Goal: Task Accomplishment & Management: Manage account settings

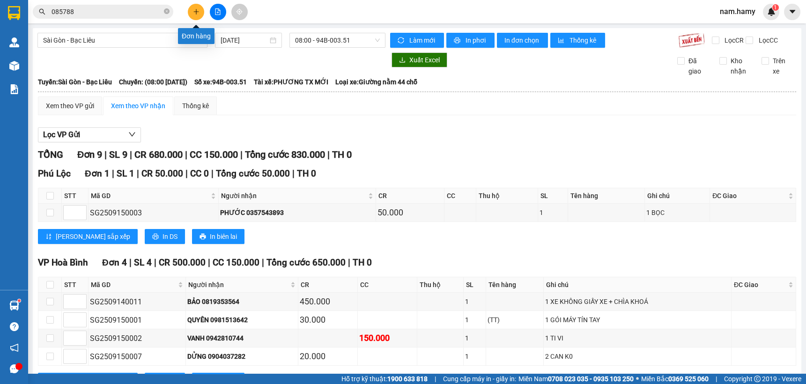
click at [191, 9] on button at bounding box center [196, 12] width 16 height 16
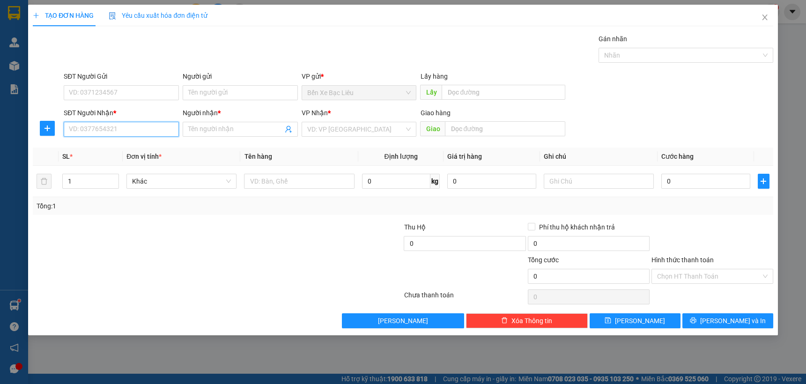
click at [139, 131] on input "SĐT Người Nhận *" at bounding box center [121, 129] width 115 height 15
click at [124, 143] on div "0908285864 - [PERSON_NAME]" at bounding box center [121, 148] width 104 height 10
type input "0908285864"
type input "MINH"
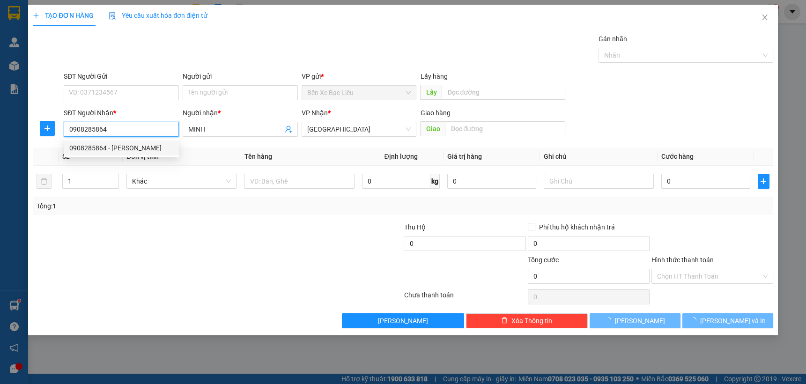
type input "210.000"
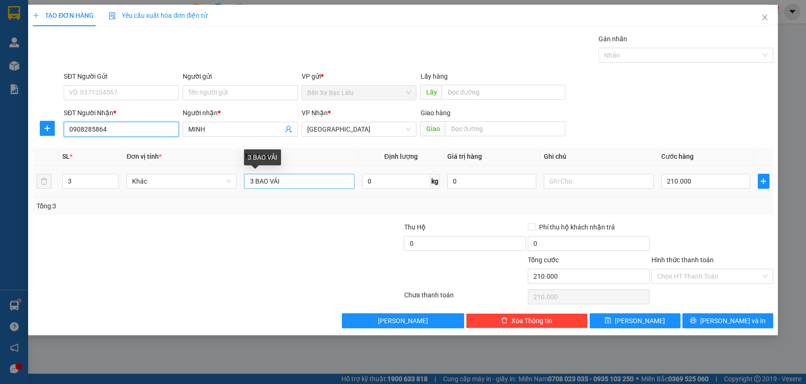
type input "0908285864"
click at [282, 182] on input "3 BAO VẢI" at bounding box center [299, 181] width 110 height 15
click at [112, 183] on icon "down" at bounding box center [113, 184] width 3 height 3
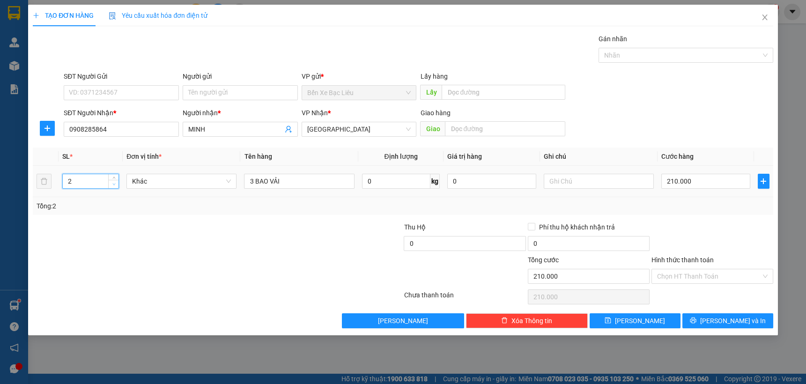
type input "1"
click at [112, 183] on icon "down" at bounding box center [113, 184] width 3 height 3
click at [252, 182] on input "3 BAO VẢI" at bounding box center [299, 181] width 110 height 15
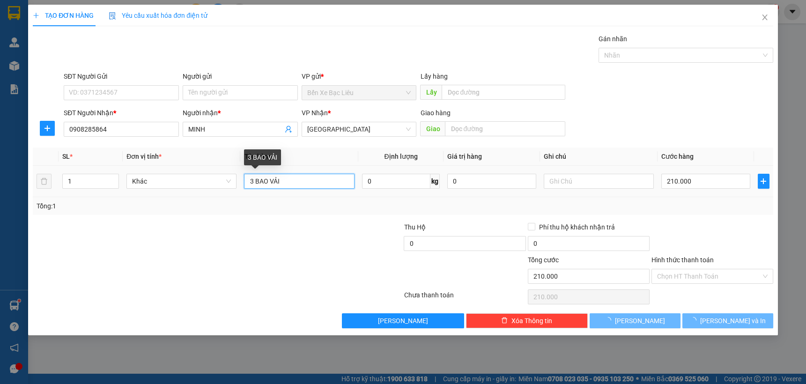
type input "0"
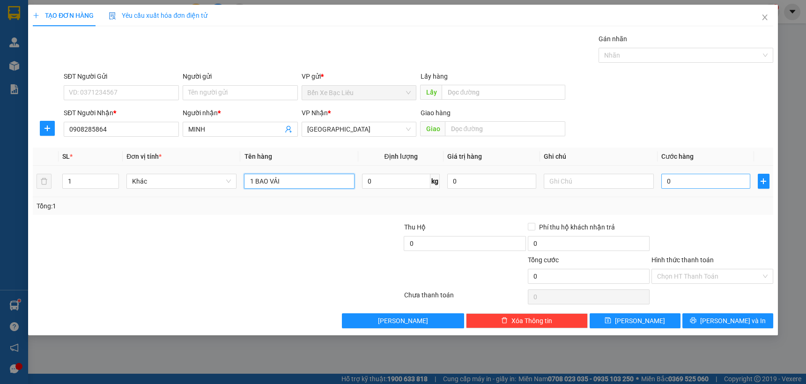
type input "1 BAO VẢI"
click at [674, 184] on input "0" at bounding box center [705, 181] width 89 height 15
type input "50"
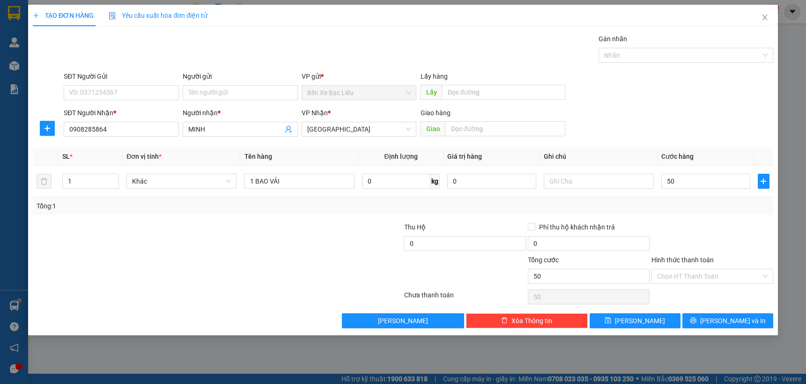
type input "50.000"
click at [674, 227] on div at bounding box center [713, 238] width 124 height 33
click at [685, 274] on input "Hình thức thanh toán" at bounding box center [709, 276] width 104 height 14
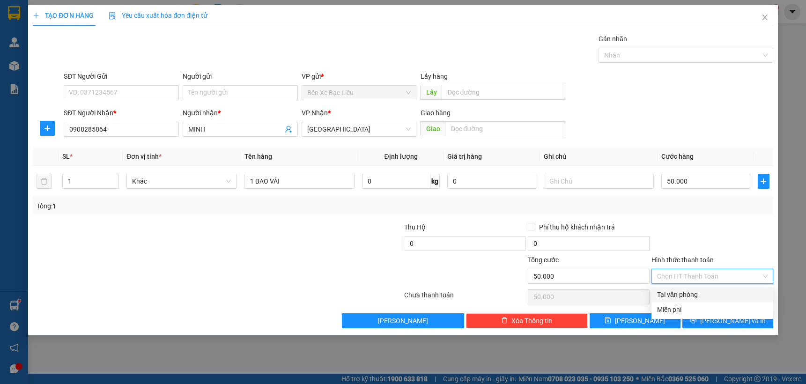
click at [684, 292] on div "Tại văn phòng" at bounding box center [712, 294] width 111 height 10
type input "0"
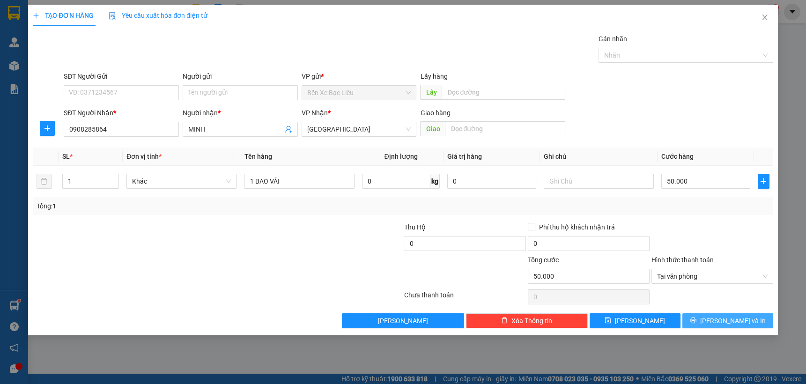
click at [705, 320] on button "[PERSON_NAME] và In" at bounding box center [727, 320] width 91 height 15
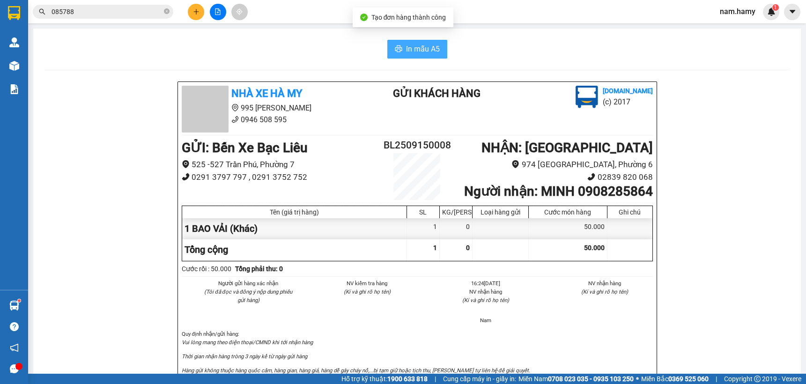
click at [413, 43] on span "In mẫu A5" at bounding box center [423, 49] width 34 height 12
click at [194, 11] on icon "plus" at bounding box center [196, 11] width 7 height 7
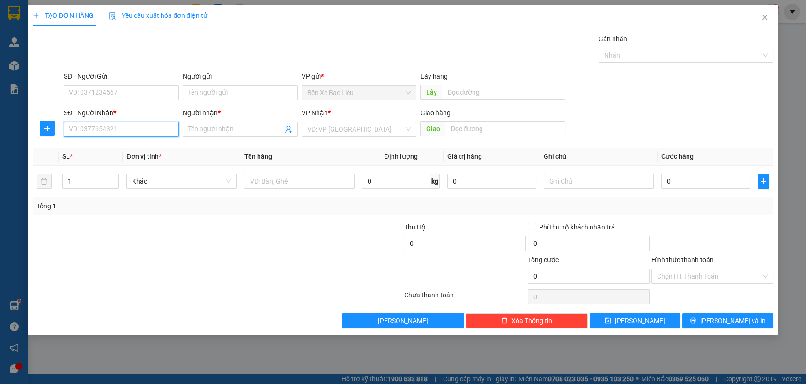
click at [150, 123] on input "SĐT Người Nhận *" at bounding box center [121, 129] width 115 height 15
click at [126, 147] on div "0964523035 - CHUNG" at bounding box center [121, 148] width 104 height 10
type input "0964523035"
type input "CHUNG"
type input "60.000"
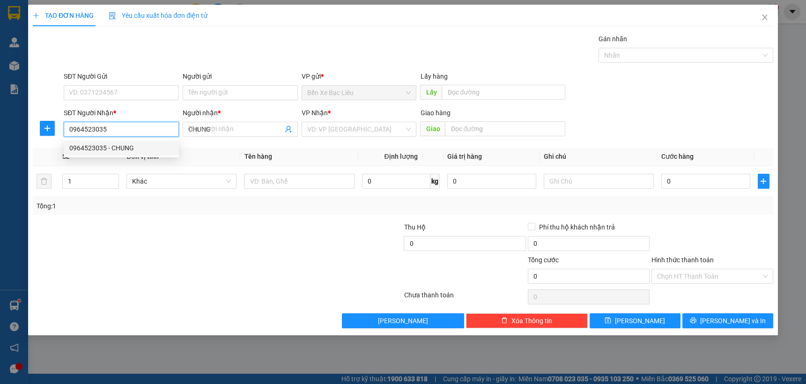
type input "60.000"
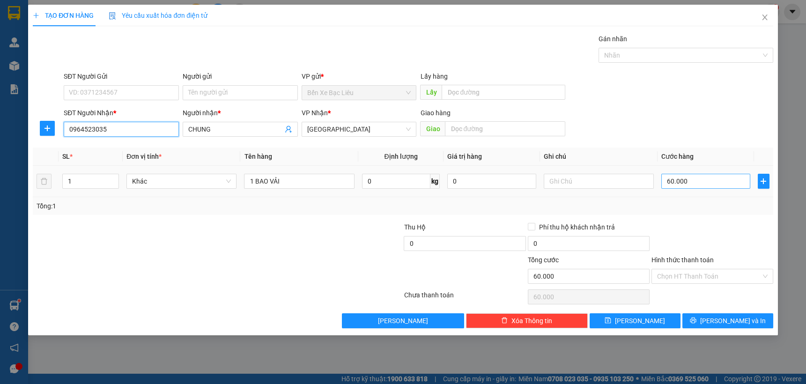
type input "0964523035"
click at [708, 179] on input "60.000" at bounding box center [705, 181] width 89 height 15
type input "0"
type input "0.000"
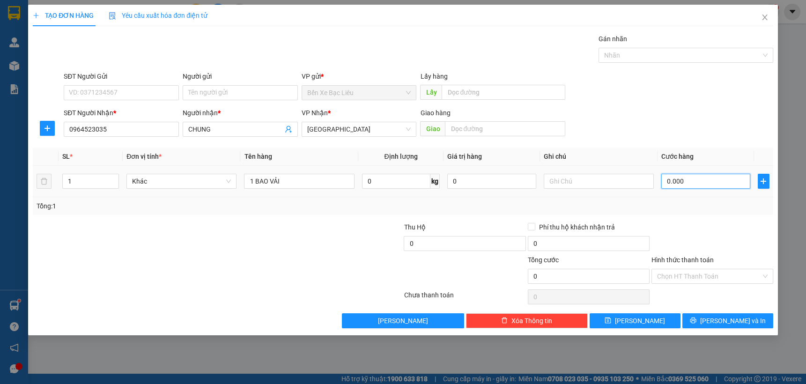
type input "70.000"
click at [731, 276] on input "Hình thức thanh toán" at bounding box center [709, 276] width 104 height 14
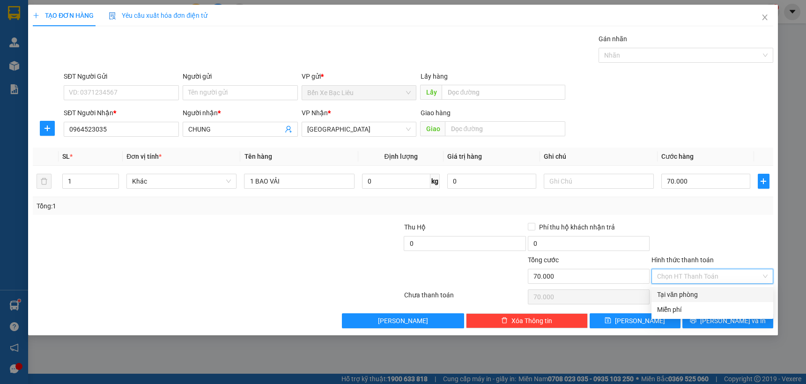
click at [717, 294] on div "Tại văn phòng" at bounding box center [712, 294] width 111 height 10
type input "0"
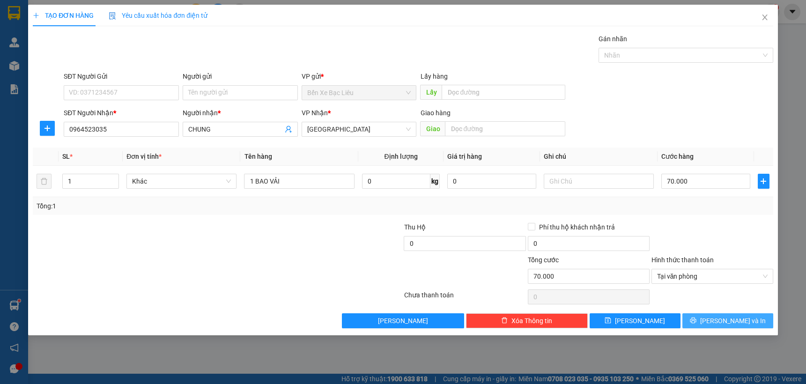
click at [712, 314] on button "[PERSON_NAME] và In" at bounding box center [727, 320] width 91 height 15
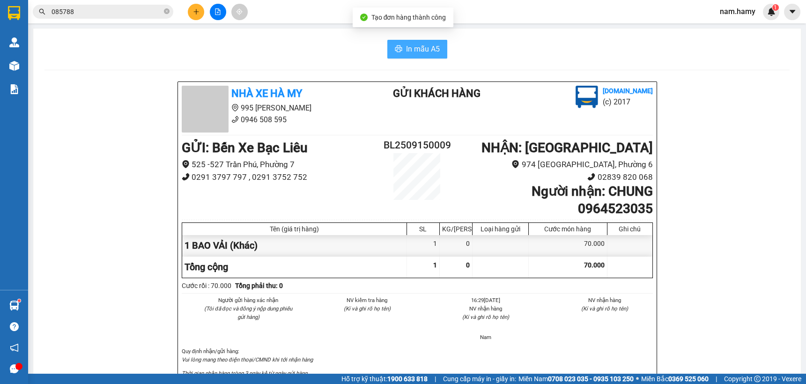
click at [406, 49] on span "In mẫu A5" at bounding box center [423, 49] width 34 height 12
click at [193, 12] on icon "plus" at bounding box center [196, 11] width 7 height 7
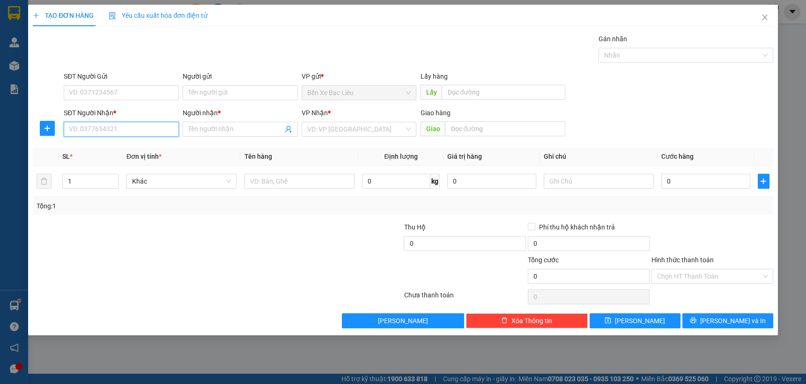
click at [173, 130] on input "SĐT Người Nhận *" at bounding box center [121, 129] width 115 height 15
click at [162, 147] on div "0937758069 - [GEOGRAPHIC_DATA]" at bounding box center [121, 148] width 105 height 10
type input "0937758069"
type input "ANH PHI"
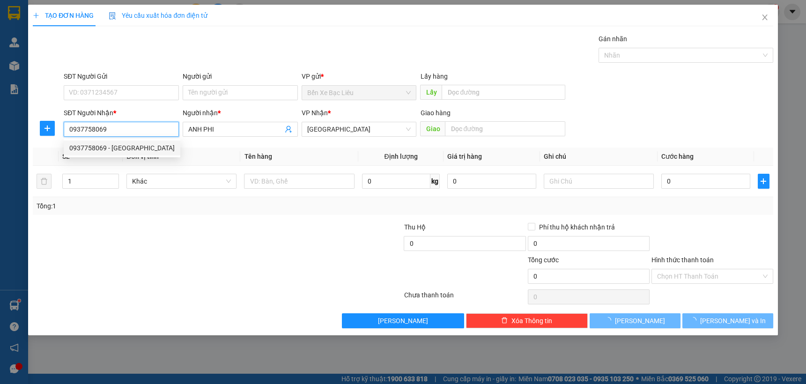
type input "40.000"
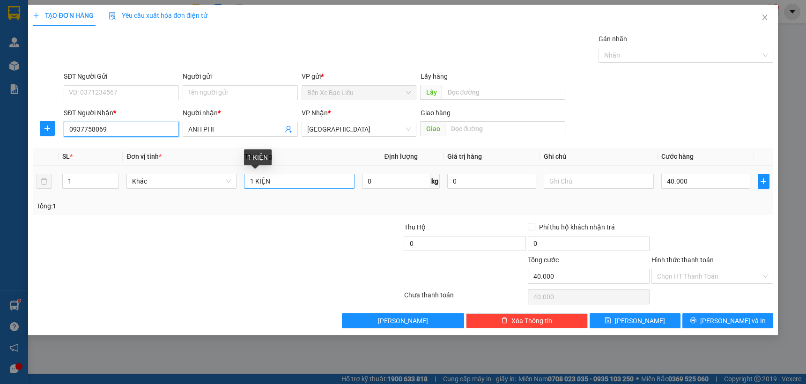
type input "0937758069"
click at [344, 181] on input "1 KIỆN" at bounding box center [299, 181] width 110 height 15
type input "1 BỌC"
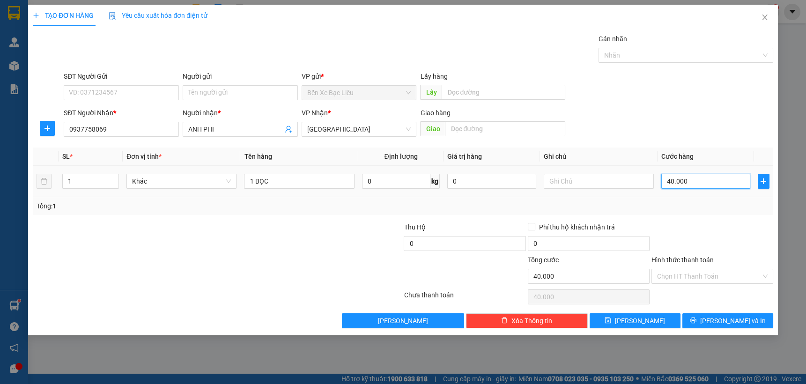
click at [704, 183] on input "40.000" at bounding box center [705, 181] width 89 height 15
type input "0"
type input "30"
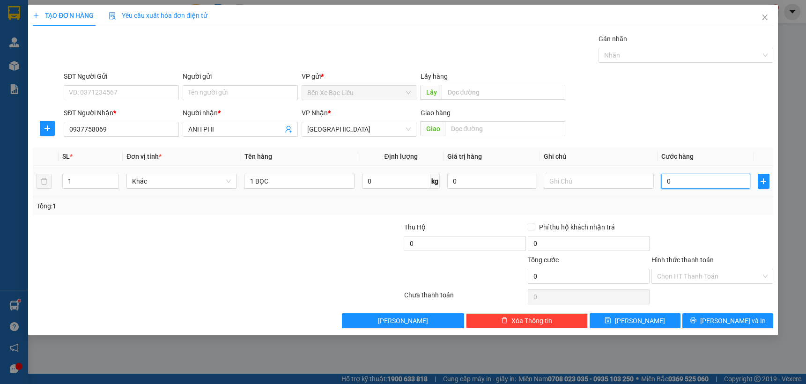
type input "30"
click at [705, 181] on input "30" at bounding box center [705, 181] width 89 height 15
type input "30"
type input "30.000"
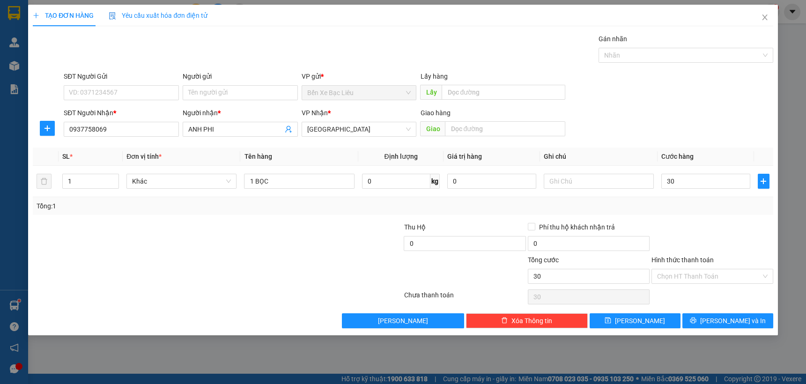
type input "30.000"
click at [705, 215] on div "Transit Pickup Surcharge Ids Transit Deliver Surcharge Ids Transit Deliver Surc…" at bounding box center [403, 181] width 741 height 295
click at [696, 272] on input "Hình thức thanh toán" at bounding box center [709, 276] width 104 height 14
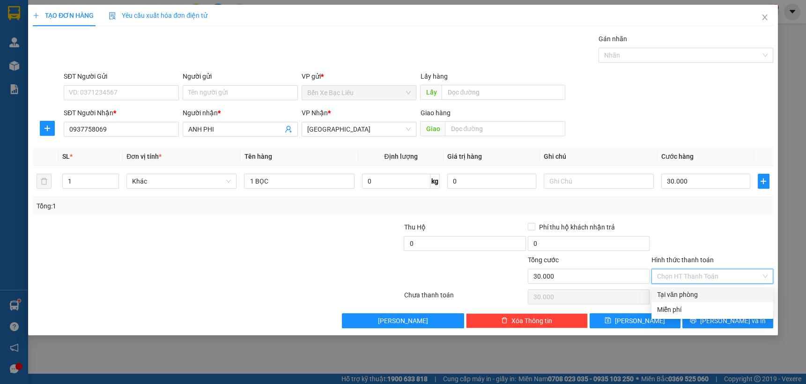
click at [693, 293] on div "Tại văn phòng" at bounding box center [712, 294] width 111 height 10
type input "0"
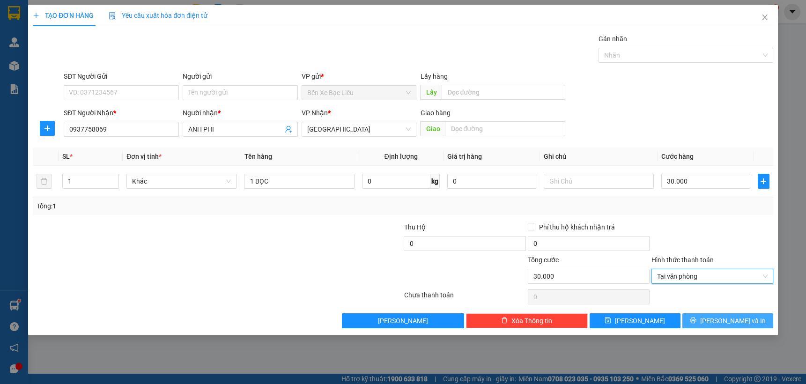
click at [708, 323] on button "[PERSON_NAME] và In" at bounding box center [727, 320] width 91 height 15
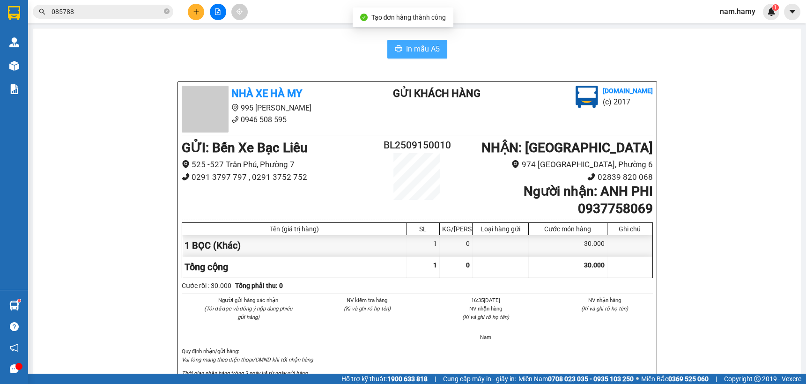
click at [425, 51] on span "In mẫu A5" at bounding box center [423, 49] width 34 height 12
click at [189, 8] on button at bounding box center [196, 12] width 16 height 16
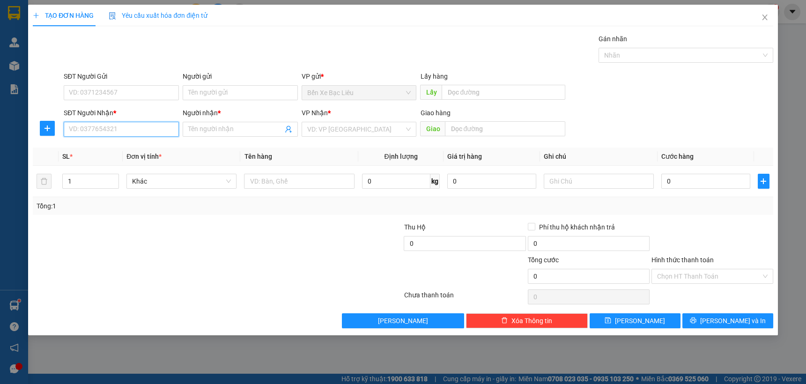
click at [143, 127] on input "SĐT Người Nhận *" at bounding box center [121, 129] width 115 height 15
click at [133, 148] on div "0398576717 - HỢP" at bounding box center [121, 148] width 104 height 10
type input "0398576717"
type input "HỢP"
type input "40.000"
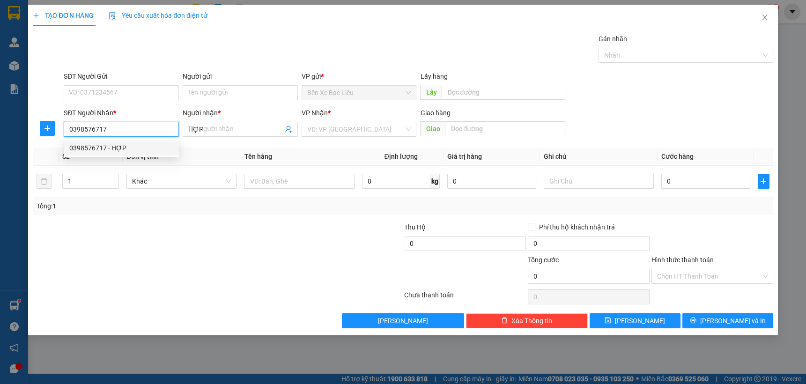
type input "40.000"
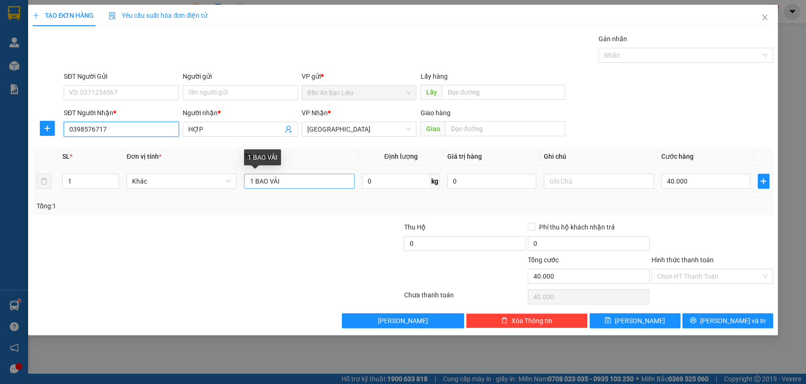
type input "0398576717"
click at [252, 181] on input "1 BAO VẢI" at bounding box center [299, 181] width 110 height 15
click at [284, 182] on input "4 BAO VẢI" at bounding box center [299, 181] width 110 height 15
click at [252, 181] on input "4 BAO VẢI" at bounding box center [299, 181] width 110 height 15
click at [111, 180] on span "Decrease Value" at bounding box center [113, 184] width 10 height 8
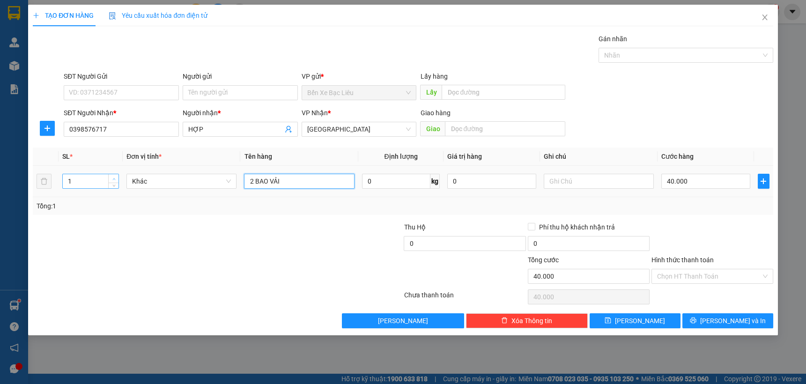
type input "2 BAO VẢI"
click at [111, 175] on span "Increase Value" at bounding box center [113, 178] width 10 height 8
type input "3"
click at [111, 175] on span "Increase Value" at bounding box center [113, 178] width 10 height 8
click at [713, 183] on input "40.000" at bounding box center [705, 181] width 89 height 15
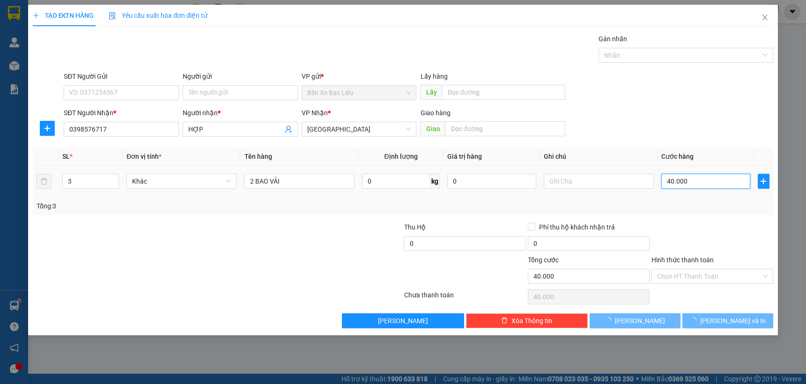
type input "0"
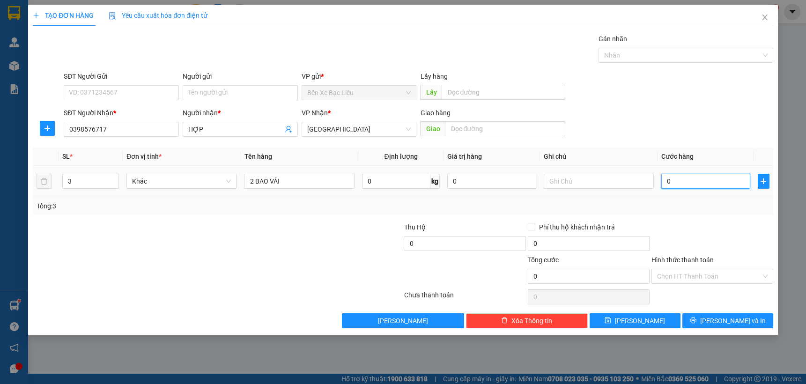
type input "0"
click at [667, 181] on input "0" at bounding box center [705, 181] width 89 height 15
type input "10"
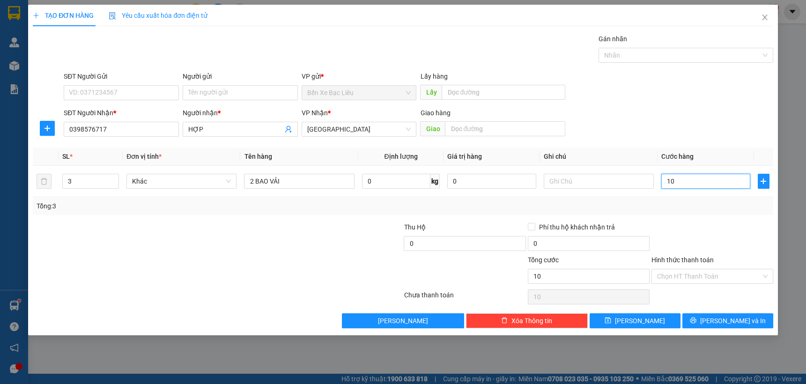
type input "160"
click at [711, 181] on input "160" at bounding box center [705, 181] width 89 height 15
type input "160"
click at [709, 233] on div at bounding box center [713, 238] width 124 height 33
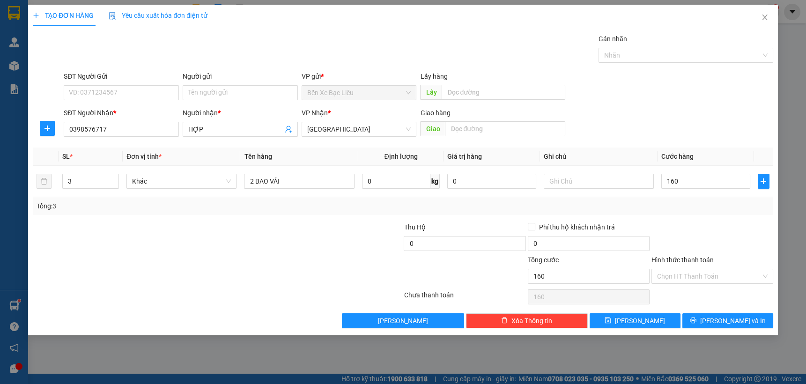
type input "160.000"
click at [706, 275] on input "Hình thức thanh toán" at bounding box center [709, 276] width 104 height 14
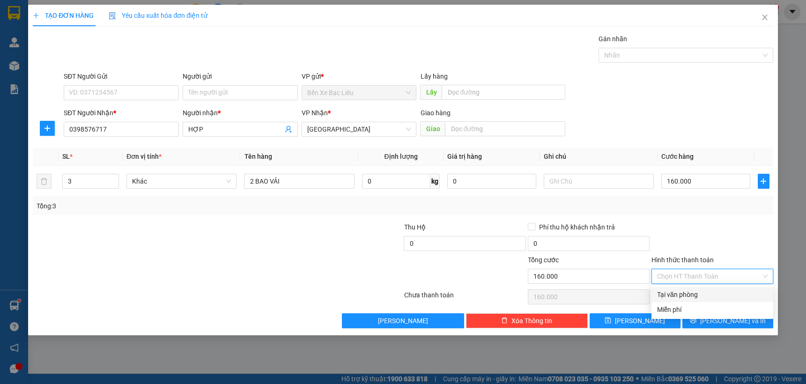
click at [704, 292] on div "Tại văn phòng" at bounding box center [712, 294] width 111 height 10
type input "0"
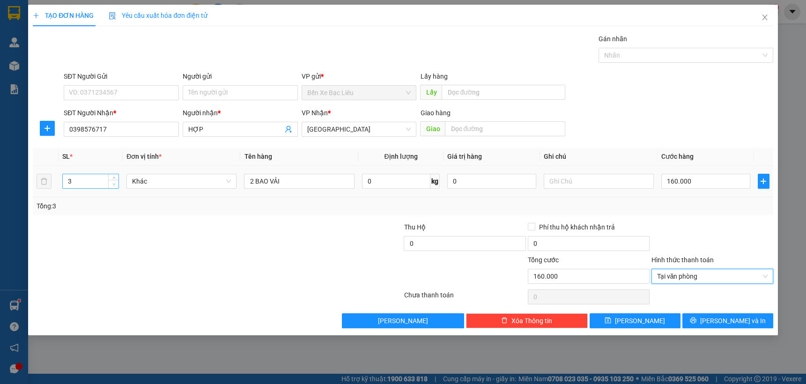
type input "2"
click at [113, 182] on span "down" at bounding box center [114, 185] width 6 height 6
click at [698, 313] on button "[PERSON_NAME] và In" at bounding box center [727, 320] width 91 height 15
type input "0"
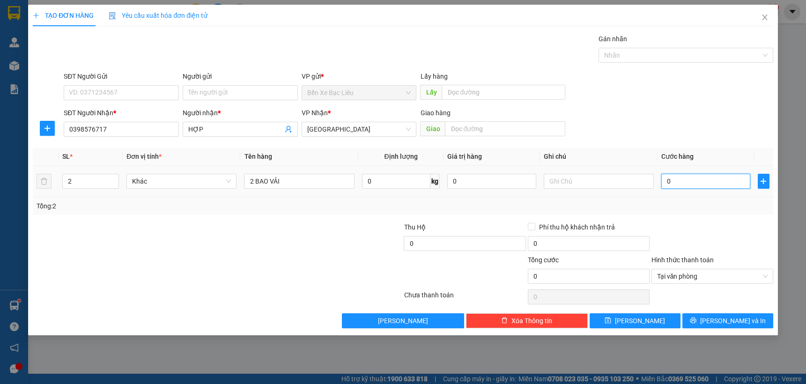
click at [691, 181] on input "0" at bounding box center [705, 181] width 89 height 15
type input "10"
type input "160"
click at [686, 181] on input "160" at bounding box center [705, 181] width 89 height 15
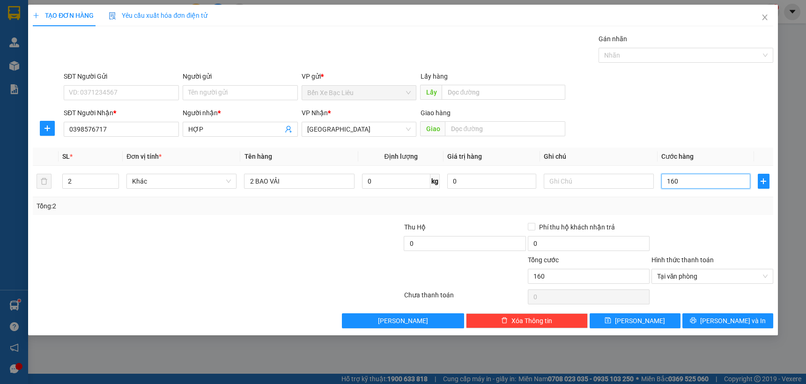
type input "160"
type input "160.000"
click at [712, 229] on div at bounding box center [713, 238] width 124 height 33
click at [720, 319] on span "[PERSON_NAME] và In" at bounding box center [733, 321] width 66 height 10
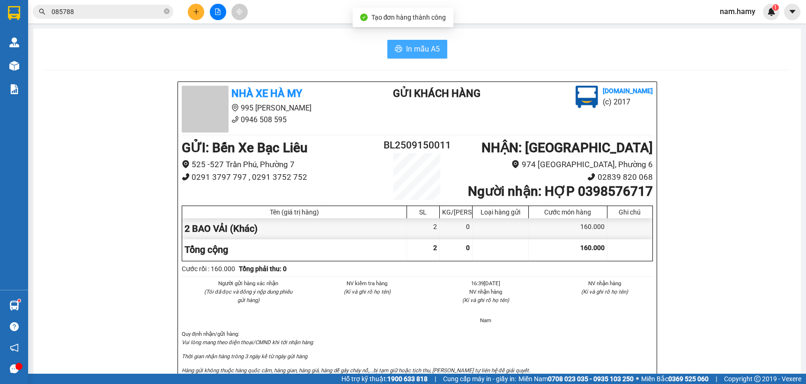
click at [400, 51] on button "In mẫu A5" at bounding box center [417, 49] width 60 height 19
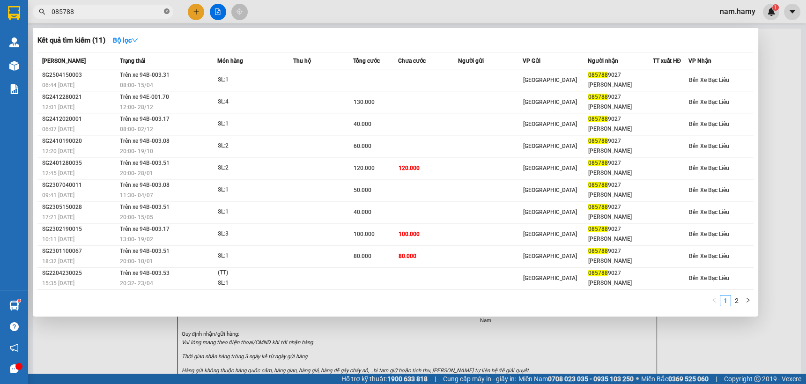
click at [164, 11] on icon "close-circle" at bounding box center [167, 11] width 6 height 6
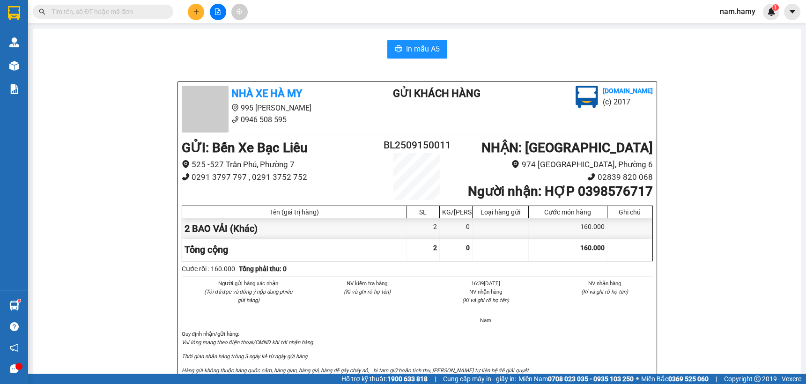
click at [134, 11] on input "text" at bounding box center [107, 12] width 111 height 10
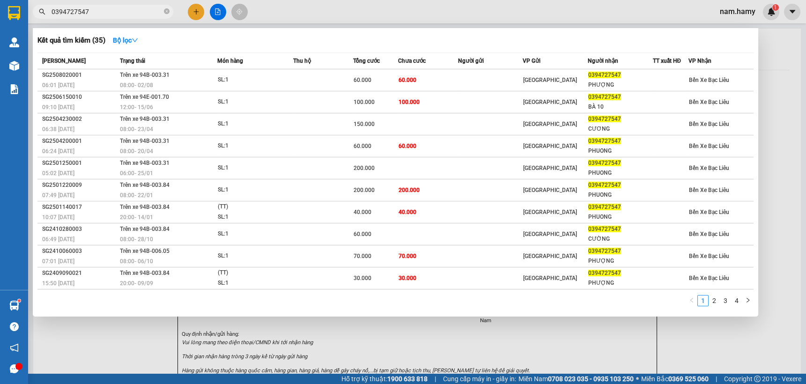
type input "0394727547"
click at [195, 8] on div at bounding box center [403, 192] width 806 height 384
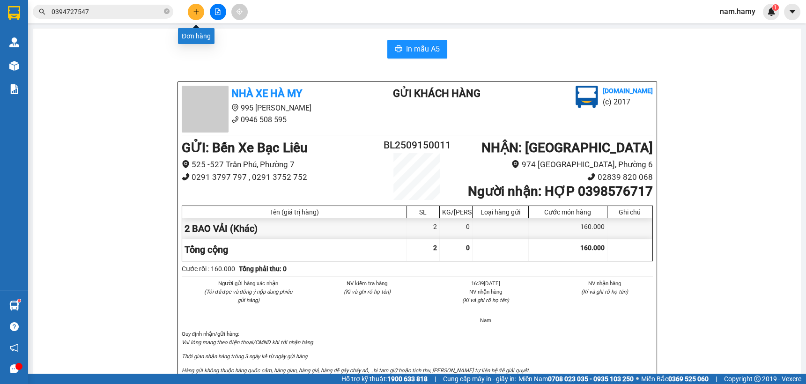
click at [192, 15] on button at bounding box center [196, 12] width 16 height 16
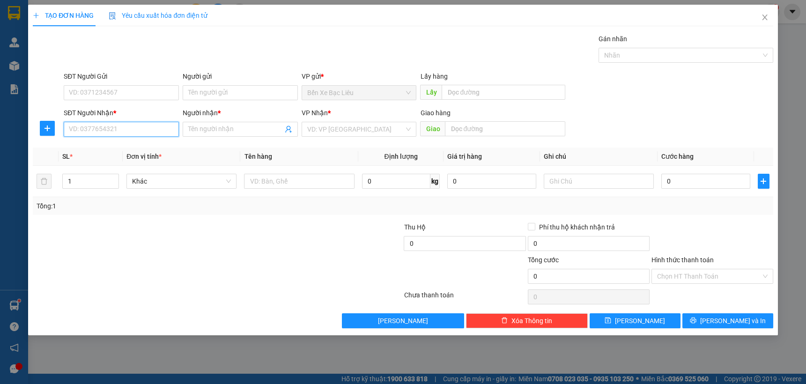
click at [153, 129] on input "SĐT Người Nhận *" at bounding box center [121, 129] width 115 height 15
click at [147, 147] on div "0398576717 - HỢP" at bounding box center [121, 148] width 104 height 10
type input "0398576717"
type input "HỢP"
type input "160.000"
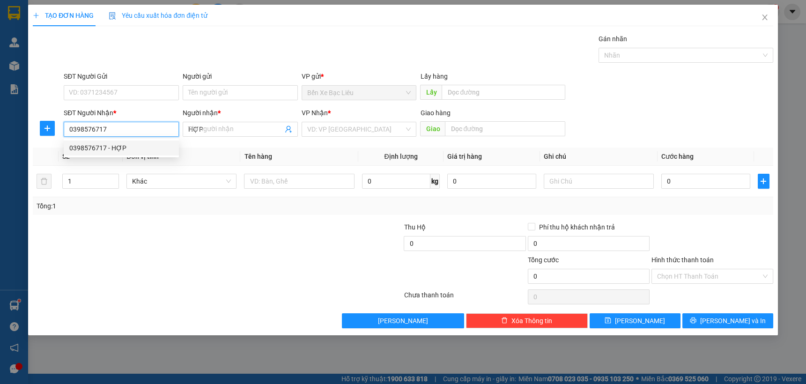
type input "160.000"
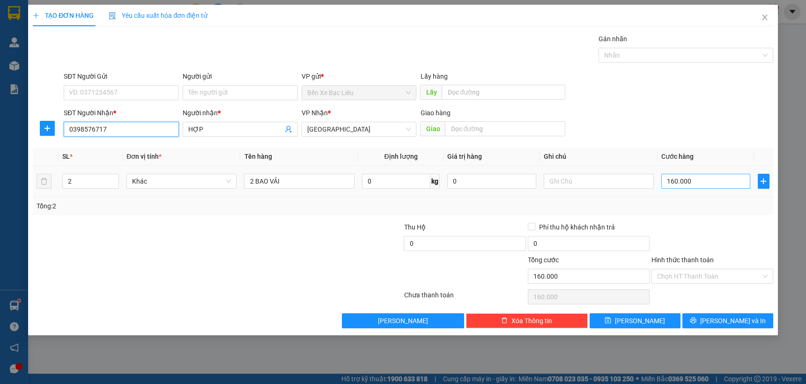
type input "0398576717"
click at [726, 181] on input "160.000" at bounding box center [705, 181] width 89 height 15
type input "0"
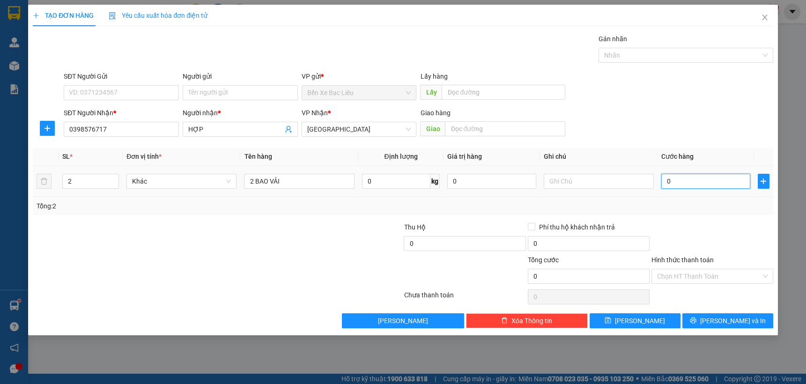
type input "20"
type input "200"
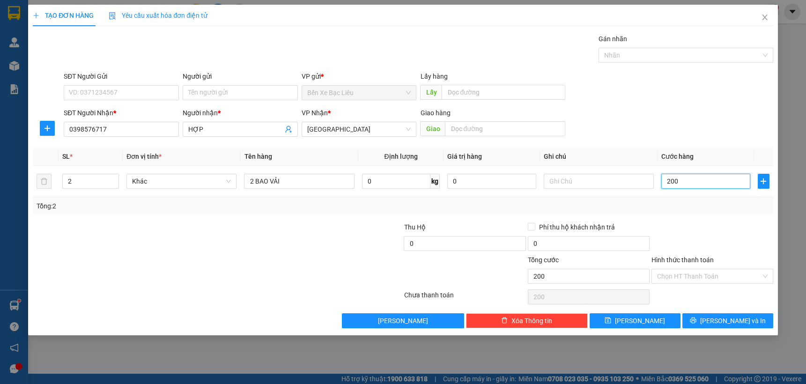
type input "200"
type input "200.000"
click at [693, 244] on div at bounding box center [713, 238] width 124 height 33
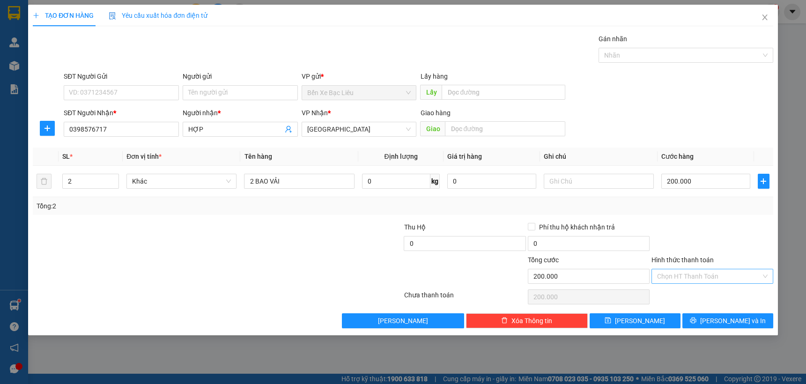
click at [701, 274] on input "Hình thức thanh toán" at bounding box center [709, 276] width 104 height 14
click at [698, 295] on div "Tại văn phòng" at bounding box center [712, 294] width 111 height 10
type input "0"
click at [702, 316] on button "[PERSON_NAME] và In" at bounding box center [727, 320] width 91 height 15
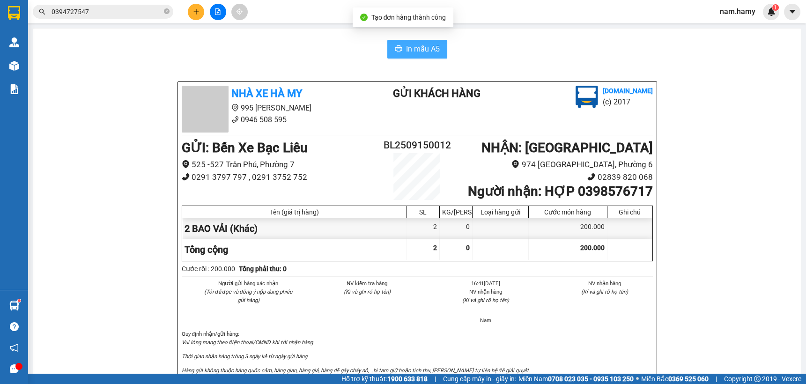
click at [396, 42] on button "In mẫu A5" at bounding box center [417, 49] width 60 height 19
click at [198, 8] on icon "plus" at bounding box center [196, 11] width 7 height 7
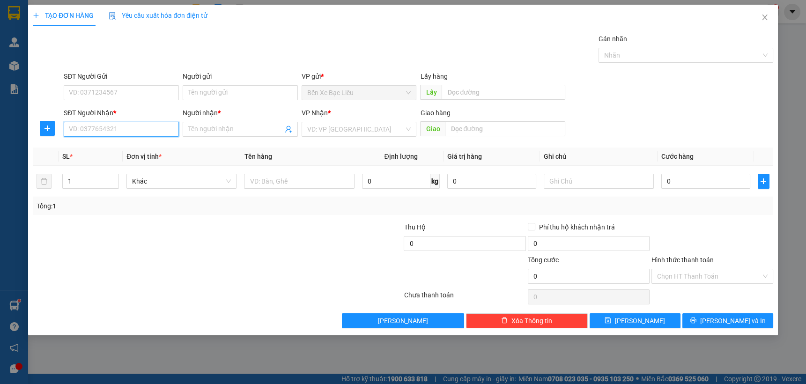
click at [141, 128] on input "SĐT Người Nhận *" at bounding box center [121, 129] width 115 height 15
click at [96, 133] on input "09161610558" at bounding box center [121, 129] width 115 height 15
click at [134, 131] on input "0916161558" at bounding box center [121, 129] width 115 height 15
click at [132, 134] on input "0916161558" at bounding box center [121, 129] width 115 height 15
type input "0"
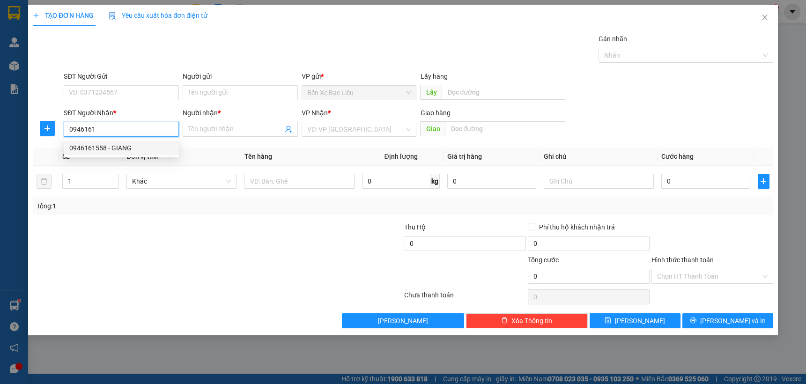
click at [114, 148] on div "0946161558 - GIANG" at bounding box center [121, 148] width 104 height 10
type input "0946161558"
type input "GIANG"
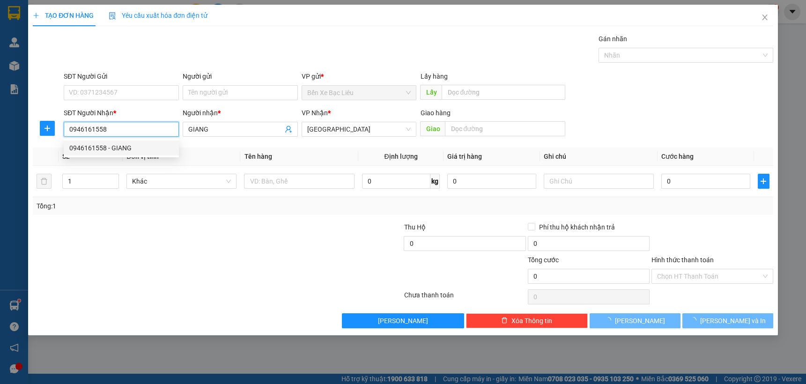
type input "40.000"
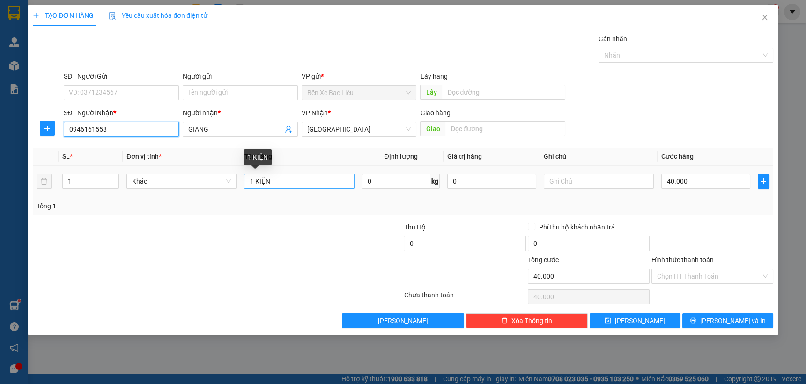
type input "0946161558"
click at [253, 181] on input "1 KIỆN" at bounding box center [299, 181] width 110 height 15
click at [311, 187] on input "2 KIỆN" at bounding box center [299, 181] width 110 height 15
type input "2 THÙNG"
type input "2"
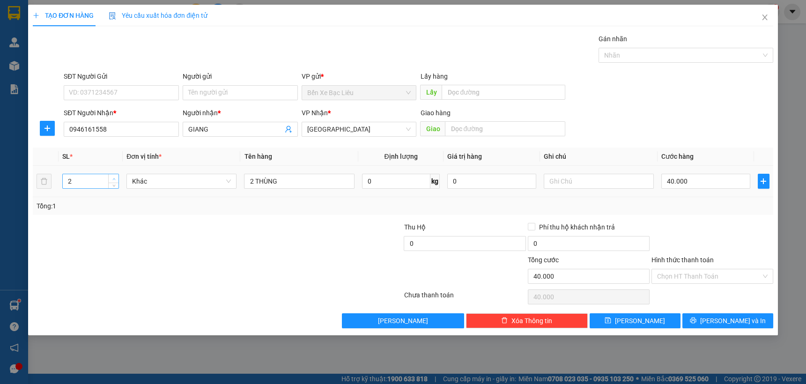
click at [112, 178] on icon "up" at bounding box center [113, 179] width 3 height 3
click at [686, 181] on input "40.000" at bounding box center [705, 181] width 89 height 15
type input "0"
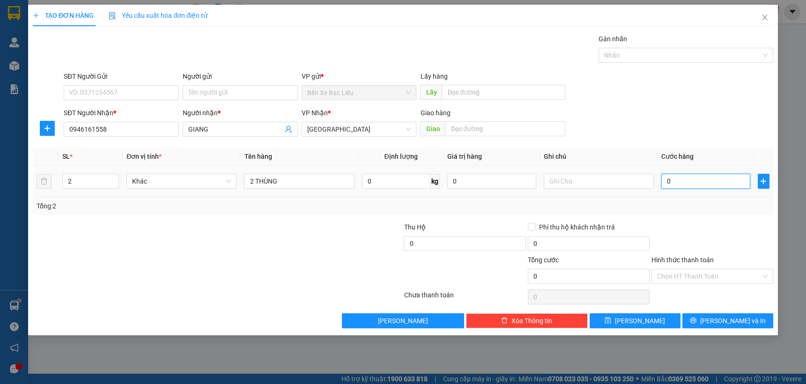
type input "10"
type input "100"
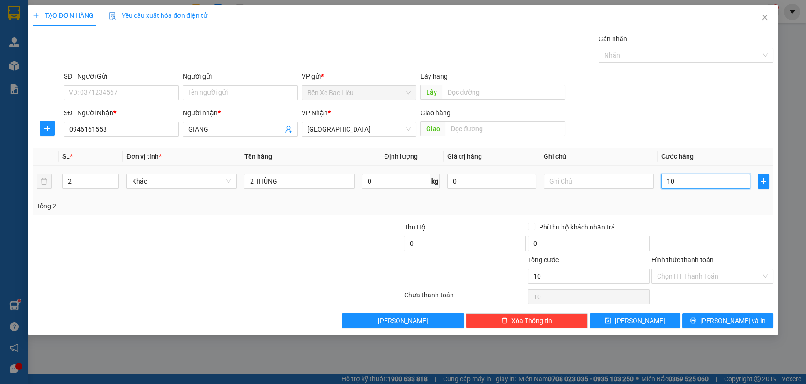
type input "100"
type input "1.000"
type input "10.000"
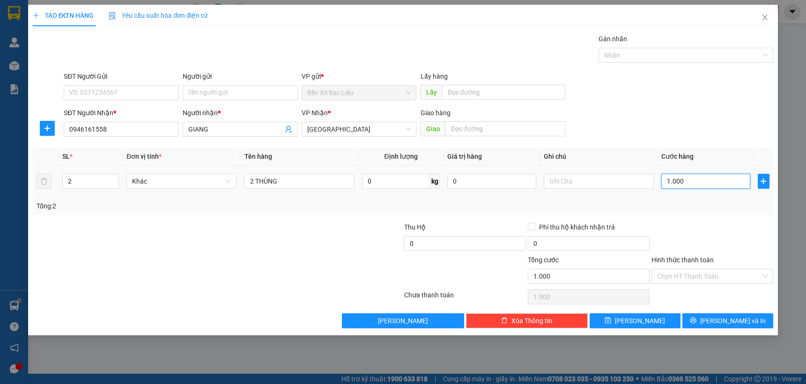
type input "10.000"
type input "100.000"
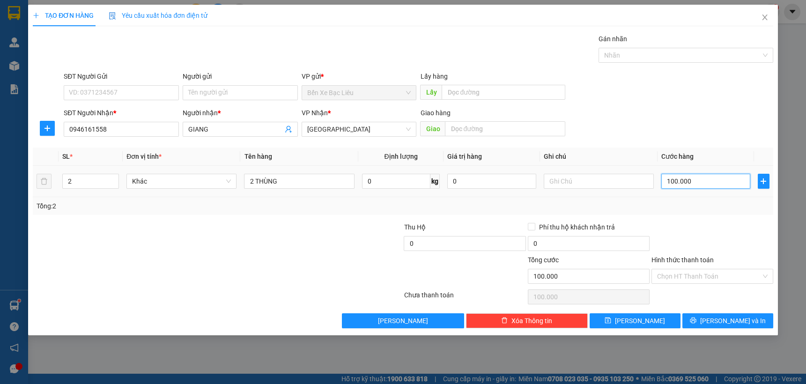
type input "10.000"
type input "1.000"
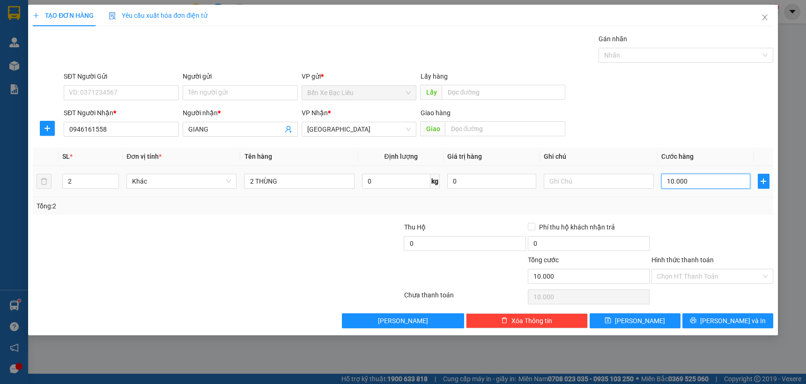
type input "1.000"
type input "100"
type input "10"
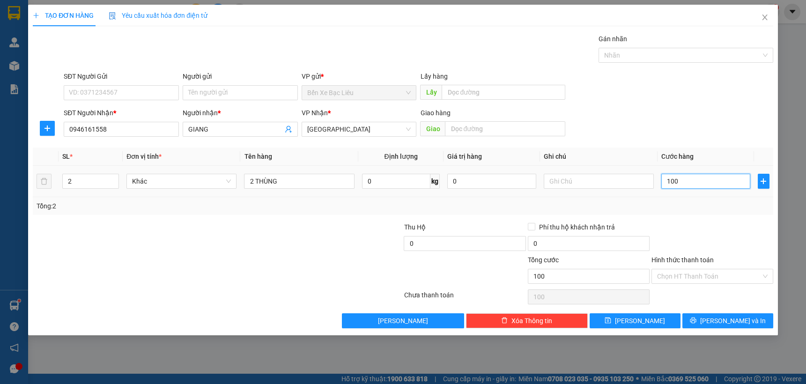
type input "10"
type input "1"
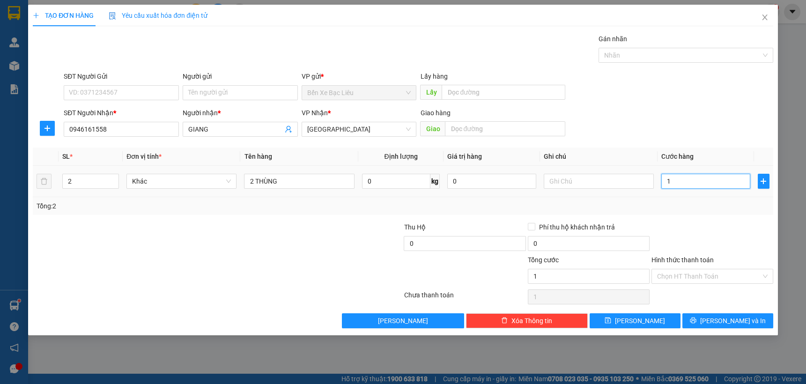
type input "0"
type input "90"
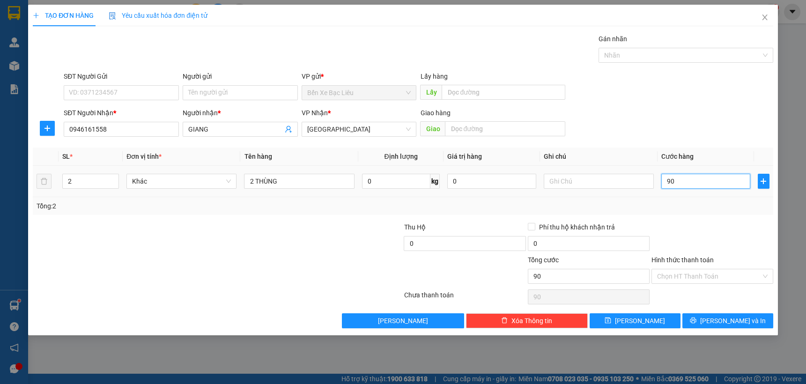
click at [692, 180] on input "90" at bounding box center [705, 181] width 89 height 15
type input "90"
type input "90.000"
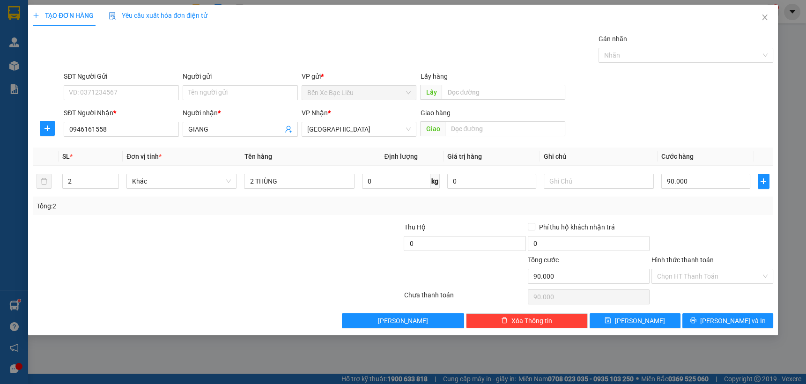
drag, startPoint x: 696, startPoint y: 272, endPoint x: 696, endPoint y: 285, distance: 12.6
click at [696, 274] on input "Hình thức thanh toán" at bounding box center [709, 276] width 104 height 14
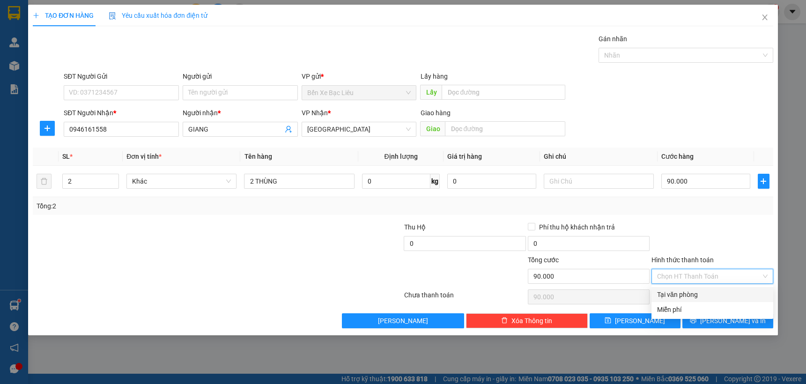
click at [694, 292] on div "Tại văn phòng" at bounding box center [712, 294] width 111 height 10
type input "0"
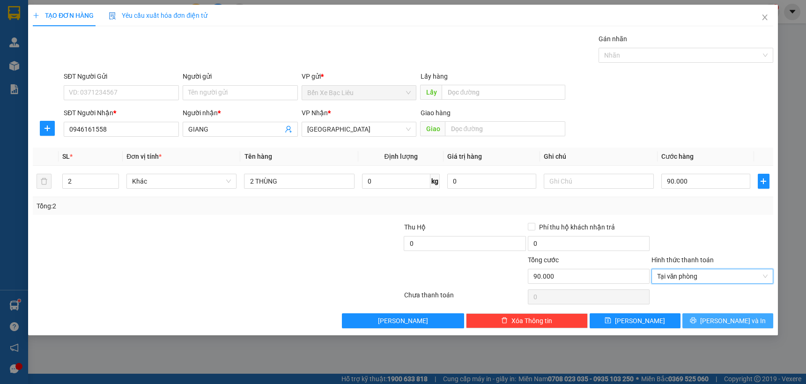
click at [696, 320] on icon "printer" at bounding box center [693, 321] width 6 height 6
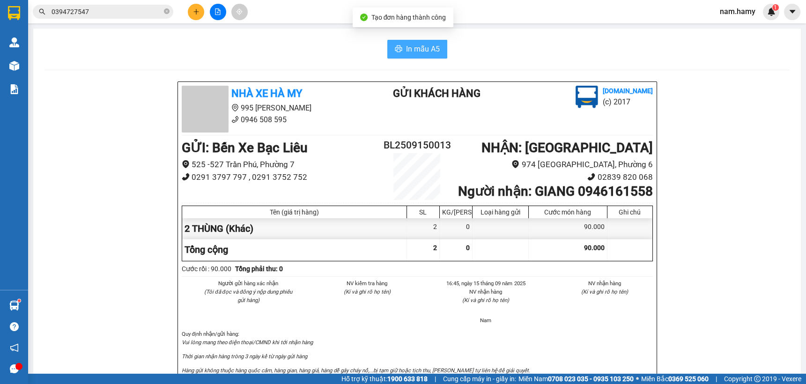
click at [415, 51] on span "In mẫu A5" at bounding box center [423, 49] width 34 height 12
click at [421, 51] on span "In mẫu A5" at bounding box center [423, 49] width 34 height 12
click at [218, 14] on icon "file-add" at bounding box center [218, 11] width 7 height 7
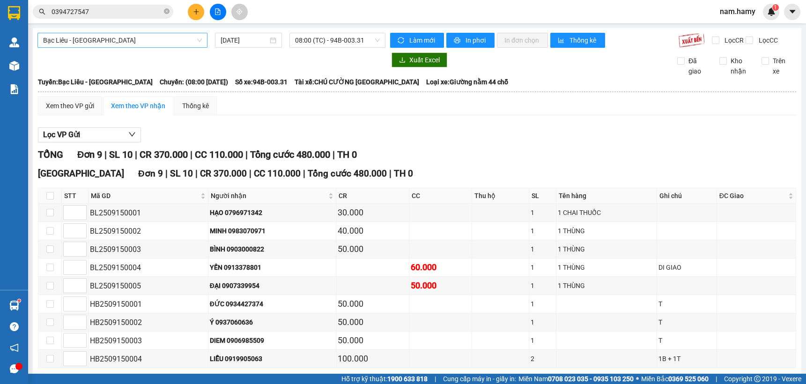
drag, startPoint x: 189, startPoint y: 42, endPoint x: 181, endPoint y: 47, distance: 9.9
click at [189, 42] on span "Bạc Liêu - [GEOGRAPHIC_DATA]" at bounding box center [122, 40] width 159 height 14
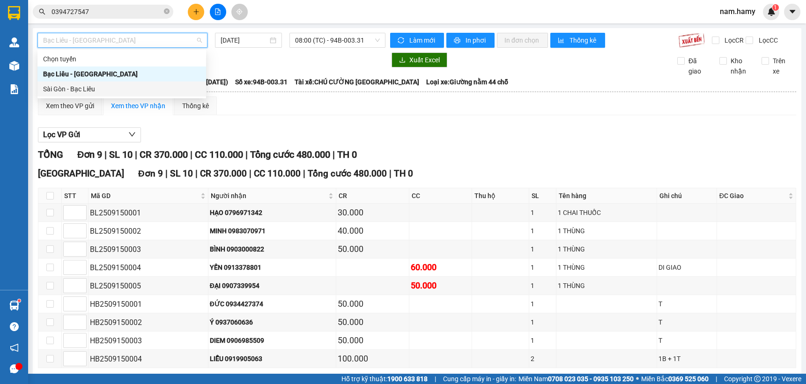
click at [133, 88] on div "Sài Gòn - Bạc Liêu" at bounding box center [121, 89] width 157 height 10
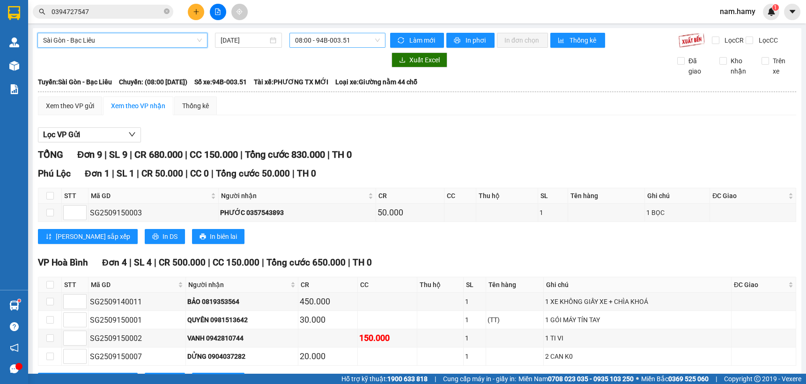
click at [351, 38] on span "08:00 - 94B-003.51" at bounding box center [337, 40] width 85 height 14
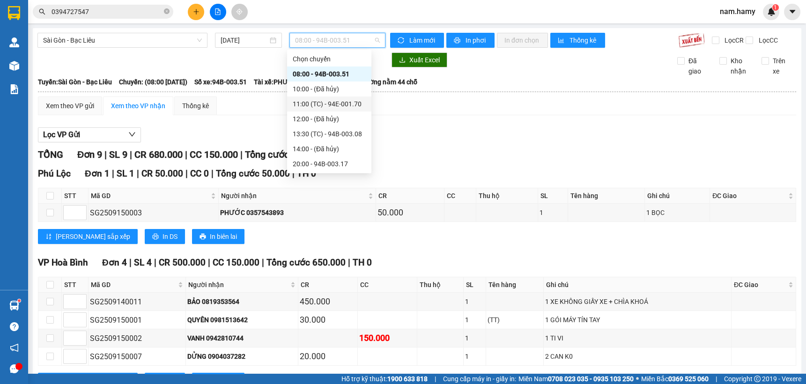
click at [339, 100] on div "11:00 (TC) - 94E-001.70" at bounding box center [329, 104] width 73 height 10
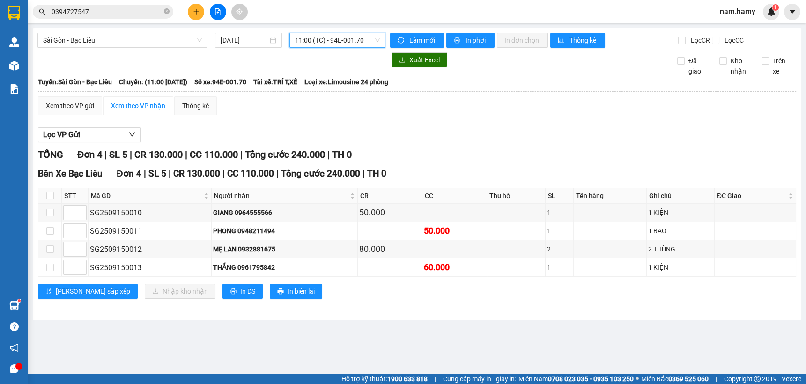
click at [342, 40] on span "11:00 (TC) - 94E-001.70" at bounding box center [337, 40] width 85 height 14
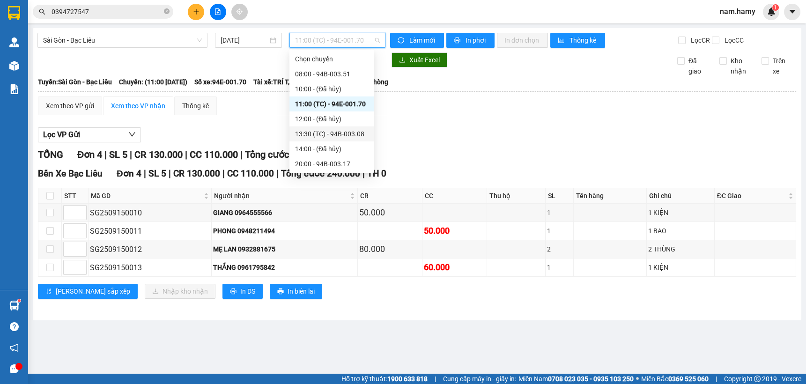
click at [325, 131] on div "13:30 (TC) - 94B-003.08" at bounding box center [331, 134] width 73 height 10
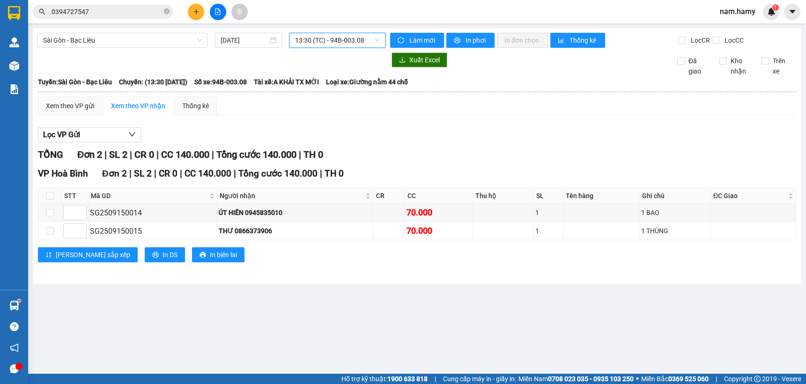
click at [327, 41] on span "13:30 (TC) - 94B-003.08" at bounding box center [337, 40] width 85 height 14
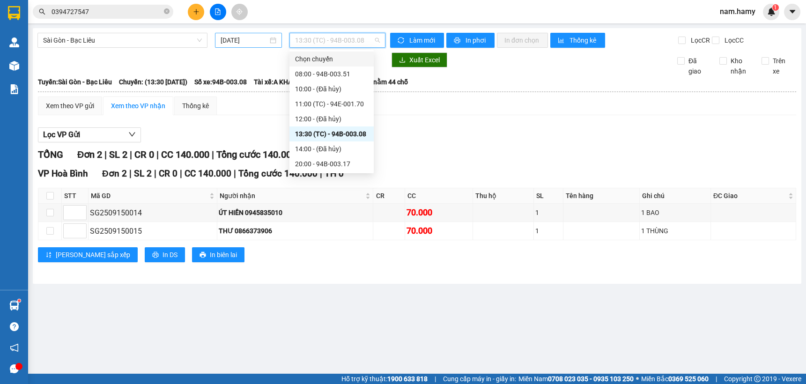
click at [268, 39] on div "[DATE]" at bounding box center [248, 40] width 55 height 10
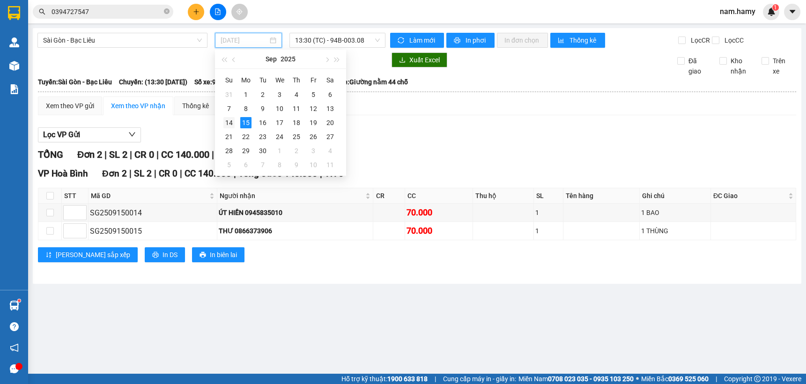
click at [231, 120] on div "14" at bounding box center [228, 122] width 11 height 11
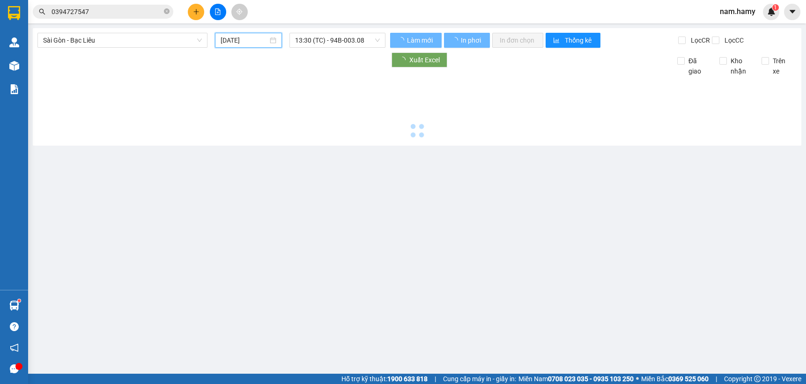
type input "[DATE]"
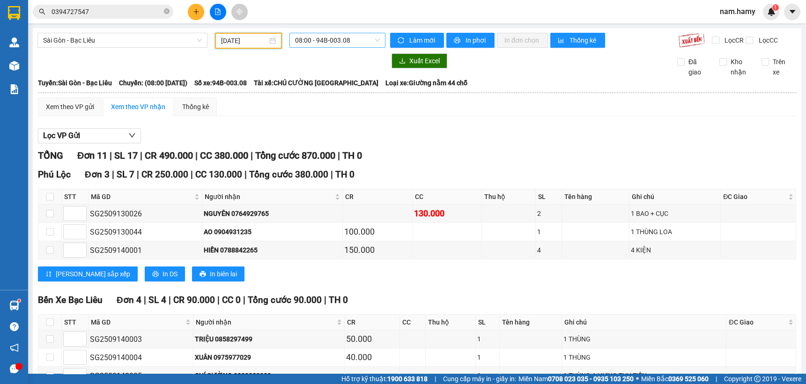
click at [338, 41] on span "08:00 - 94B-003.08" at bounding box center [337, 40] width 85 height 14
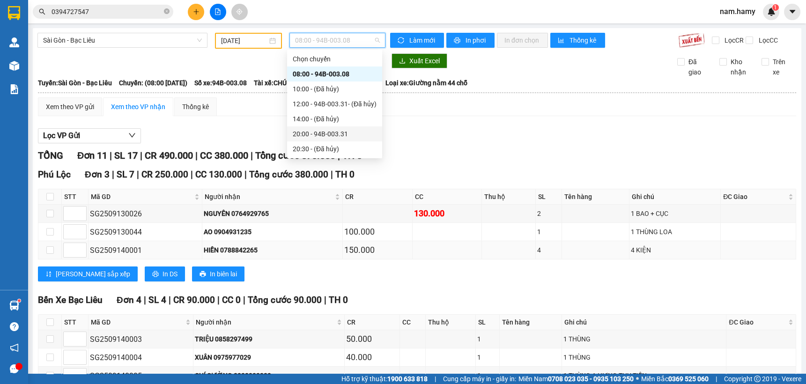
scroll to position [85, 0]
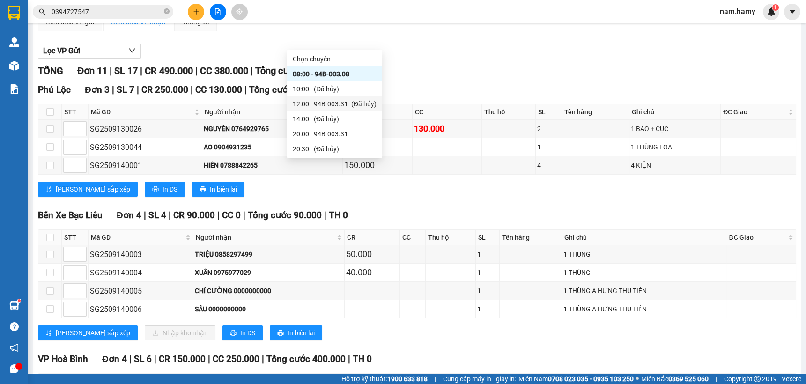
click at [316, 100] on div "12:00 - 94B-003.31 - (Đã hủy)" at bounding box center [335, 104] width 84 height 10
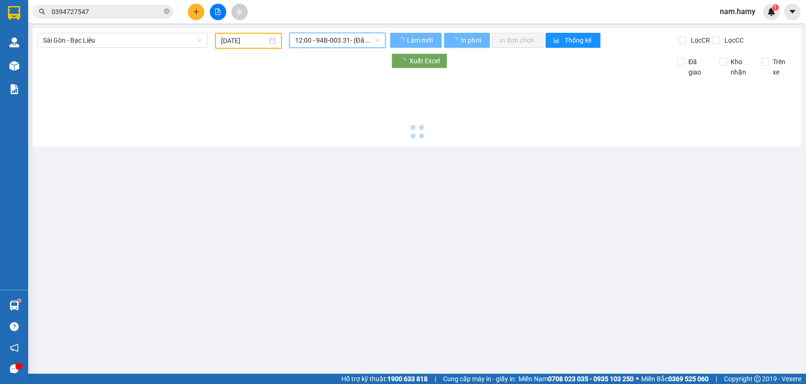
scroll to position [0, 0]
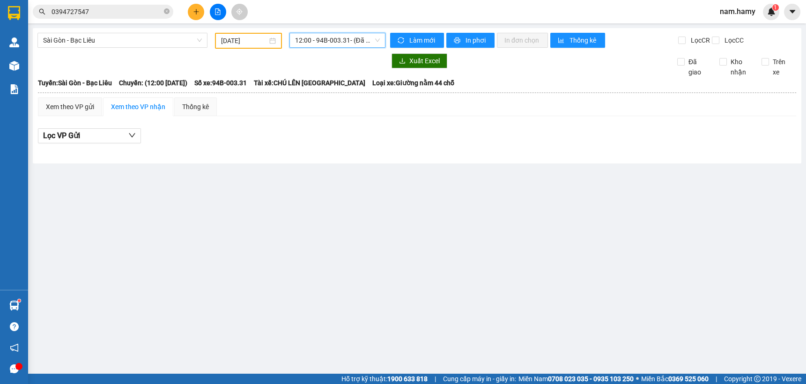
click at [328, 40] on span "12:00 - 94B-003.31 - (Đã hủy)" at bounding box center [337, 40] width 85 height 14
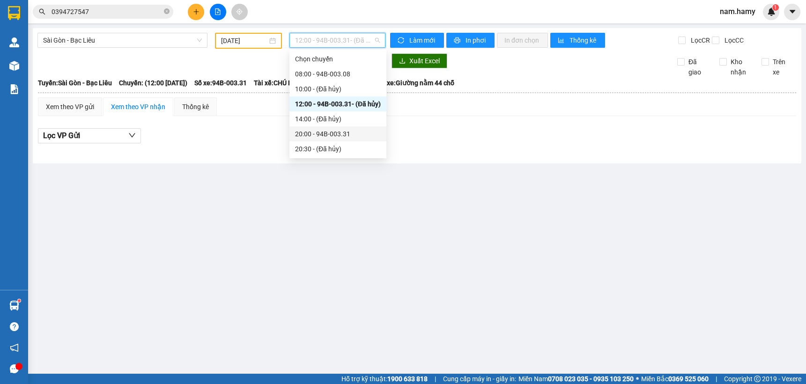
click at [343, 126] on div "20:00 - 94B-003.31" at bounding box center [337, 133] width 97 height 15
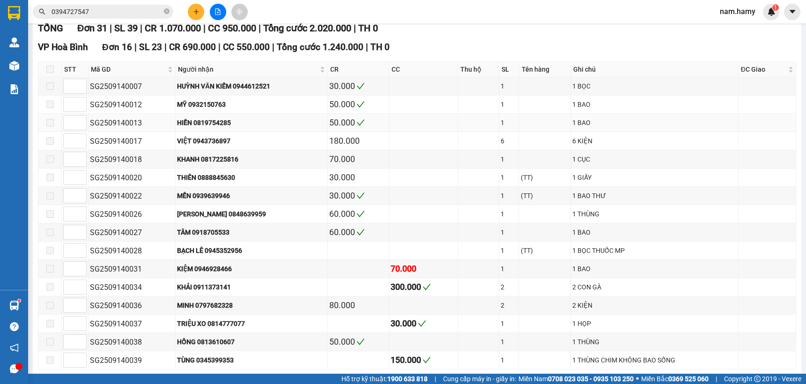
scroll to position [170, 0]
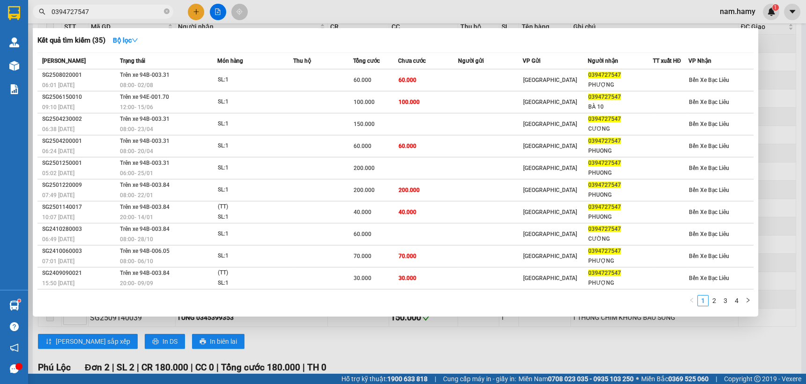
click at [121, 12] on input "0394727547" at bounding box center [107, 12] width 111 height 10
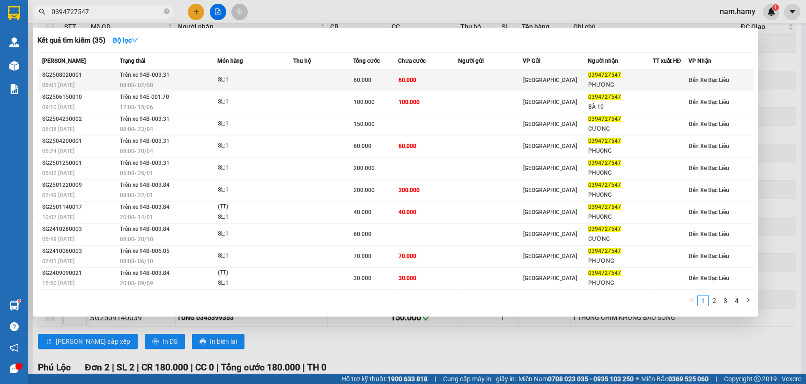
click at [322, 77] on td at bounding box center [323, 80] width 60 height 22
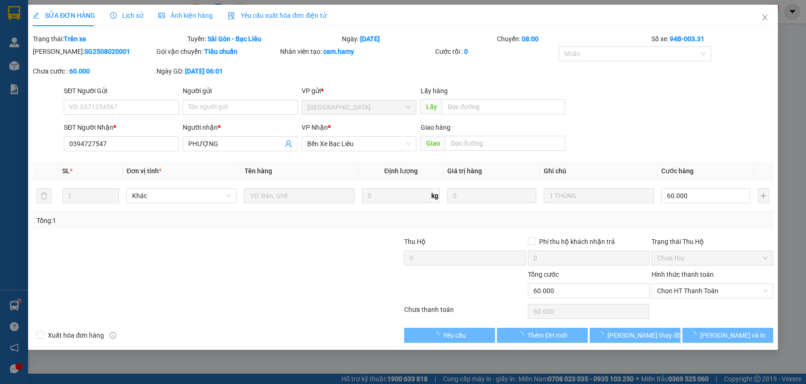
type input "0394727547"
type input "PHƯỢNG"
type input "60.000"
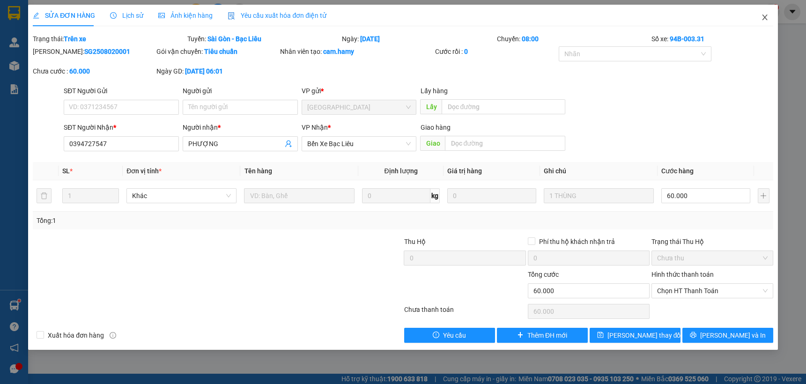
click at [758, 15] on span "Close" at bounding box center [765, 18] width 26 height 26
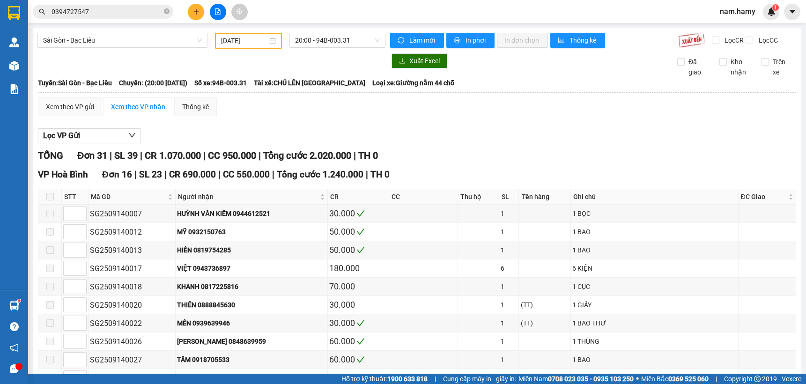
click at [133, 14] on input "0394727547" at bounding box center [107, 12] width 111 height 10
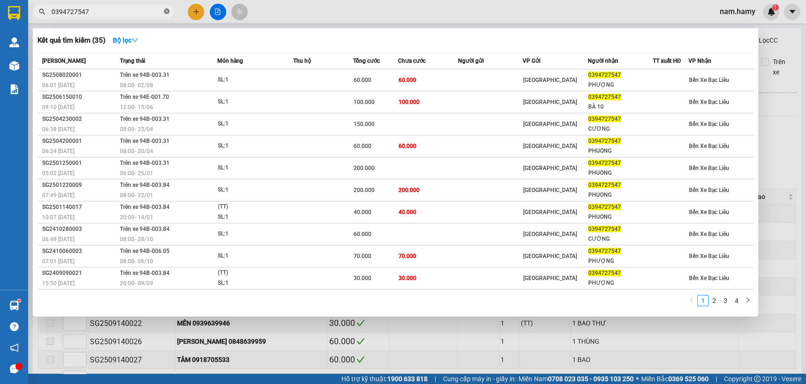
click at [164, 9] on icon "close-circle" at bounding box center [167, 11] width 6 height 6
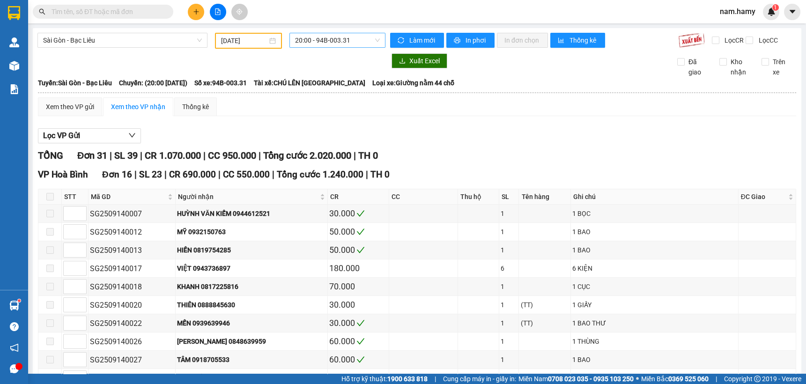
click at [335, 41] on span "20:00 - 94B-003.31" at bounding box center [337, 40] width 85 height 14
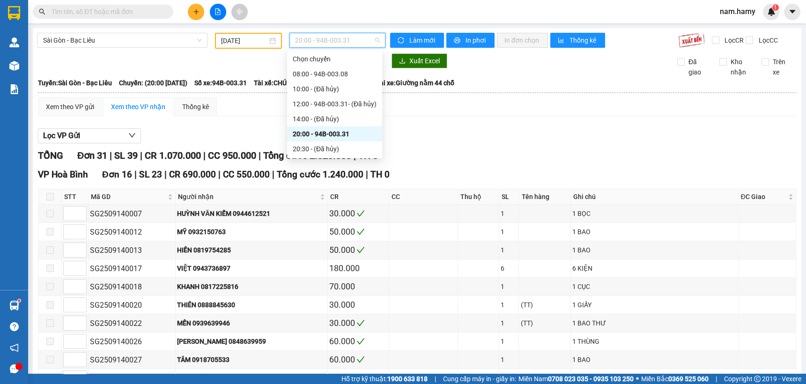
click at [343, 130] on div "20:00 - 94B-003.31" at bounding box center [335, 134] width 84 height 10
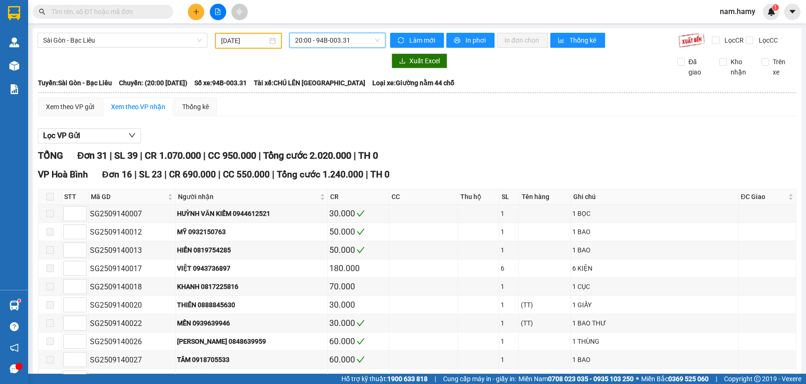
click at [341, 43] on span "20:00 - 94B-003.31" at bounding box center [337, 40] width 85 height 14
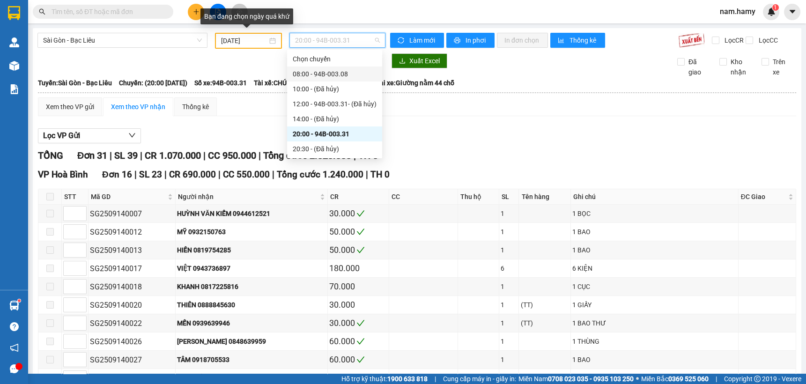
click at [273, 41] on div "[DATE]" at bounding box center [248, 41] width 54 height 10
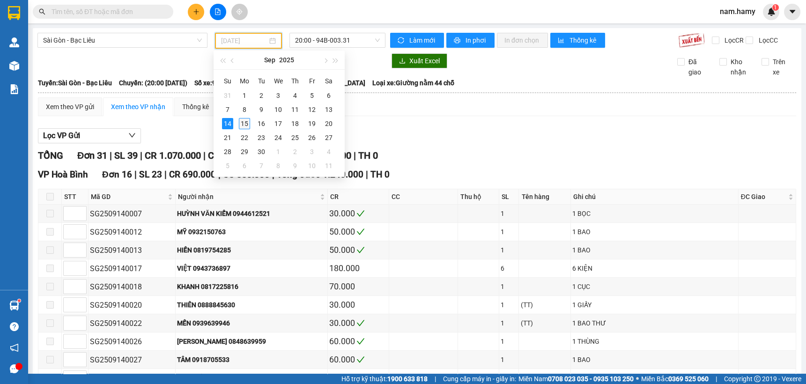
click at [241, 119] on div "15" at bounding box center [244, 123] width 11 height 11
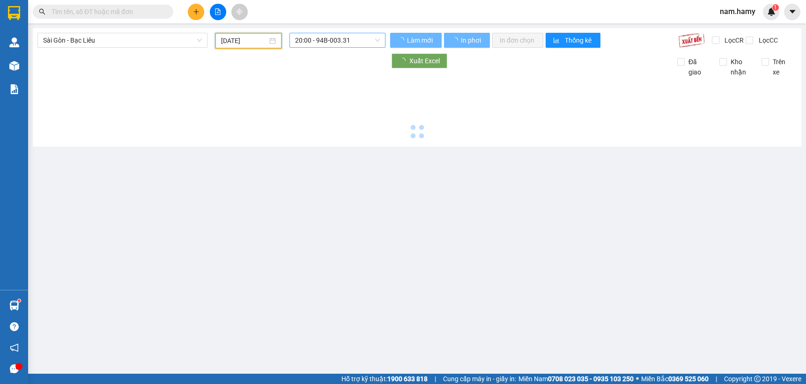
type input "[DATE]"
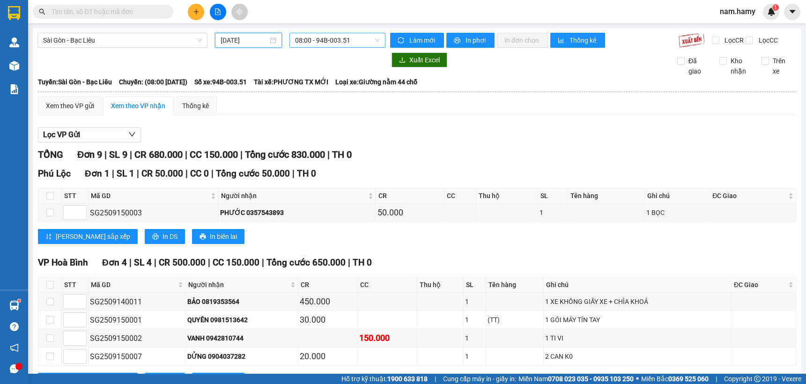
click at [351, 41] on span "08:00 - 94B-003.51" at bounding box center [337, 40] width 85 height 14
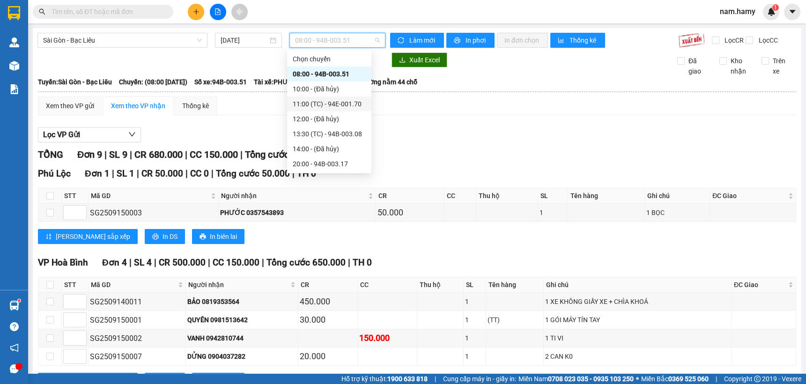
click at [347, 105] on div "11:00 (TC) - 94E-001.70" at bounding box center [329, 104] width 73 height 10
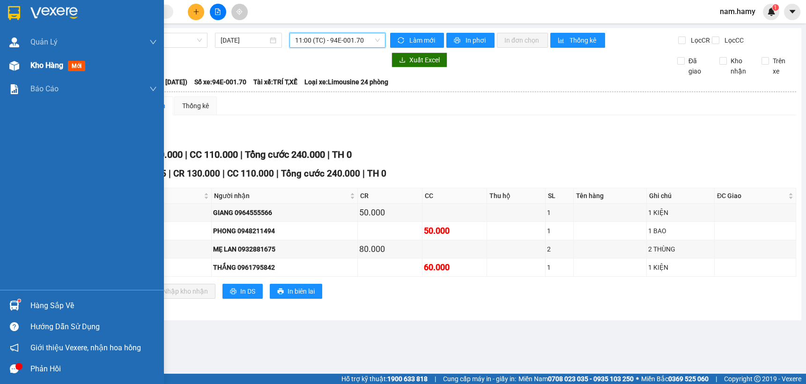
click at [50, 61] on span "Kho hàng" at bounding box center [46, 65] width 33 height 9
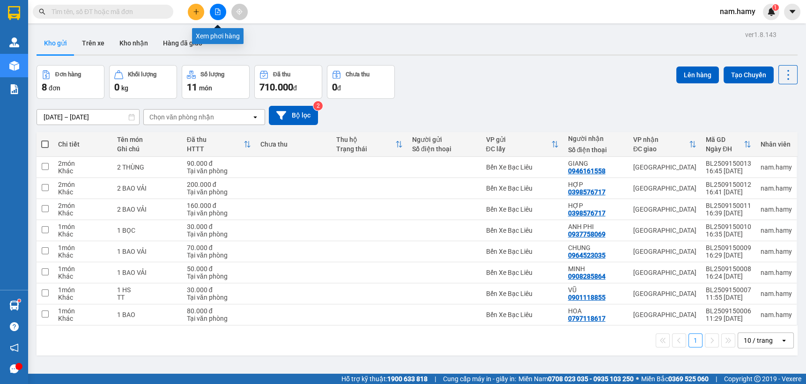
click at [222, 12] on button at bounding box center [218, 12] width 16 height 16
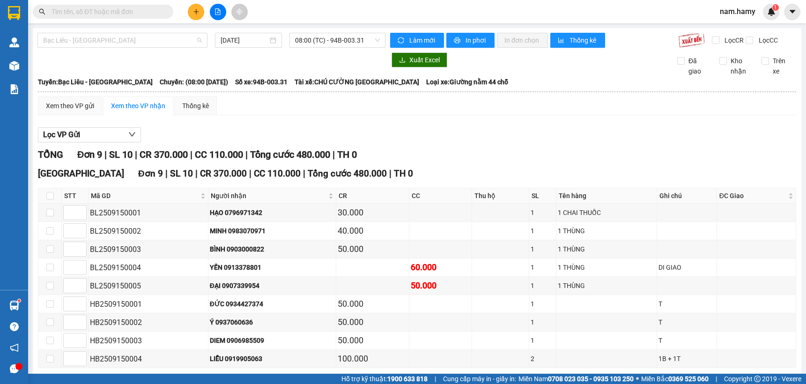
drag, startPoint x: 160, startPoint y: 36, endPoint x: 148, endPoint y: 61, distance: 28.3
click at [160, 36] on span "Bạc Liêu - [GEOGRAPHIC_DATA]" at bounding box center [122, 40] width 159 height 14
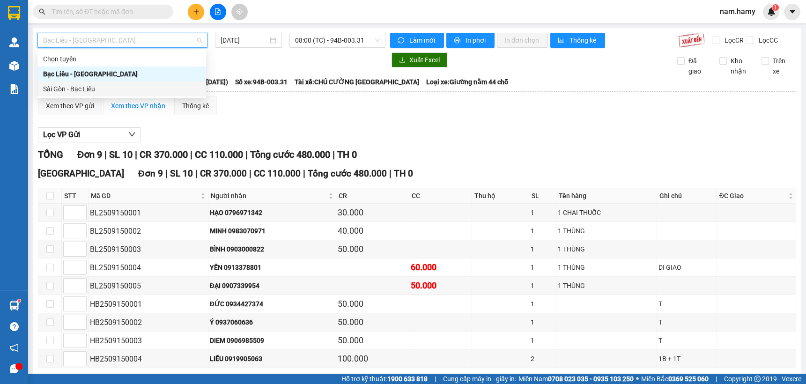
click at [121, 88] on div "Sài Gòn - Bạc Liêu" at bounding box center [121, 89] width 157 height 10
type input "[DATE]"
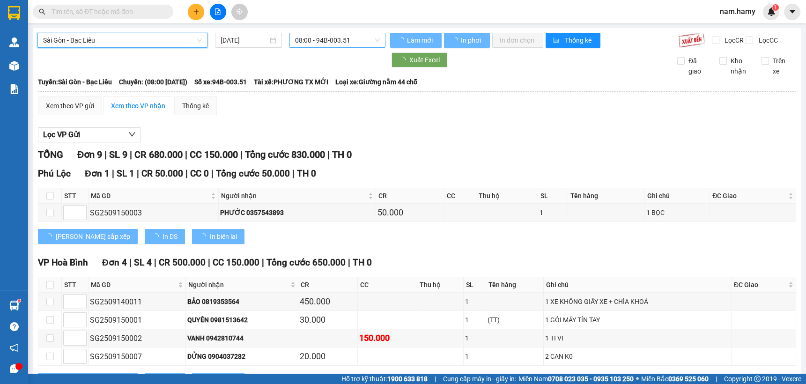
click at [374, 42] on span "08:00 - 94B-003.51" at bounding box center [337, 40] width 85 height 14
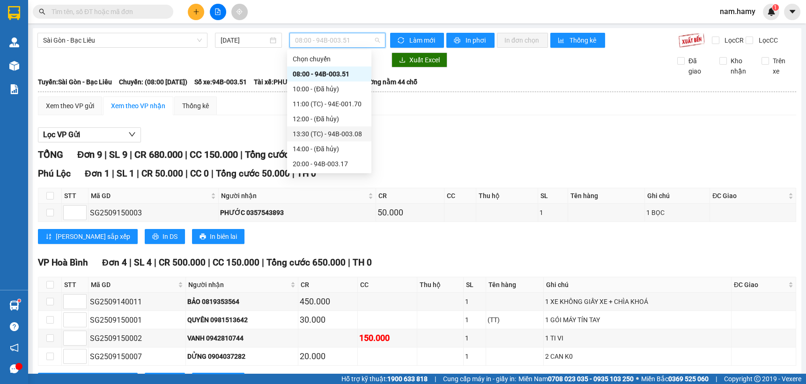
click at [333, 129] on div "13:30 (TC) - 94B-003.08" at bounding box center [329, 134] width 73 height 10
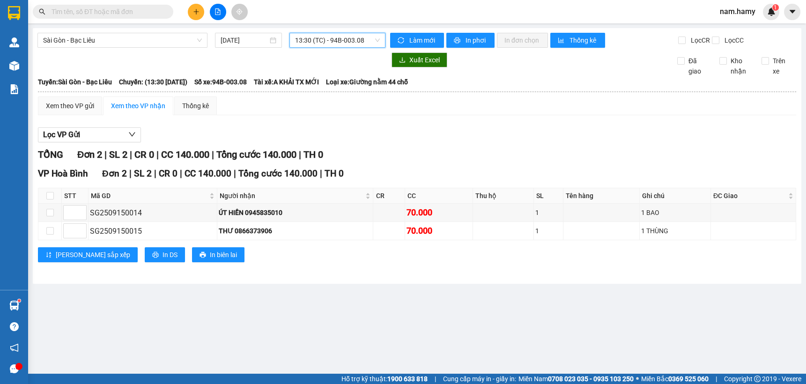
click at [342, 41] on span "13:30 (TC) - 94B-003.08" at bounding box center [337, 40] width 85 height 14
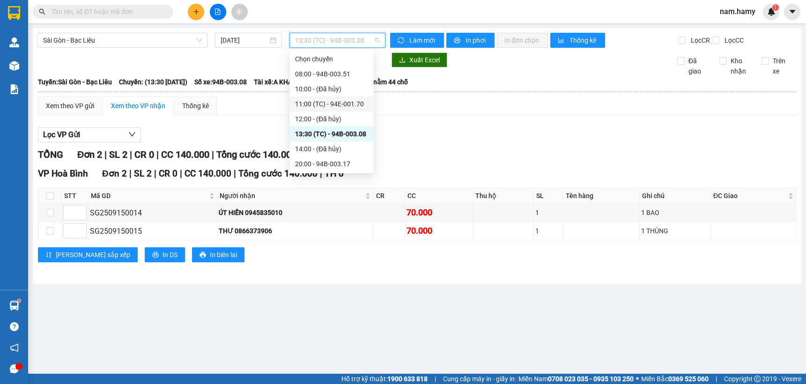
click at [337, 101] on div "11:00 (TC) - 94E-001.70" at bounding box center [331, 104] width 73 height 10
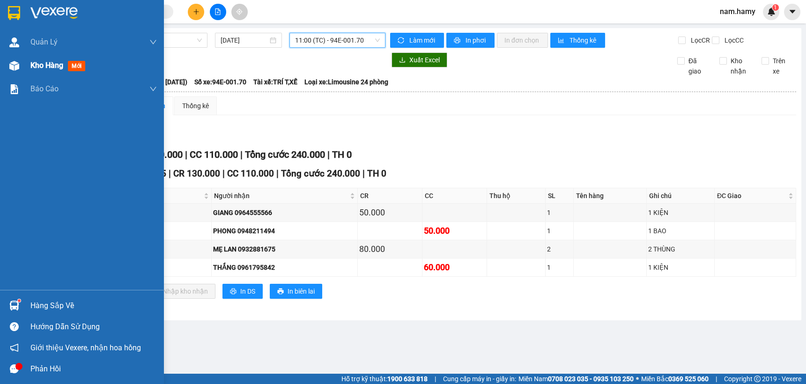
click at [32, 62] on span "Kho hàng" at bounding box center [46, 65] width 33 height 9
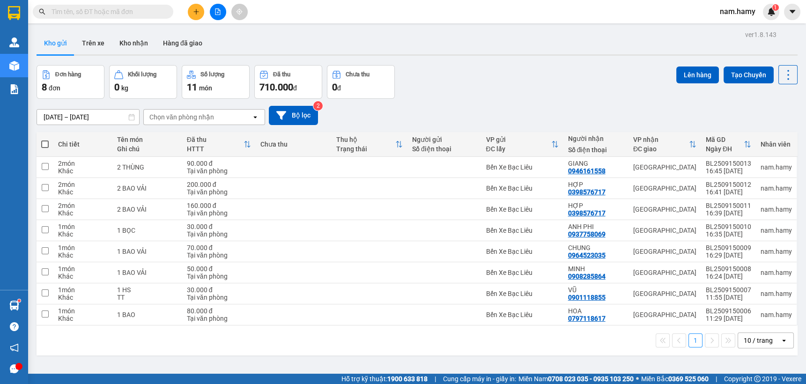
click at [130, 118] on icon at bounding box center [131, 117] width 7 height 7
click at [124, 117] on input "[DATE] – [DATE]" at bounding box center [88, 117] width 102 height 15
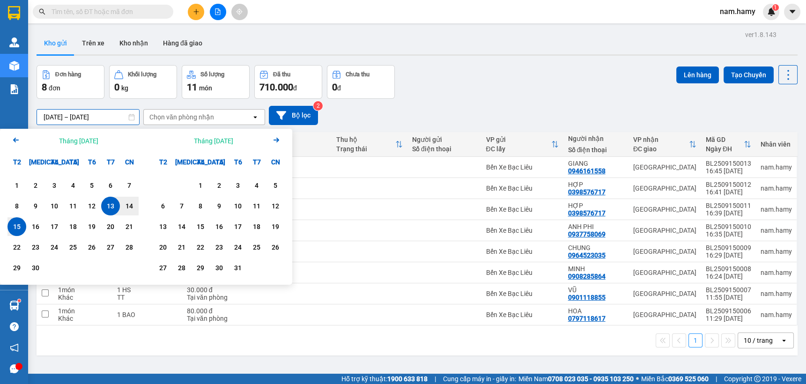
click at [17, 224] on div "15" at bounding box center [16, 226] width 13 height 11
type input "[DATE] – / /"
click at [367, 117] on div "[DATE] – / / Press the down arrow key to interact with the calendar and select …" at bounding box center [417, 115] width 761 height 19
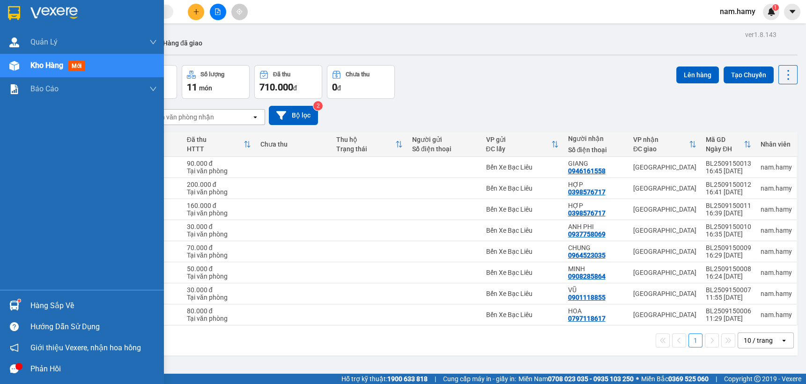
click at [39, 63] on span "Kho hàng" at bounding box center [46, 65] width 33 height 9
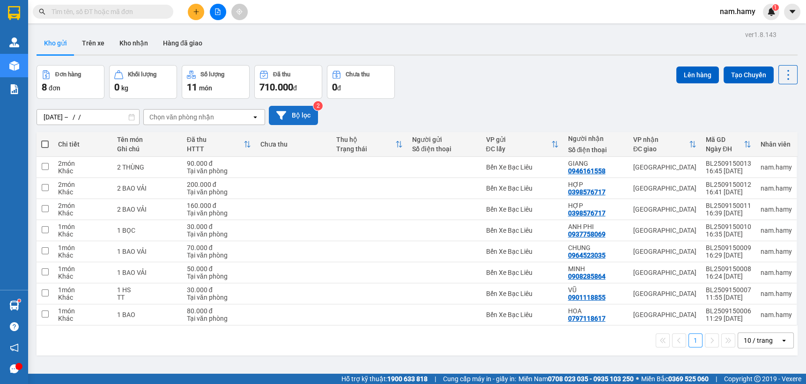
click at [301, 117] on button "Bộ lọc" at bounding box center [293, 115] width 49 height 19
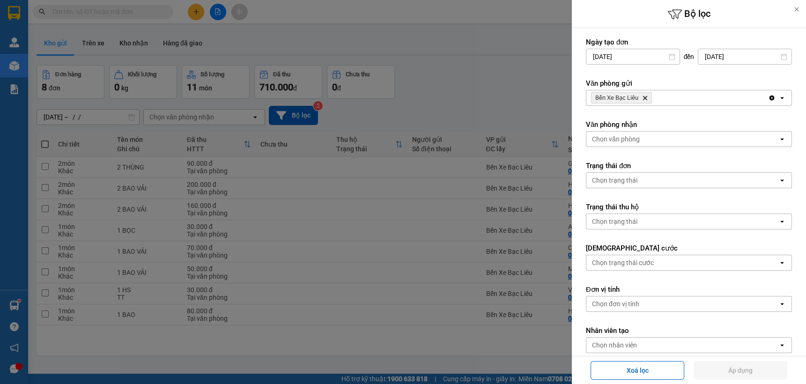
drag, startPoint x: 518, startPoint y: 83, endPoint x: 511, endPoint y: 81, distance: 7.7
click at [518, 82] on div at bounding box center [403, 192] width 806 height 384
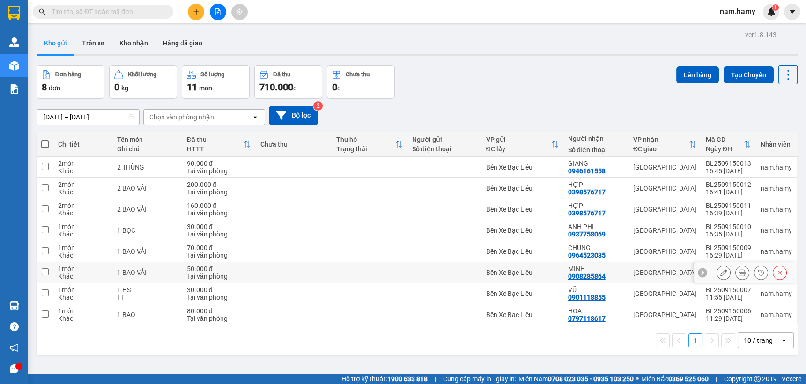
scroll to position [43, 0]
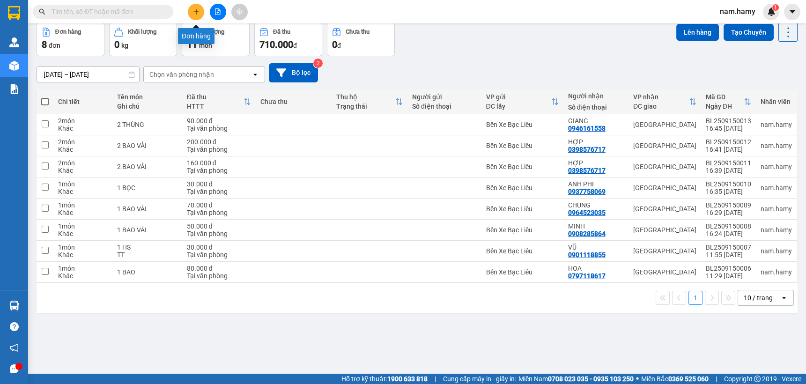
click at [196, 13] on icon "plus" at bounding box center [196, 11] width 0 height 5
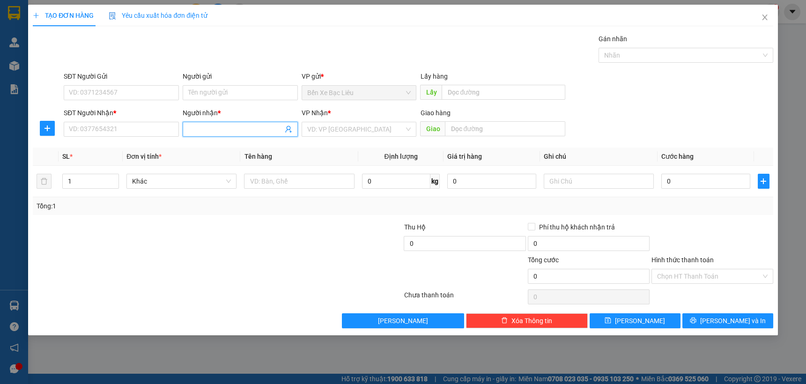
click at [206, 127] on input "Người nhận *" at bounding box center [235, 129] width 95 height 10
click at [335, 131] on input "search" at bounding box center [355, 129] width 97 height 14
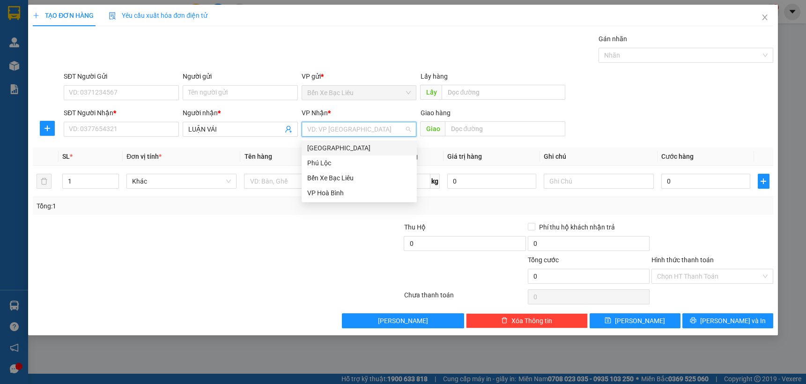
click at [350, 150] on div "[GEOGRAPHIC_DATA]" at bounding box center [359, 148] width 104 height 10
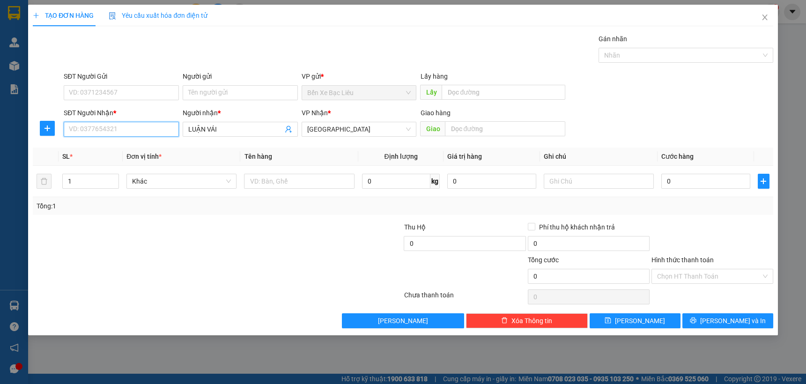
click at [164, 129] on input "SĐT Người Nhận *" at bounding box center [121, 129] width 115 height 15
click at [304, 188] on input "text" at bounding box center [299, 181] width 110 height 15
click at [232, 131] on input "LUẬN VÁI" at bounding box center [235, 129] width 95 height 10
type input "LUẬN VẢI"
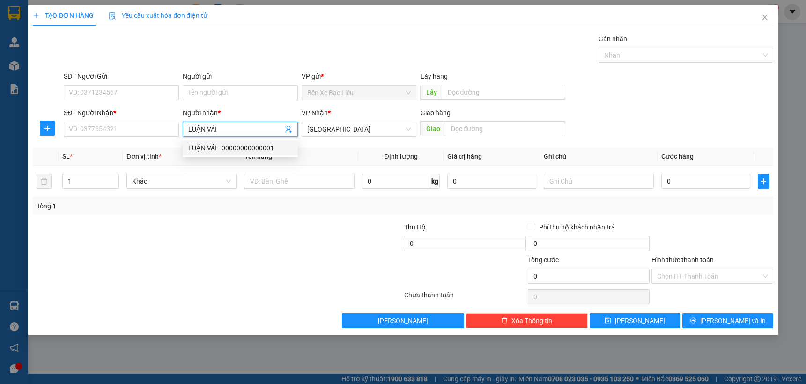
click at [226, 145] on div "LUẬN VẢI - 00000000000001" at bounding box center [240, 148] width 104 height 10
type input "00000000000001"
type input "LUẬN VẢI"
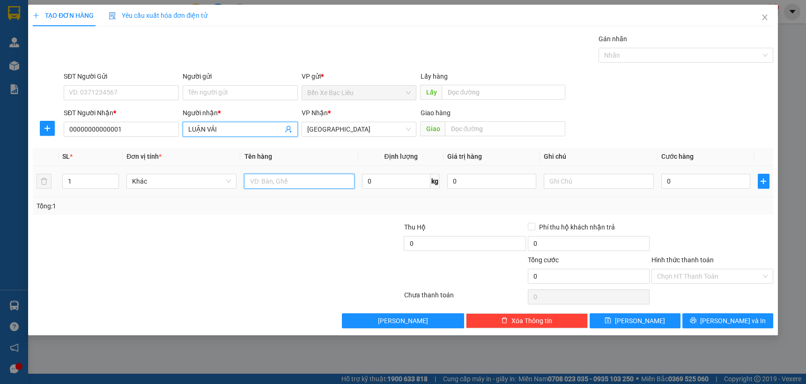
click at [298, 178] on input "text" at bounding box center [299, 181] width 110 height 15
type input "1 BAO VẢI"
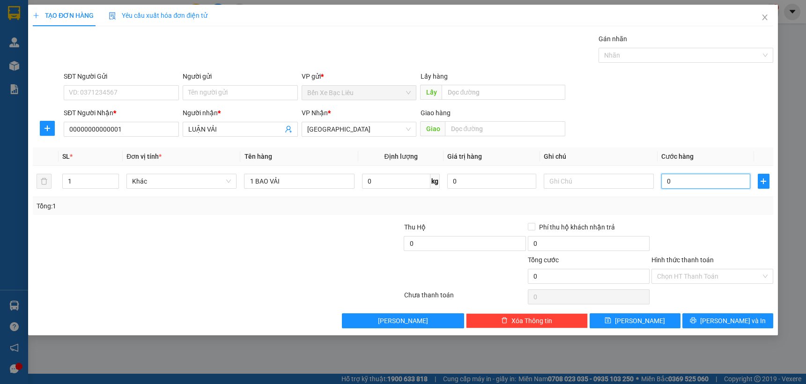
type input "1"
type input "10"
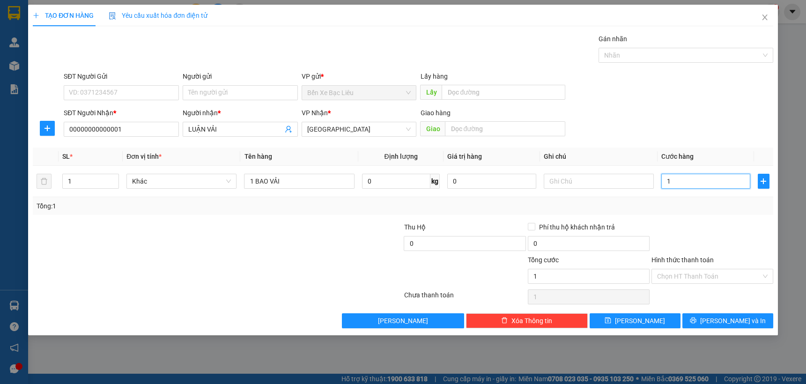
type input "10"
type input "100"
type input "100.000"
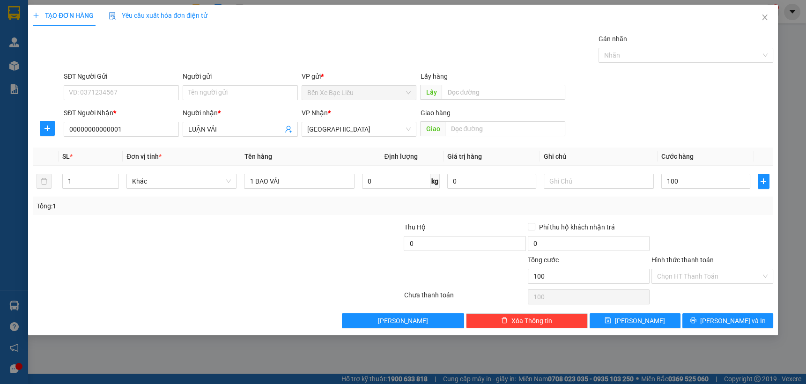
type input "100.000"
click at [735, 224] on div at bounding box center [713, 238] width 124 height 33
click at [723, 319] on span "[PERSON_NAME] và In" at bounding box center [733, 321] width 66 height 10
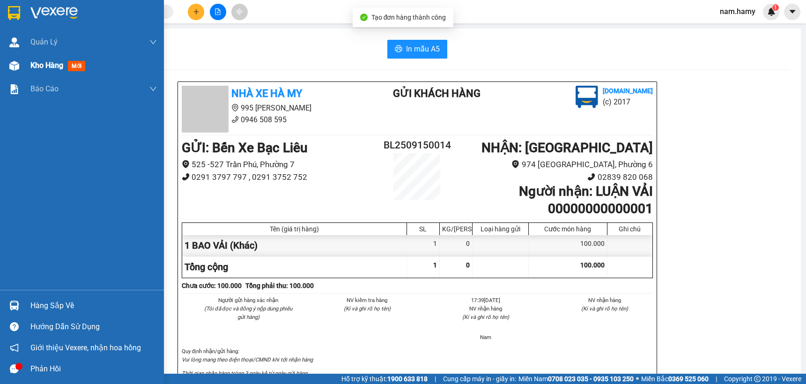
click at [19, 61] on div at bounding box center [14, 66] width 16 height 16
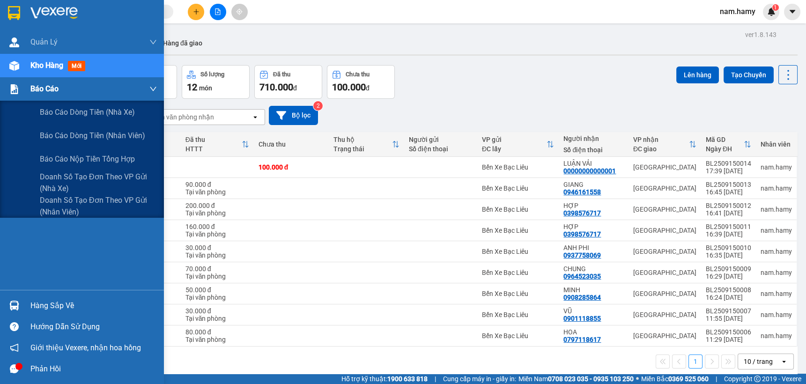
click at [14, 94] on div at bounding box center [14, 89] width 16 height 16
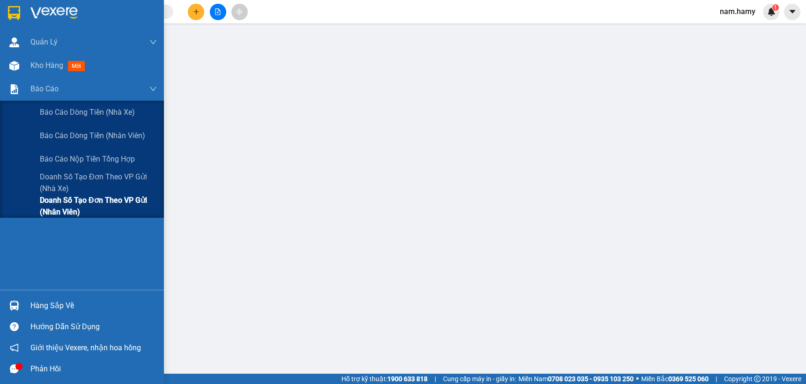
click at [105, 201] on span "Doanh số tạo đơn theo VP gửi (nhân viên)" at bounding box center [98, 205] width 117 height 23
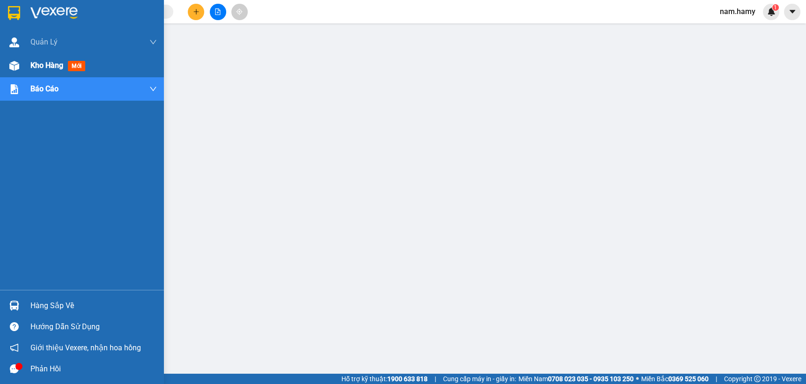
click at [52, 67] on span "Kho hàng" at bounding box center [46, 65] width 33 height 9
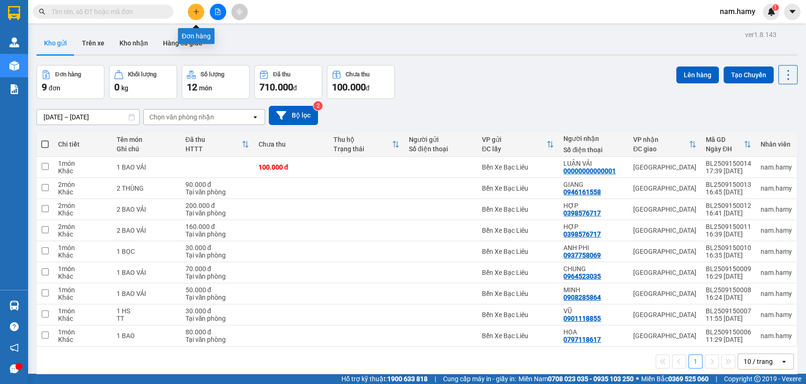
click at [193, 9] on icon "plus" at bounding box center [196, 11] width 7 height 7
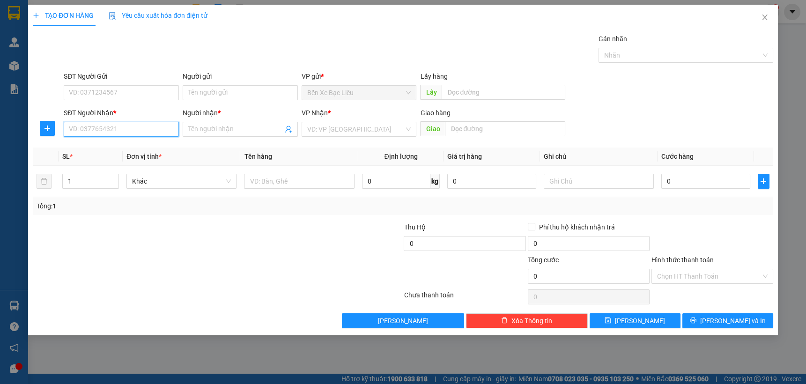
click at [156, 133] on input "SĐT Người Nhận *" at bounding box center [121, 129] width 115 height 15
click at [145, 144] on div "0385538661 - BA" at bounding box center [121, 148] width 104 height 10
type input "0385538661"
type input "BA"
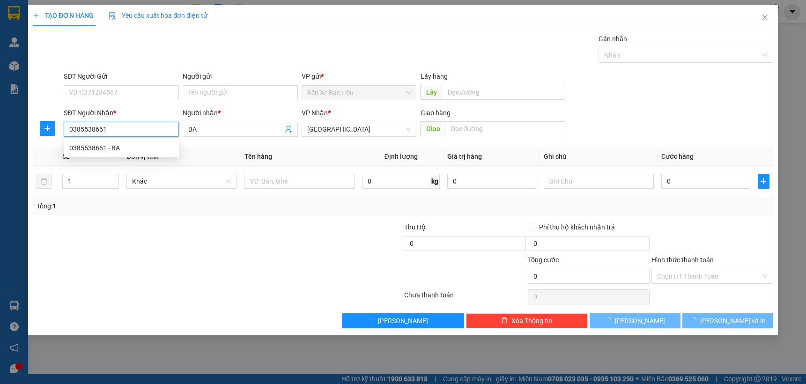
type input "40.000"
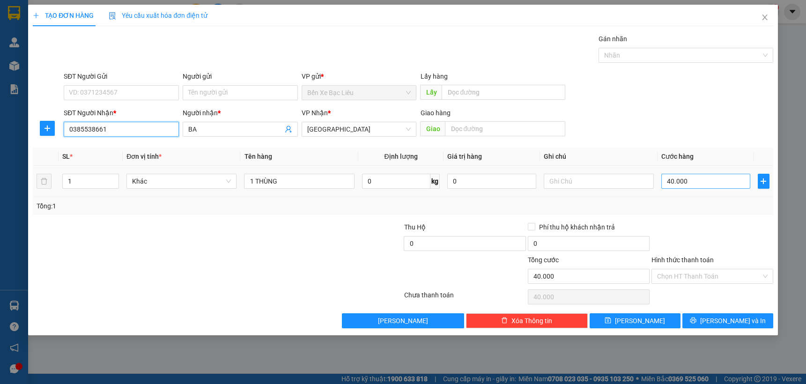
type input "0385538661"
click at [705, 180] on input "40.000" at bounding box center [705, 181] width 89 height 15
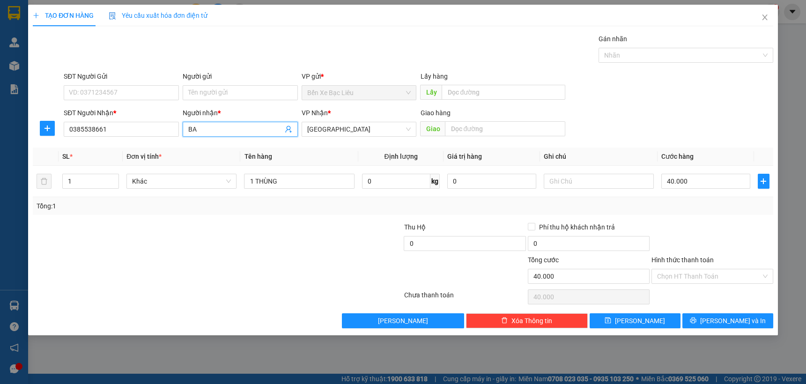
click at [215, 129] on input "BA" at bounding box center [235, 129] width 95 height 10
type input "B"
type input "8 TÍ"
click at [706, 186] on input "40.000" at bounding box center [705, 181] width 89 height 15
type input "0"
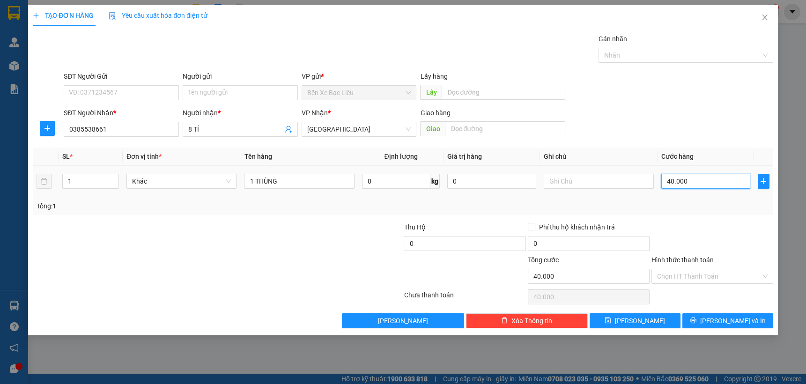
type input "0"
click at [667, 181] on input "0" at bounding box center [705, 181] width 89 height 15
type input "50"
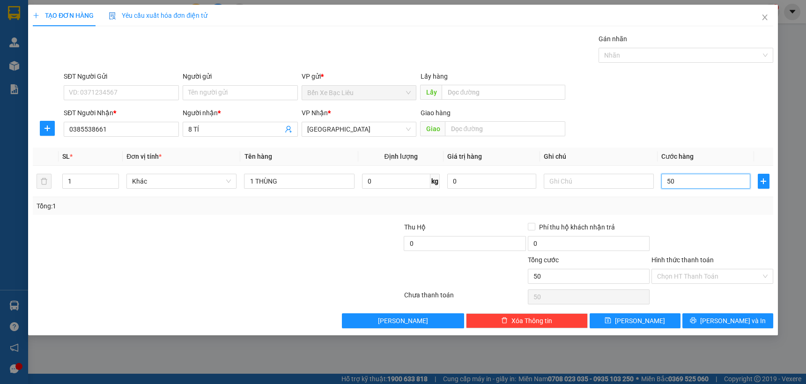
type input "50"
type input "50.000"
click at [719, 231] on div at bounding box center [713, 238] width 124 height 33
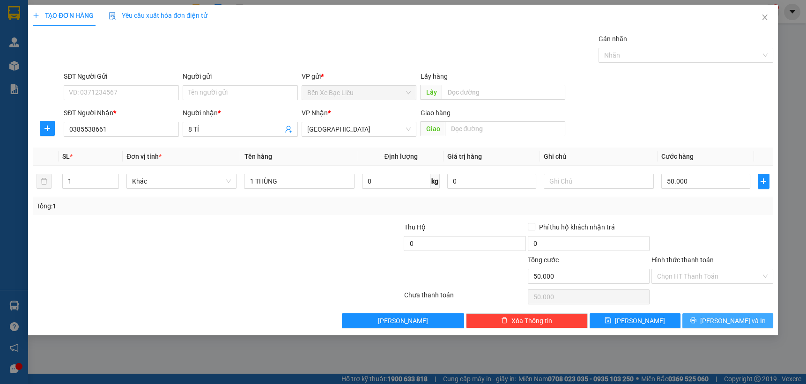
click at [727, 317] on span "[PERSON_NAME] và In" at bounding box center [733, 321] width 66 height 10
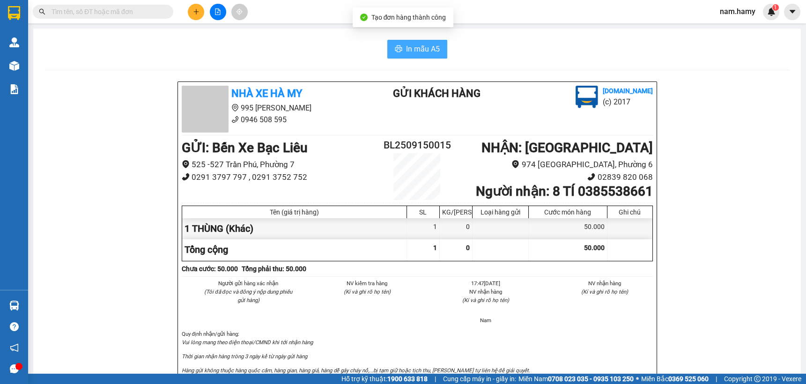
click at [428, 40] on div "In mẫu A5 Nhà Xe Hà My 995 Tạ Quang Bửu 0946 508 595 Gửi khách hàng Vexere.com …" at bounding box center [417, 390] width 768 height 722
click at [428, 44] on span "In mẫu A5" at bounding box center [423, 49] width 34 height 12
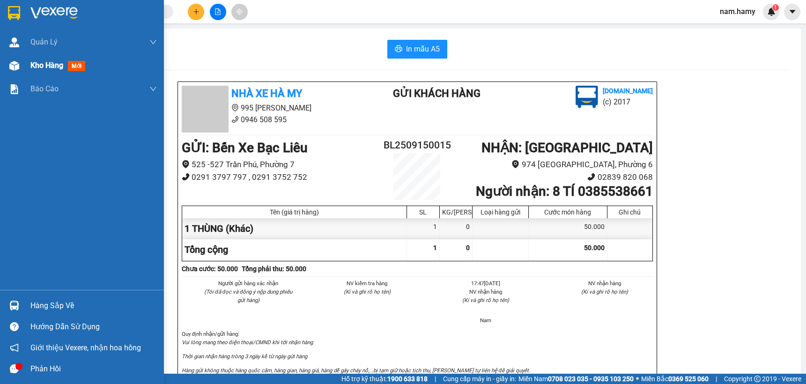
click at [13, 65] on img at bounding box center [14, 66] width 10 height 10
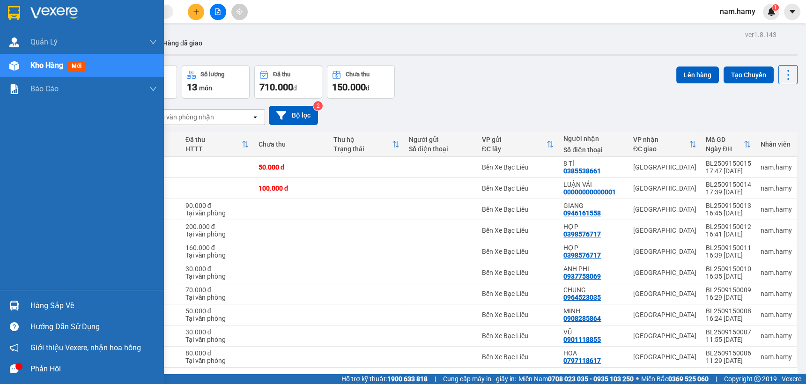
click at [24, 70] on div "Kho hàng mới" at bounding box center [82, 65] width 164 height 23
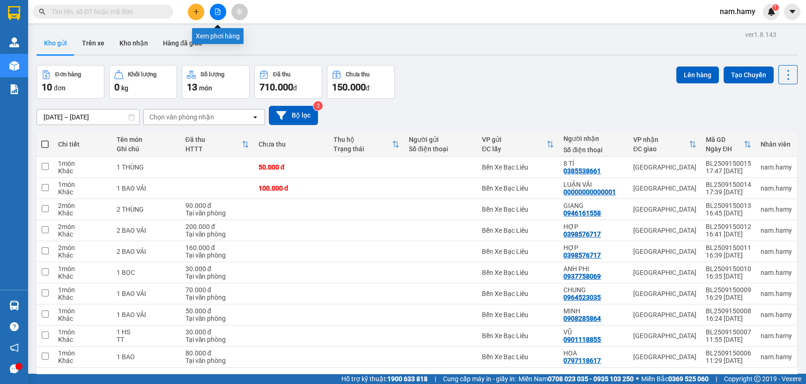
click at [224, 11] on button at bounding box center [218, 12] width 16 height 16
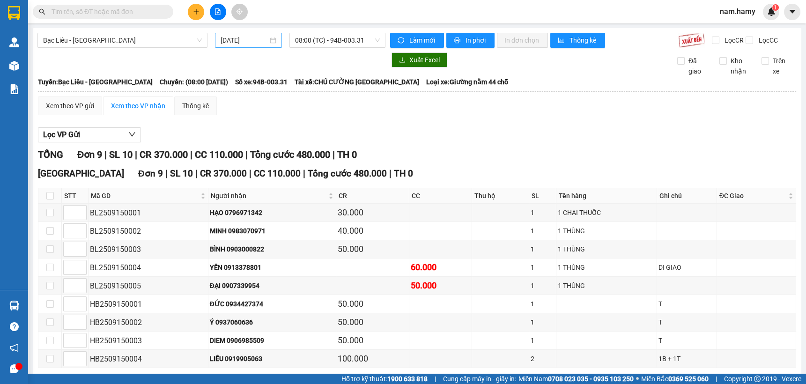
click at [242, 40] on input "[DATE]" at bounding box center [244, 40] width 47 height 10
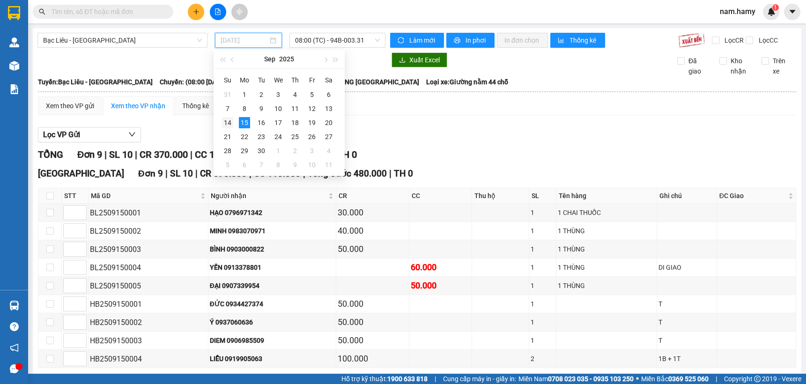
click at [225, 121] on div "14" at bounding box center [227, 122] width 11 height 11
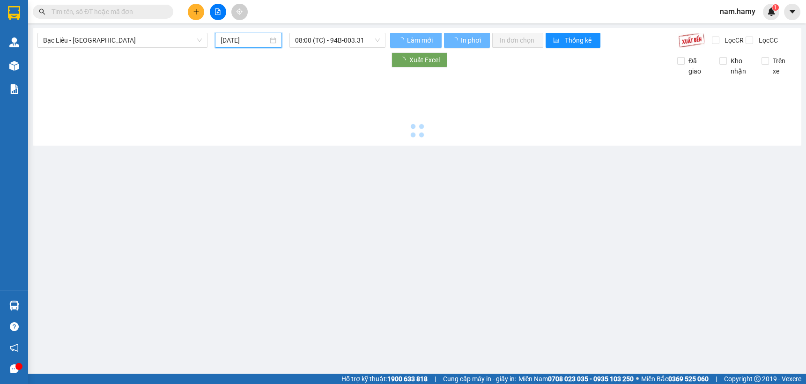
type input "[DATE]"
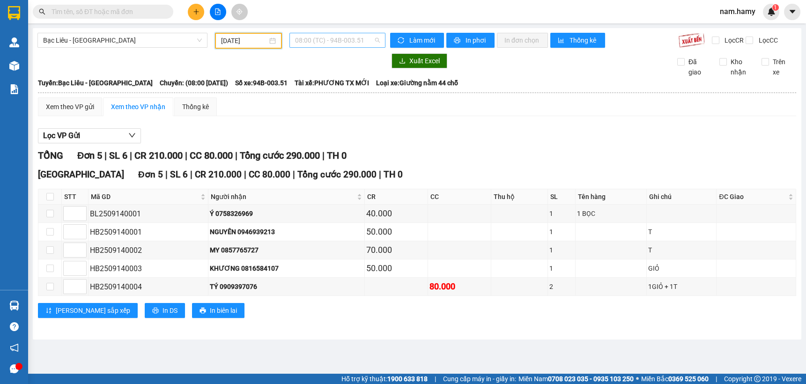
click at [326, 42] on span "08:00 (TC) - 94B-003.51" at bounding box center [337, 40] width 85 height 14
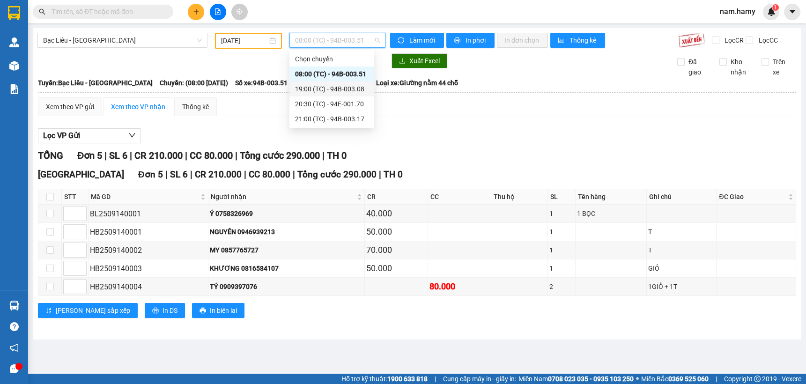
click at [334, 85] on div "19:00 (TC) - 94B-003.08" at bounding box center [331, 89] width 73 height 10
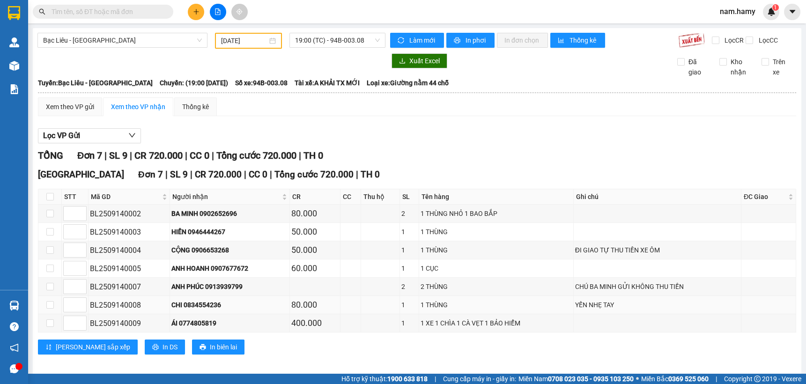
click at [145, 309] on div "BL2509140008" at bounding box center [129, 305] width 78 height 12
click at [70, 111] on div "Xem theo VP gửi" at bounding box center [70, 107] width 48 height 10
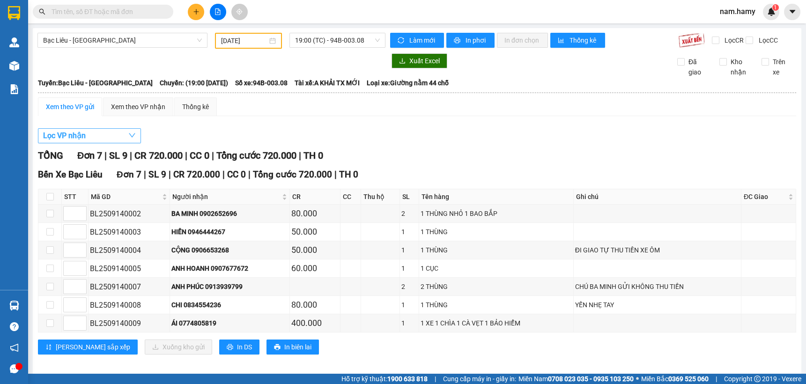
drag, startPoint x: 104, startPoint y: 142, endPoint x: 110, endPoint y: 153, distance: 12.2
click at [104, 143] on button "Lọc VP nhận" at bounding box center [89, 135] width 103 height 15
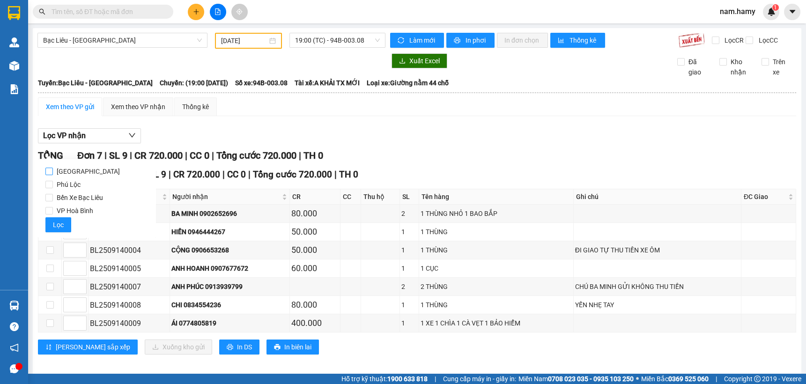
click at [73, 169] on span "[GEOGRAPHIC_DATA]" at bounding box center [88, 171] width 71 height 13
click at [53, 169] on input "[GEOGRAPHIC_DATA]" at bounding box center [48, 171] width 7 height 7
checkbox input "true"
click at [60, 221] on span "Lọc" at bounding box center [58, 225] width 11 height 10
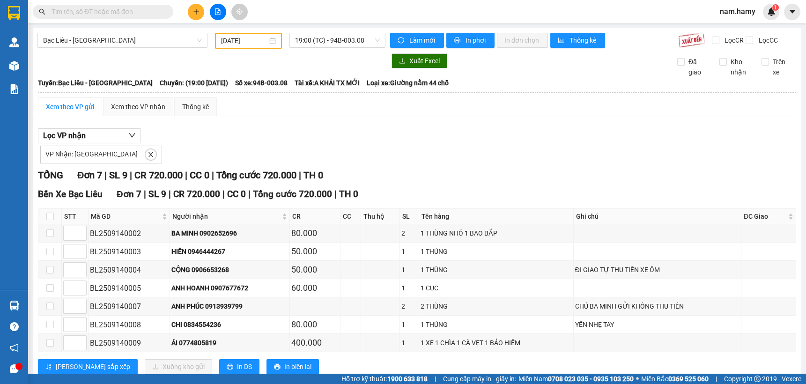
scroll to position [32, 0]
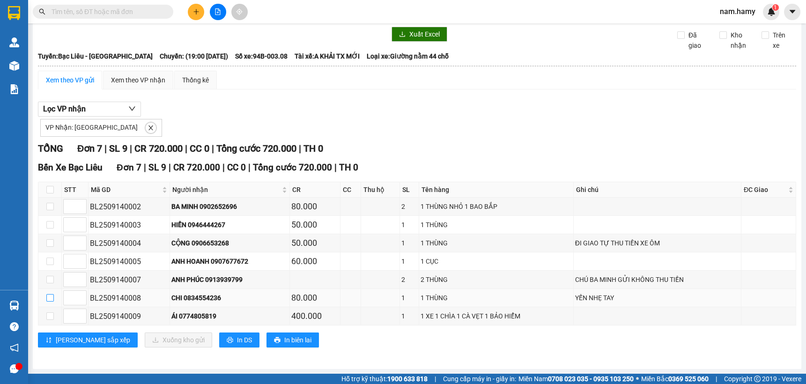
click at [47, 295] on input "checkbox" at bounding box center [49, 297] width 7 height 7
checkbox input "true"
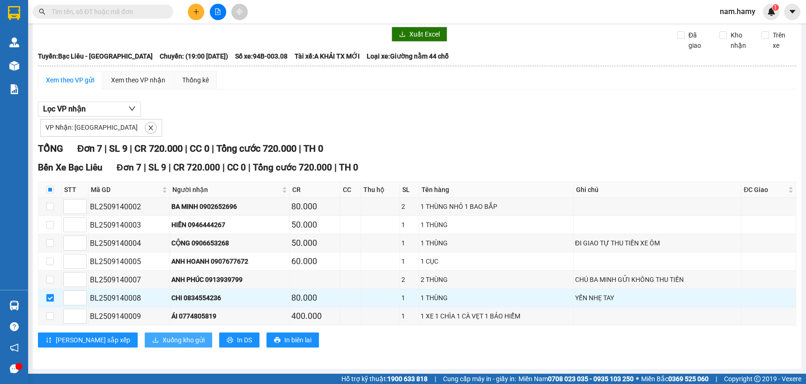
click at [163, 339] on span "Xuống kho gửi" at bounding box center [184, 340] width 42 height 10
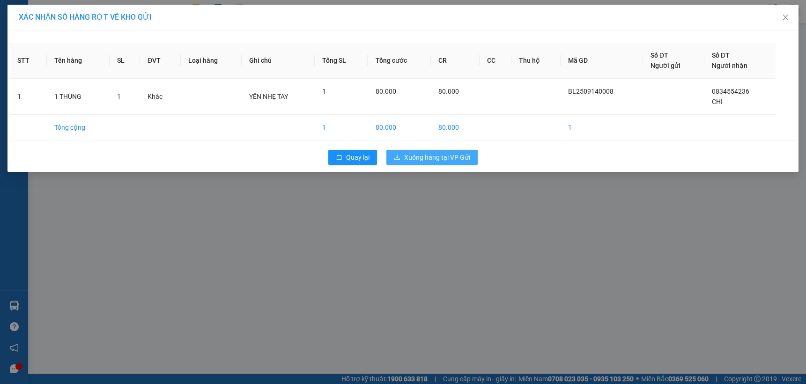
click at [447, 153] on span "Xuống hàng tại VP Gửi" at bounding box center [437, 157] width 66 height 10
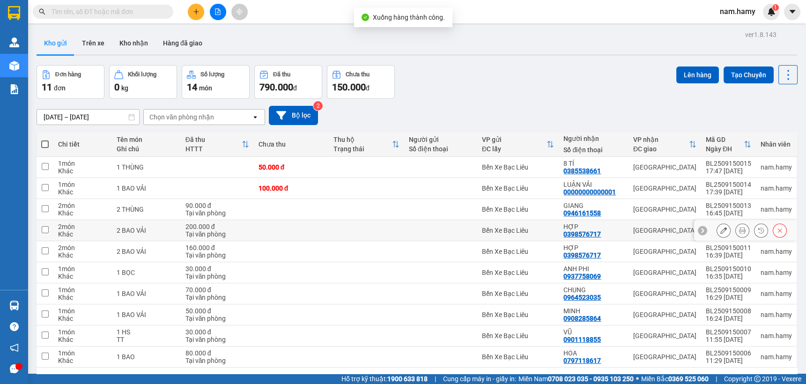
scroll to position [43, 0]
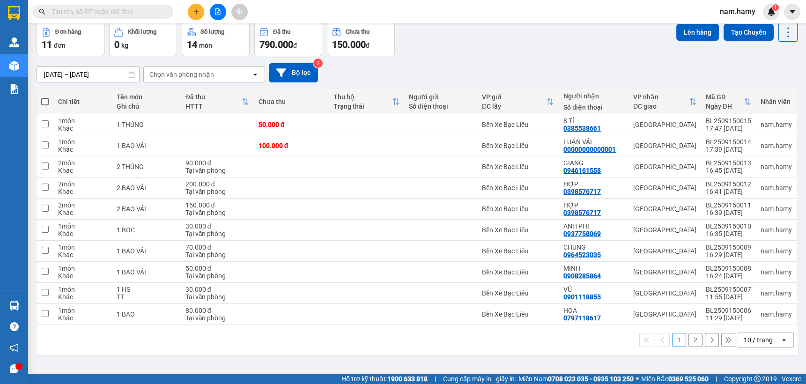
click at [705, 337] on button at bounding box center [712, 340] width 14 height 14
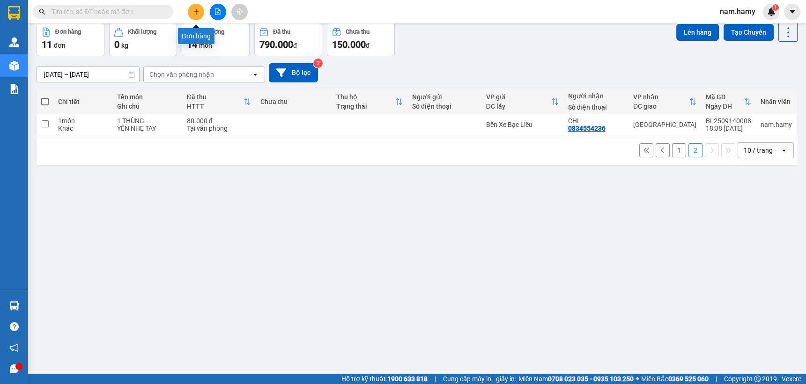
click at [194, 11] on icon "plus" at bounding box center [196, 11] width 7 height 7
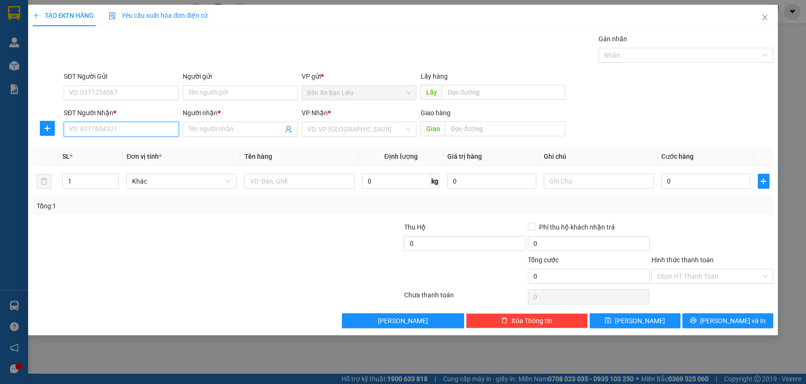
click at [150, 132] on input "SĐT Người Nhận *" at bounding box center [121, 129] width 115 height 15
drag, startPoint x: 81, startPoint y: 128, endPoint x: 87, endPoint y: 129, distance: 5.2
click at [86, 129] on input "090927193" at bounding box center [121, 129] width 115 height 15
click at [110, 129] on input "090927193" at bounding box center [121, 129] width 115 height 15
click at [82, 129] on input "090927193" at bounding box center [121, 129] width 115 height 15
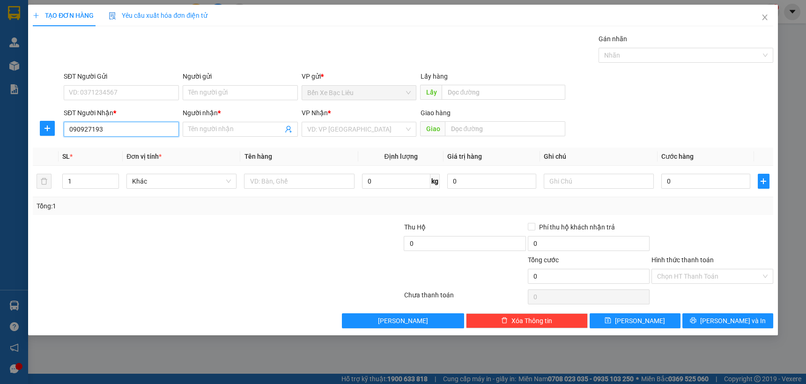
type input "0909927193"
click at [155, 145] on div "0909927193 - LUYẾN" at bounding box center [121, 148] width 104 height 10
type input "LUYẾN"
type input "60.000"
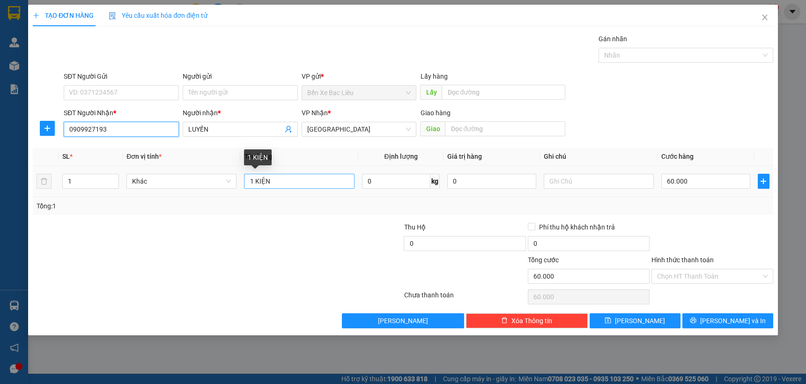
type input "0909927193"
drag, startPoint x: 309, startPoint y: 179, endPoint x: 800, endPoint y: 141, distance: 492.8
click at [311, 181] on input "1 KIỆN" at bounding box center [299, 181] width 110 height 15
type input "1 THÙNG"
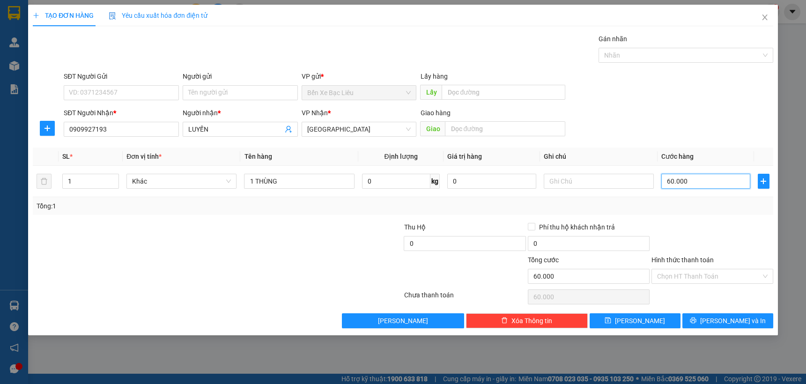
type input "0"
drag, startPoint x: 664, startPoint y: 182, endPoint x: 800, endPoint y: 209, distance: 139.4
click at [664, 182] on input "0" at bounding box center [705, 181] width 89 height 15
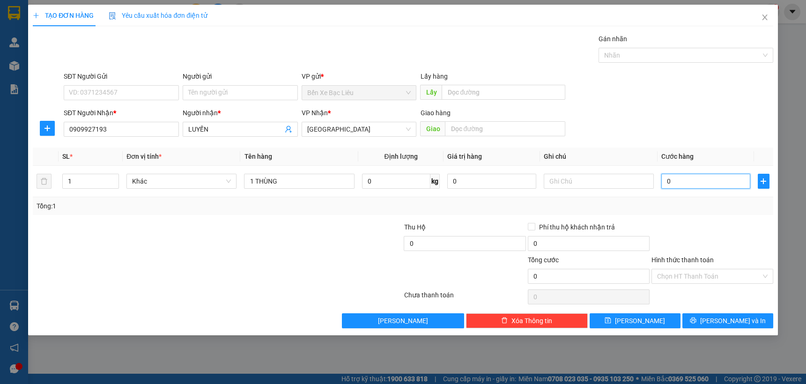
type input "50"
type input "50.000"
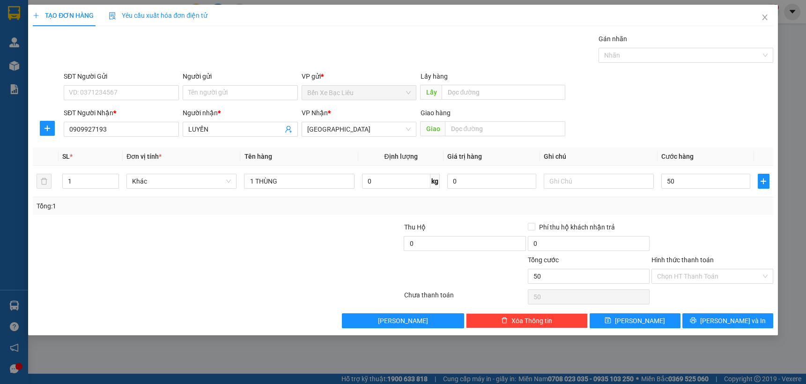
type input "50.000"
click at [704, 215] on div "Transit Pickup Surcharge Ids Transit Deliver Surcharge Ids Transit Deliver Surc…" at bounding box center [403, 181] width 741 height 295
click at [711, 275] on input "Hình thức thanh toán" at bounding box center [709, 276] width 104 height 14
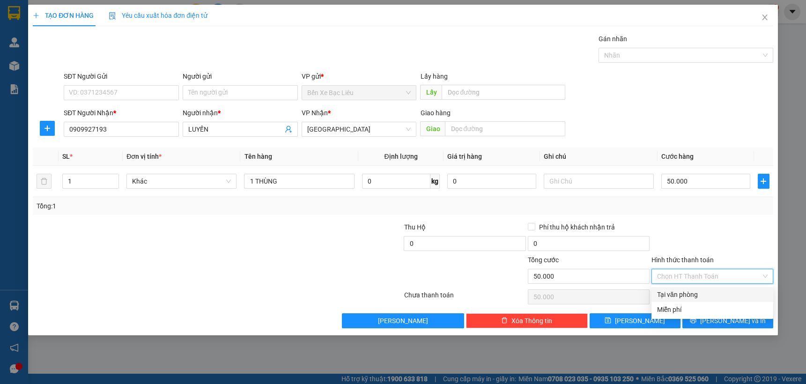
click at [713, 288] on div "Tại văn phòng" at bounding box center [713, 294] width 122 height 15
type input "0"
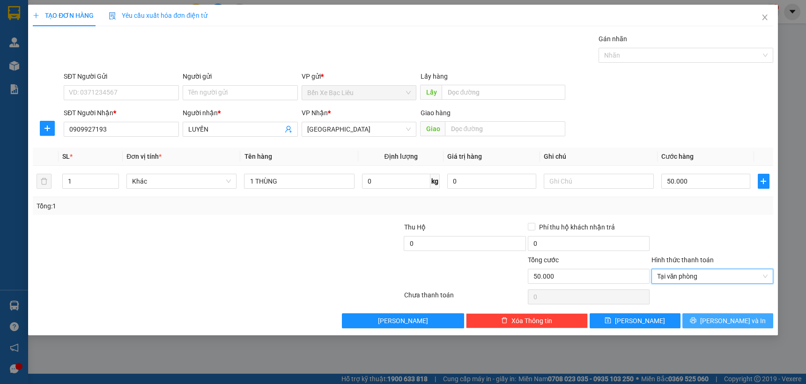
click at [707, 318] on button "[PERSON_NAME] và In" at bounding box center [727, 320] width 91 height 15
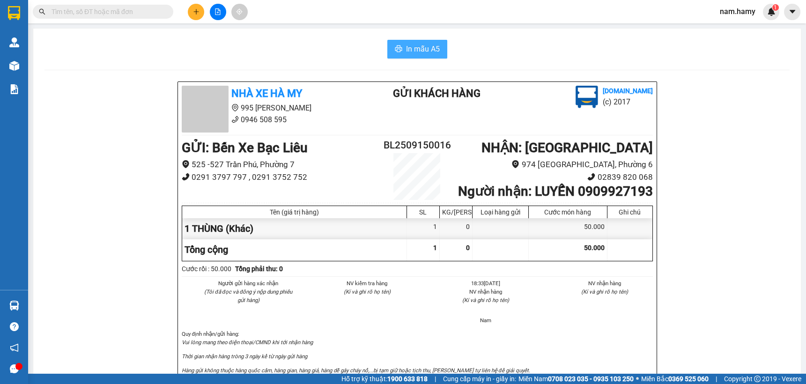
click at [421, 52] on span "In mẫu A5" at bounding box center [423, 49] width 34 height 12
click at [219, 15] on icon "file-add" at bounding box center [217, 11] width 5 height 7
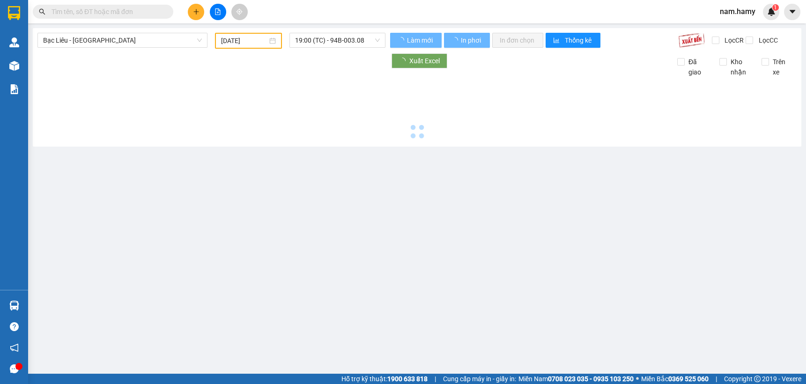
type input "[DATE]"
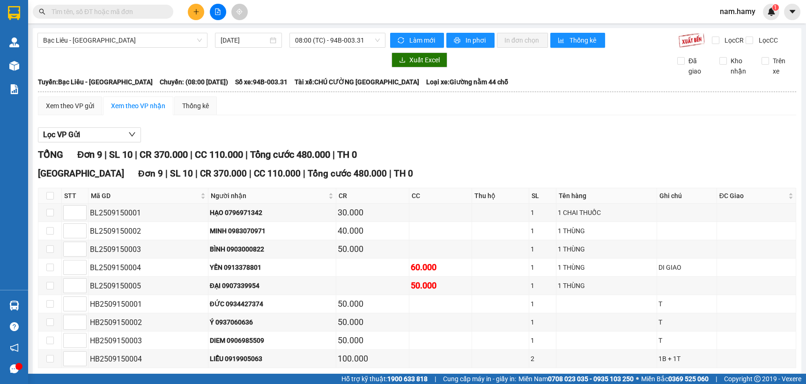
click at [193, 9] on icon "plus" at bounding box center [196, 11] width 7 height 7
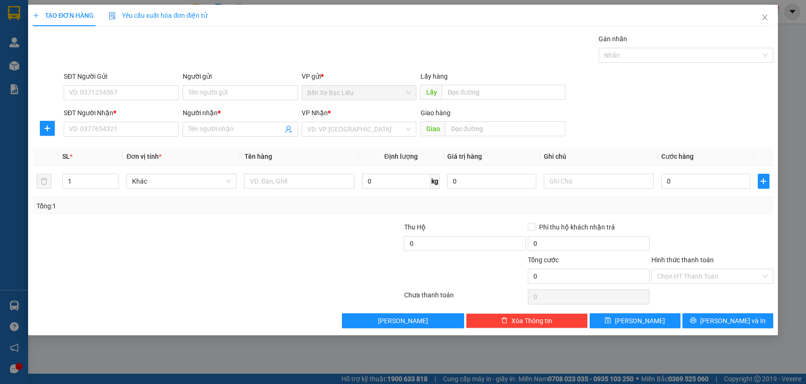
drag, startPoint x: 221, startPoint y: 122, endPoint x: 800, endPoint y: 136, distance: 580.0
click at [239, 128] on span at bounding box center [240, 129] width 115 height 15
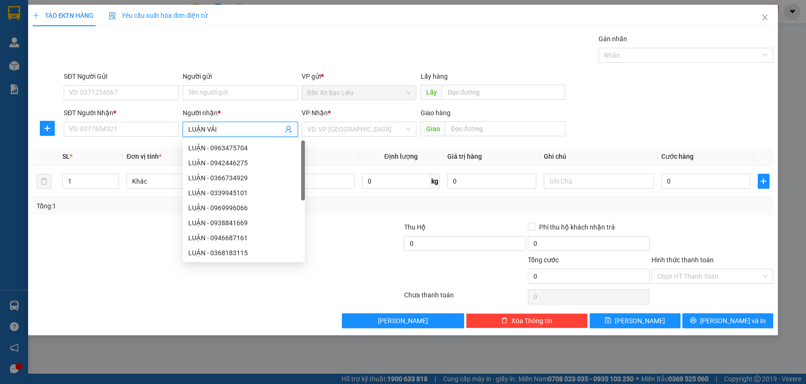
type input "LUẬN VẢI"
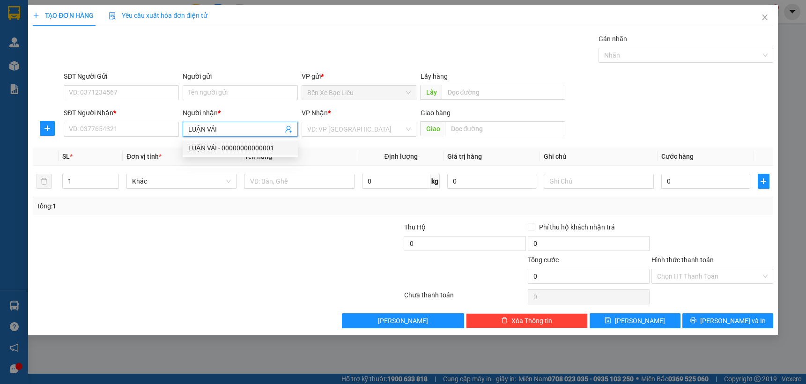
click at [229, 149] on div "LUẬN VẢI - 00000000000001" at bounding box center [240, 148] width 104 height 10
type input "00000000000001"
type input "LUẬN VẢI"
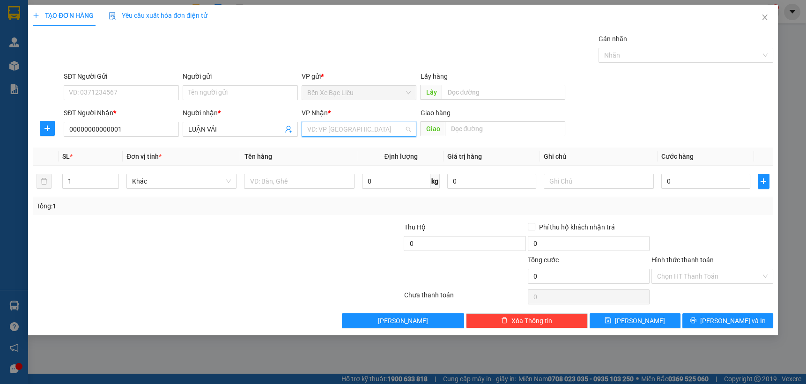
drag, startPoint x: 351, startPoint y: 127, endPoint x: 745, endPoint y: 154, distance: 394.3
click at [351, 128] on input "search" at bounding box center [355, 129] width 97 height 14
click at [329, 141] on div "[GEOGRAPHIC_DATA]" at bounding box center [359, 148] width 115 height 15
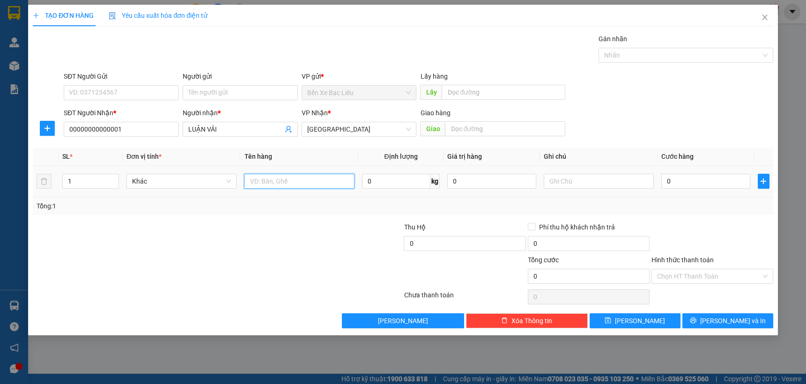
click at [298, 179] on input "text" at bounding box center [299, 181] width 110 height 15
type input "1 BAO NHỎ"
click at [670, 177] on input "0" at bounding box center [705, 181] width 89 height 15
type input "6"
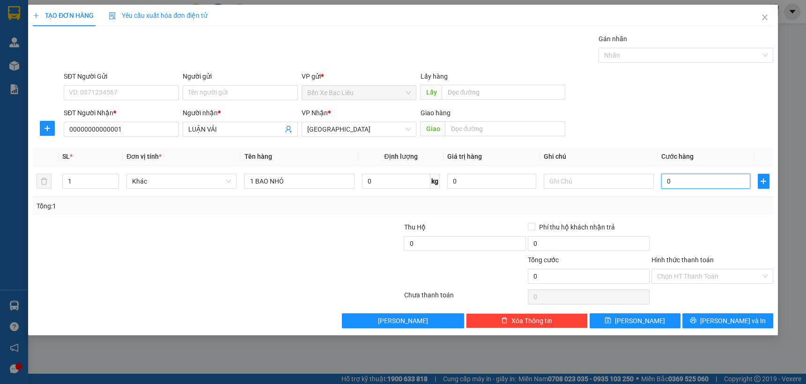
type input "6"
type input "60"
type input "60.000"
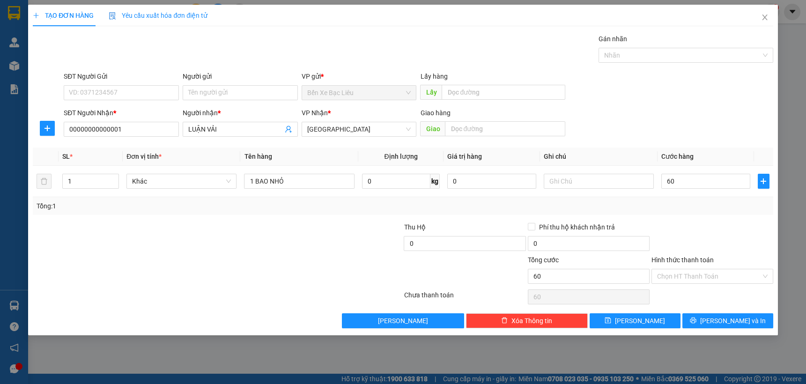
type input "60.000"
click at [728, 222] on div at bounding box center [713, 238] width 124 height 33
drag, startPoint x: 753, startPoint y: 320, endPoint x: 655, endPoint y: 264, distance: 113.3
click at [753, 320] on button "[PERSON_NAME] và In" at bounding box center [727, 320] width 91 height 15
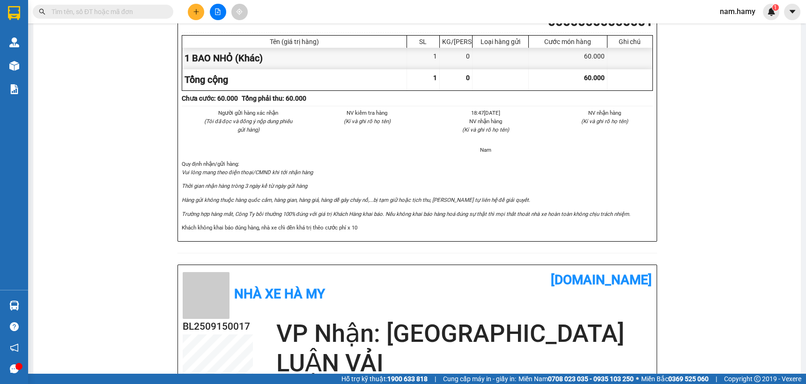
scroll to position [17, 0]
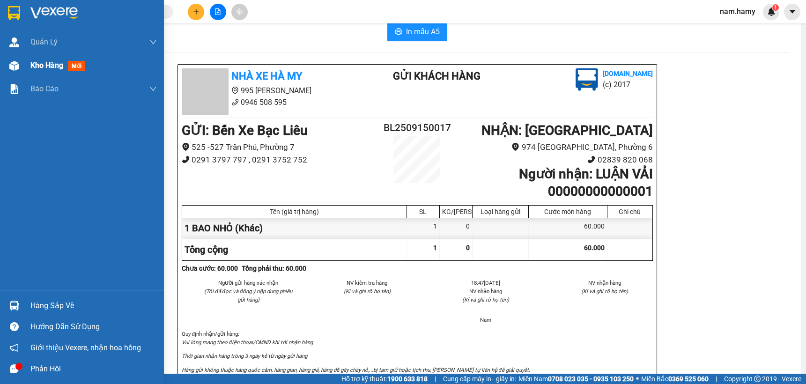
click at [9, 69] on img at bounding box center [14, 66] width 10 height 10
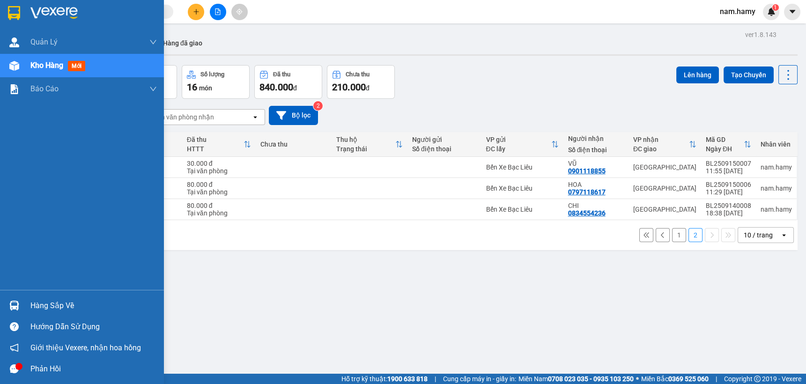
click at [18, 67] on img at bounding box center [14, 66] width 10 height 10
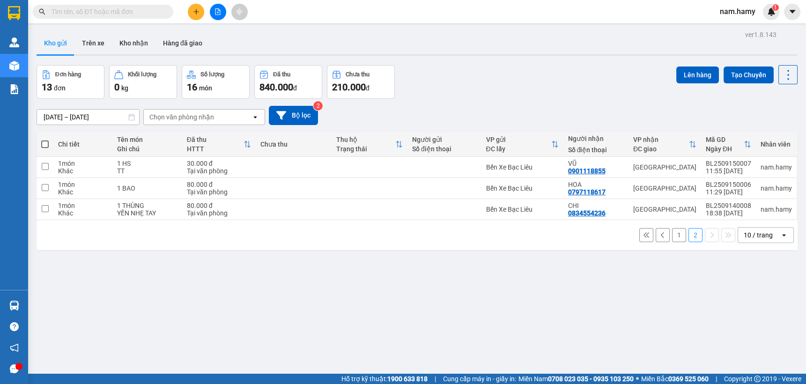
click at [63, 44] on button "Kho gửi" at bounding box center [56, 43] width 38 height 22
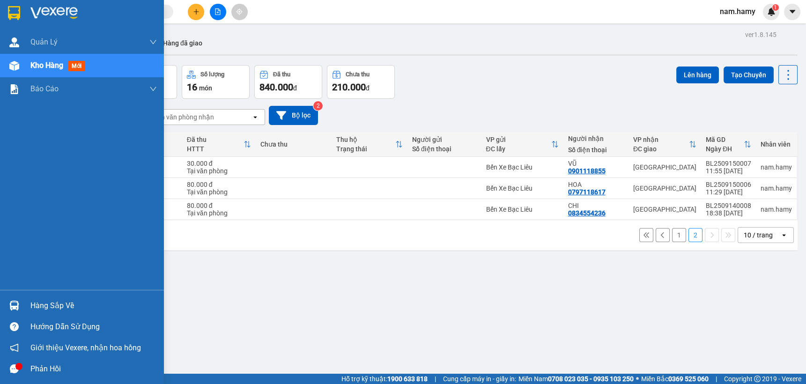
click at [52, 67] on span "Kho hàng" at bounding box center [46, 65] width 33 height 9
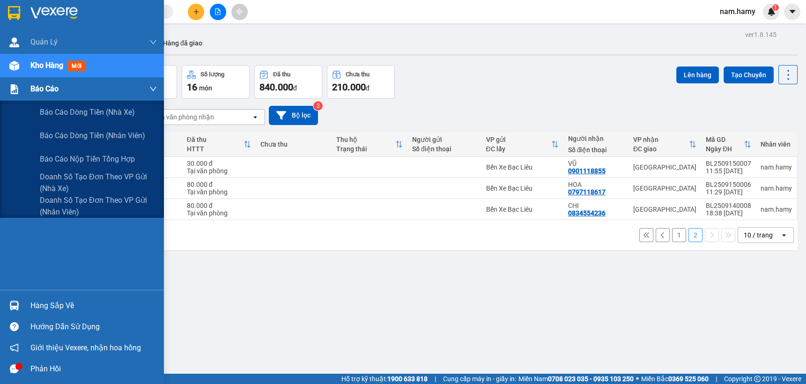
click at [62, 92] on div "Báo cáo" at bounding box center [93, 88] width 126 height 23
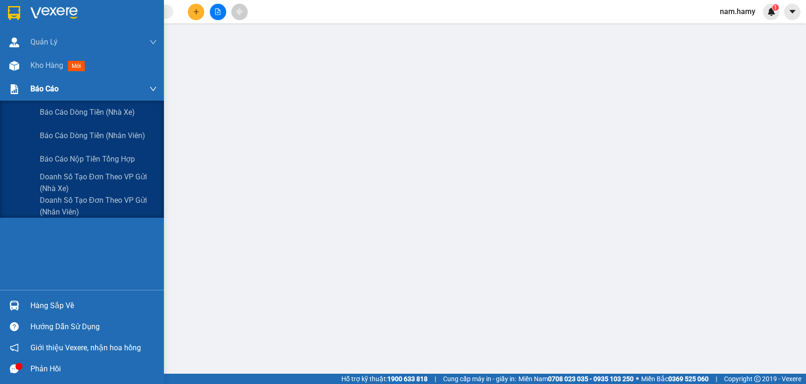
click at [21, 95] on div at bounding box center [14, 89] width 16 height 16
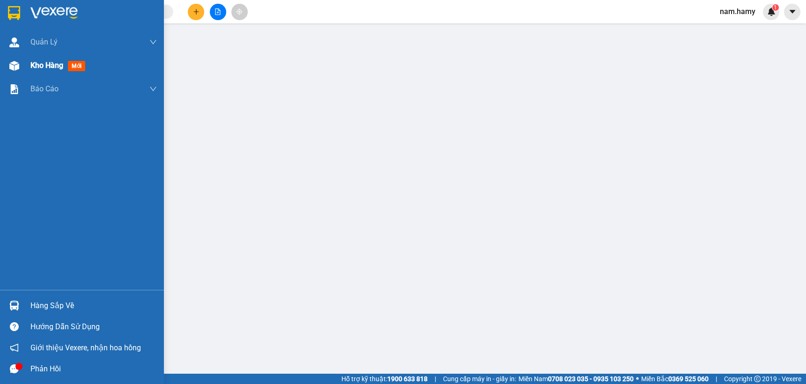
drag, startPoint x: 15, startPoint y: 59, endPoint x: 34, endPoint y: 63, distance: 20.2
click at [15, 59] on div at bounding box center [14, 66] width 16 height 16
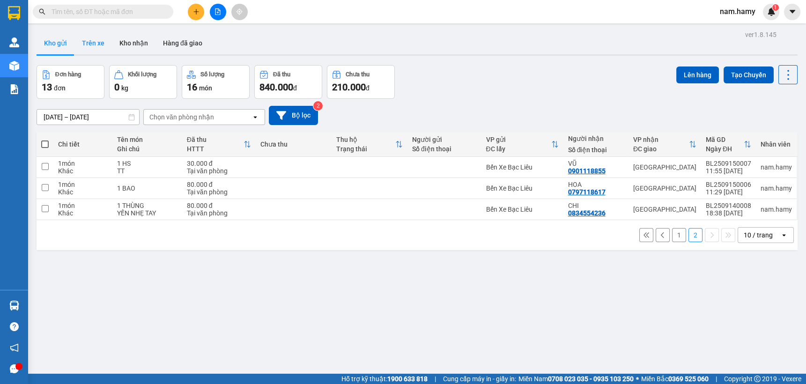
click at [89, 45] on button "Trên xe" at bounding box center [92, 43] width 37 height 22
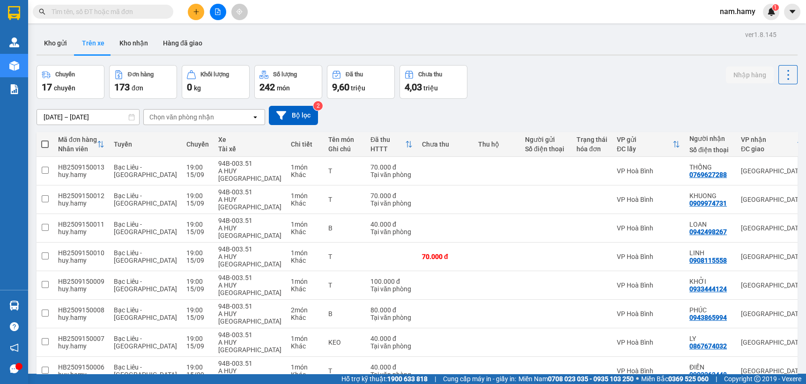
drag, startPoint x: 65, startPoint y: 48, endPoint x: 75, endPoint y: 52, distance: 10.8
click at [65, 50] on button "Kho gửi" at bounding box center [56, 43] width 38 height 22
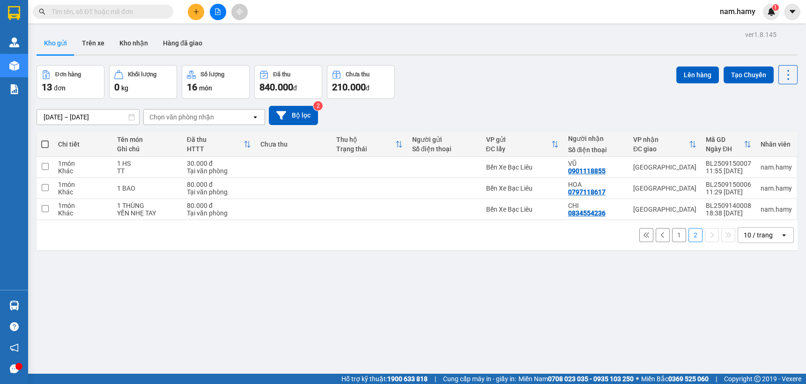
click at [661, 235] on icon at bounding box center [662, 235] width 3 height 6
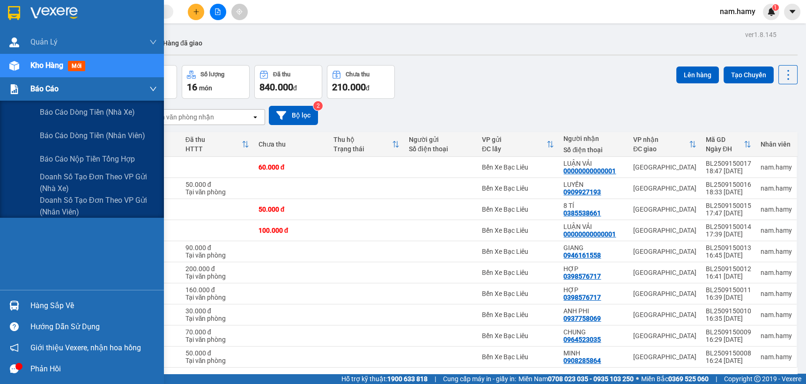
click at [26, 97] on div "Báo cáo" at bounding box center [82, 88] width 164 height 23
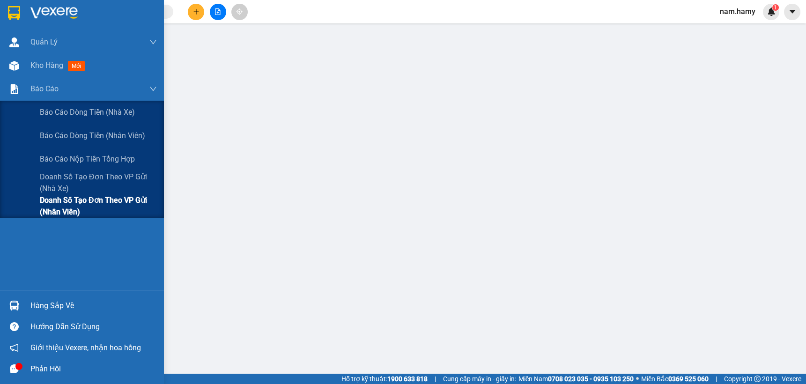
click at [105, 205] on span "Doanh số tạo đơn theo VP gửi (nhân viên)" at bounding box center [98, 205] width 117 height 23
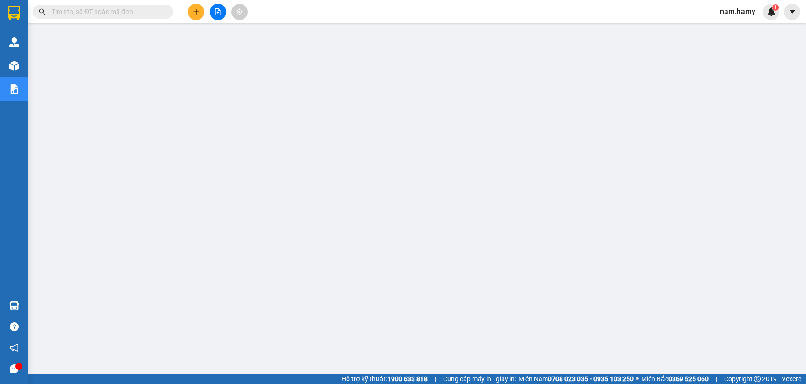
click at [800, 141] on main at bounding box center [403, 187] width 806 height 374
click at [215, 15] on button at bounding box center [218, 12] width 16 height 16
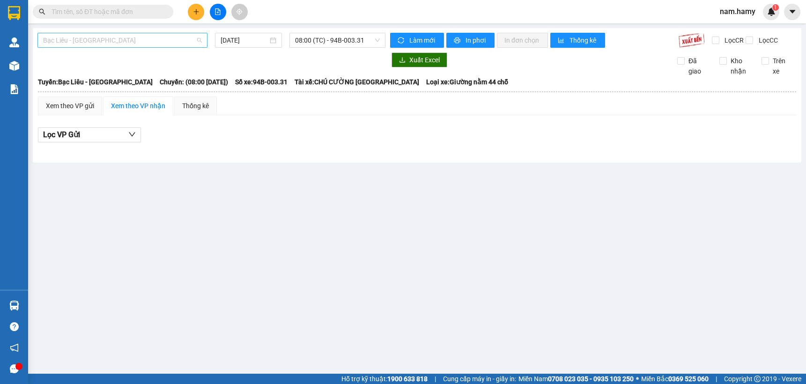
click at [167, 38] on span "Bạc Liêu - [GEOGRAPHIC_DATA]" at bounding box center [122, 40] width 159 height 14
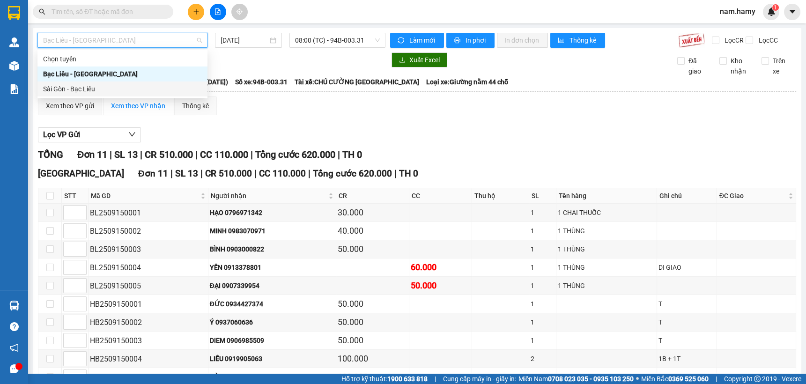
click at [169, 89] on div "Sài Gòn - Bạc Liêu" at bounding box center [122, 89] width 159 height 10
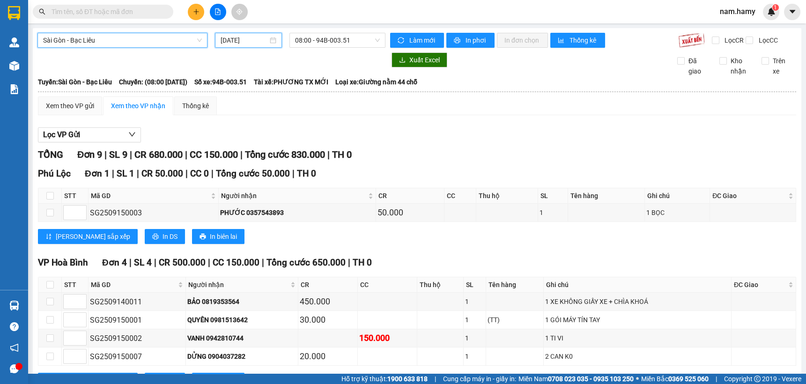
click at [242, 40] on input "[DATE]" at bounding box center [244, 40] width 47 height 10
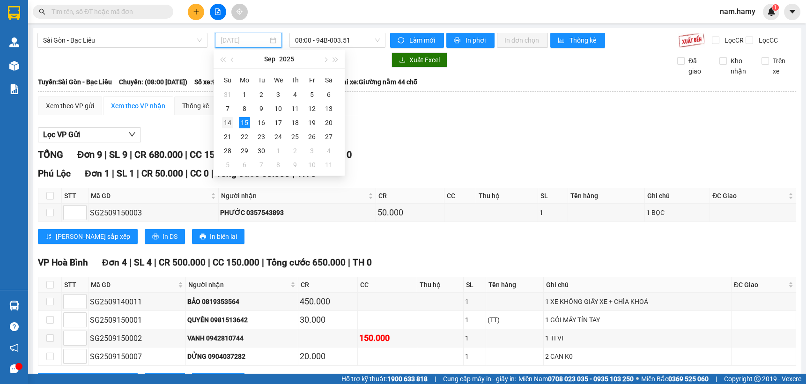
click at [225, 122] on div "14" at bounding box center [227, 122] width 11 height 11
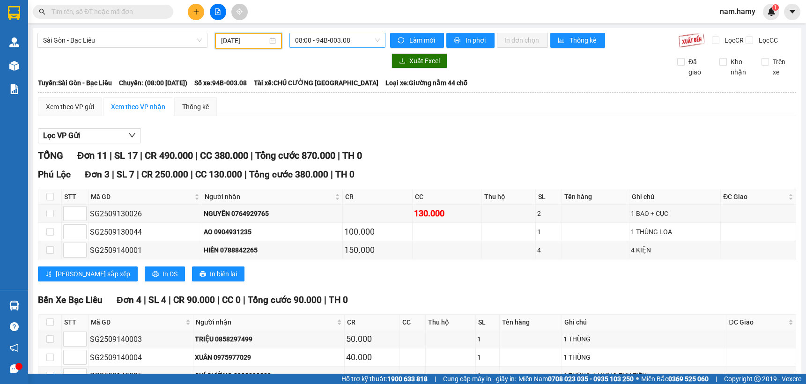
click at [330, 44] on span "08:00 - 94B-003.08" at bounding box center [337, 40] width 85 height 14
click at [254, 42] on input "[DATE]" at bounding box center [244, 41] width 46 height 10
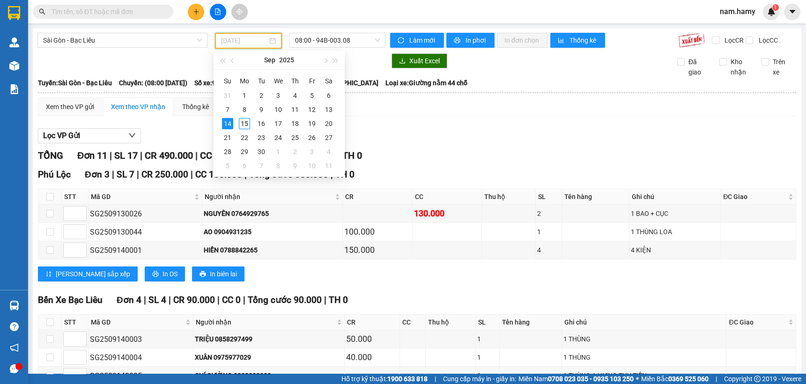
click at [247, 122] on div "15" at bounding box center [244, 123] width 11 height 11
type input "[DATE]"
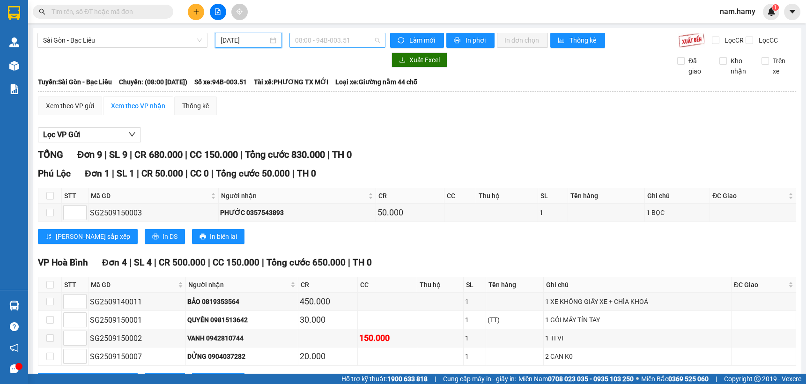
click at [310, 40] on span "08:00 - 94B-003.51" at bounding box center [337, 40] width 85 height 14
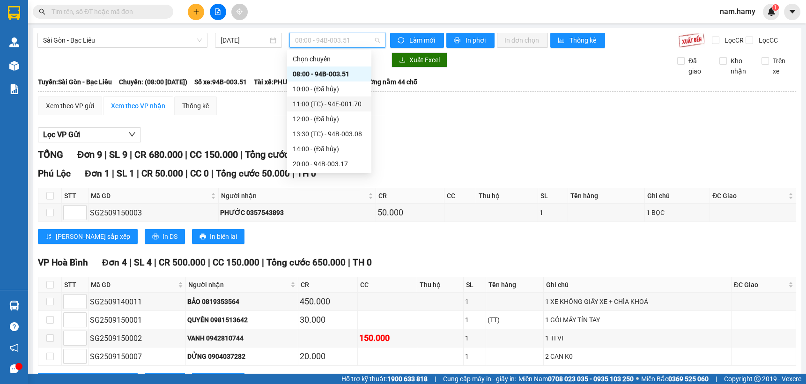
click at [325, 103] on div "11:00 (TC) - 94E-001.70" at bounding box center [329, 104] width 73 height 10
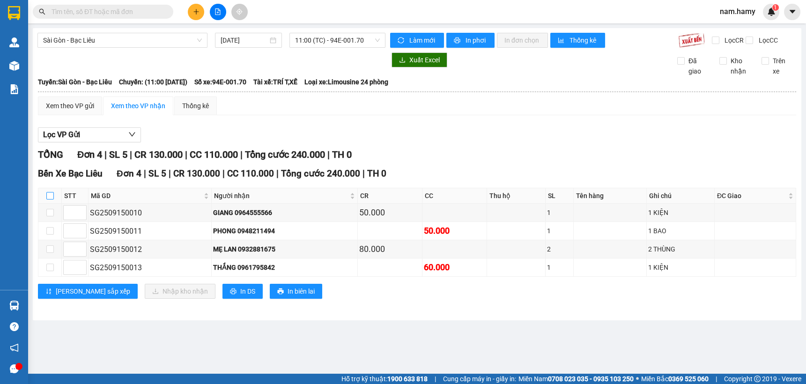
click at [48, 195] on input "checkbox" at bounding box center [49, 195] width 7 height 7
checkbox input "true"
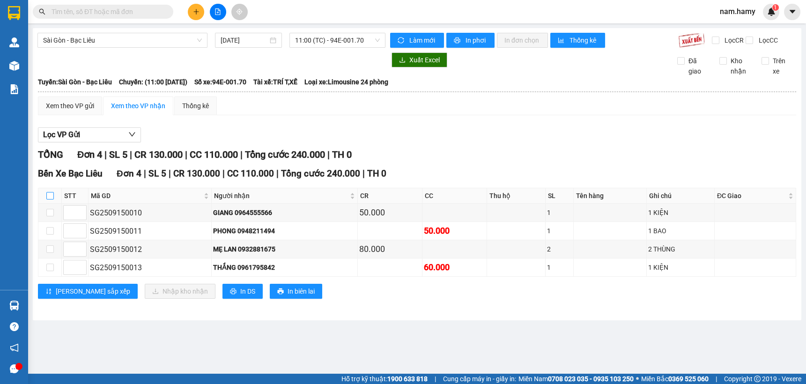
checkbox input "true"
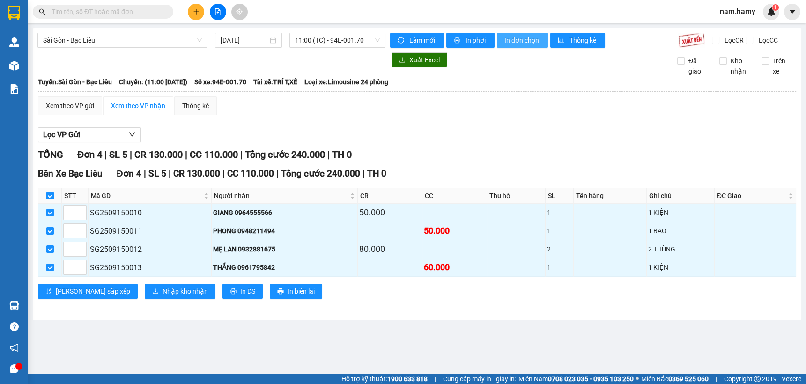
click at [512, 42] on span "In đơn chọn" at bounding box center [522, 40] width 36 height 10
drag, startPoint x: 337, startPoint y: 44, endPoint x: 333, endPoint y: 44, distance: 4.7
click at [335, 44] on span "11:00 (TC) - 94E-001.70" at bounding box center [337, 40] width 85 height 14
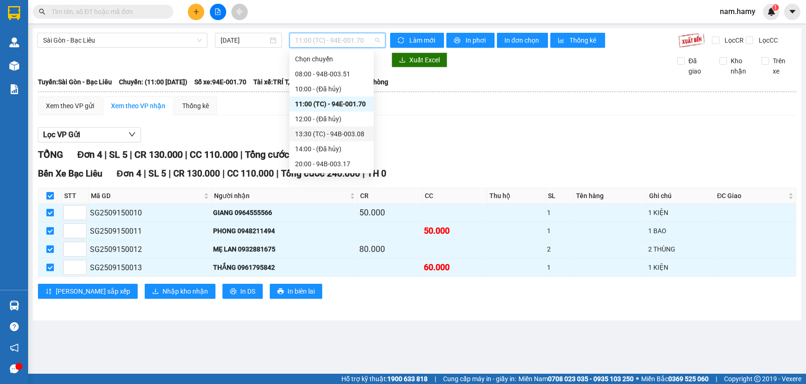
click at [351, 132] on div "13:30 (TC) - 94B-003.08" at bounding box center [331, 134] width 73 height 10
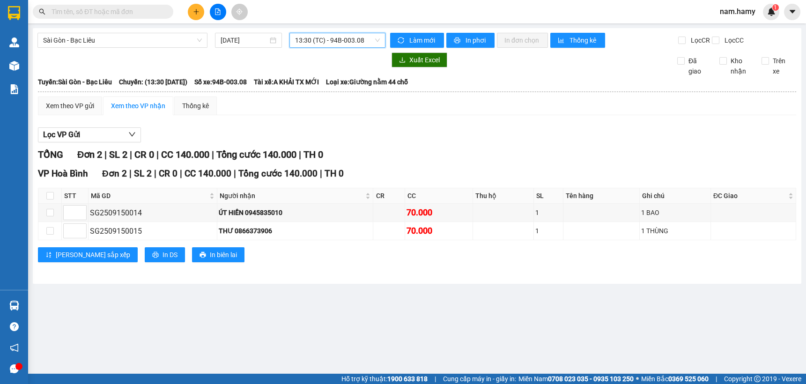
click at [356, 42] on span "13:30 (TC) - 94B-003.08" at bounding box center [337, 40] width 85 height 14
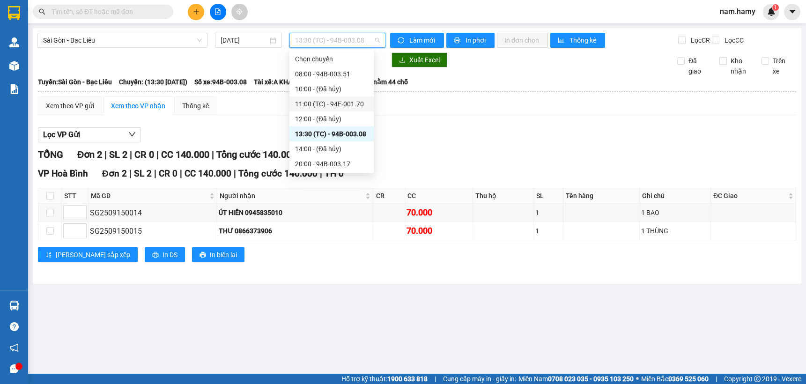
click at [348, 105] on div "11:00 (TC) - 94E-001.70" at bounding box center [331, 104] width 73 height 10
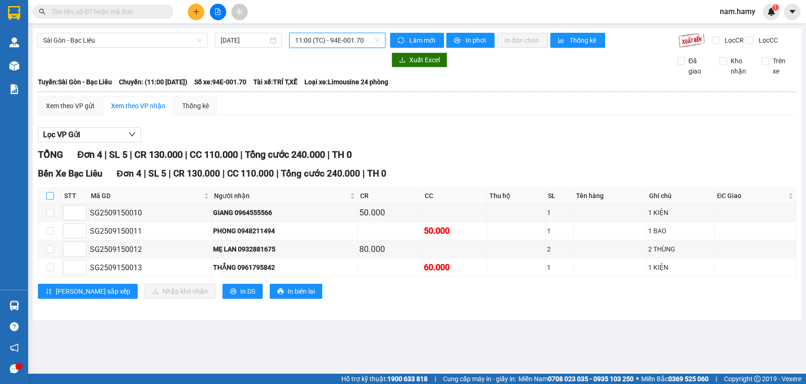
drag, startPoint x: 46, startPoint y: 193, endPoint x: 164, endPoint y: 174, distance: 119.7
click at [46, 192] on input "checkbox" at bounding box center [49, 195] width 7 height 7
checkbox input "true"
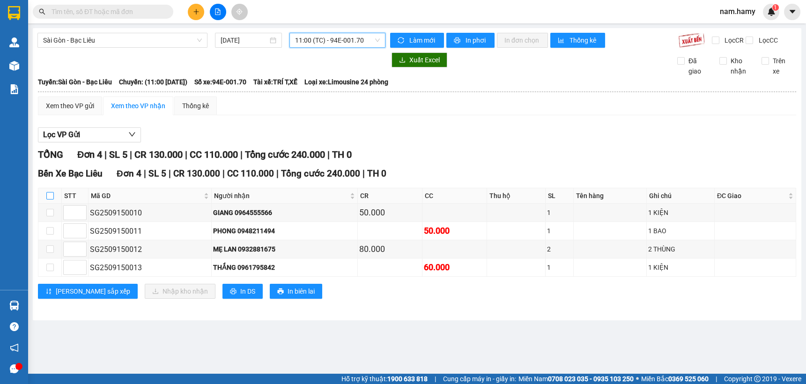
checkbox input "true"
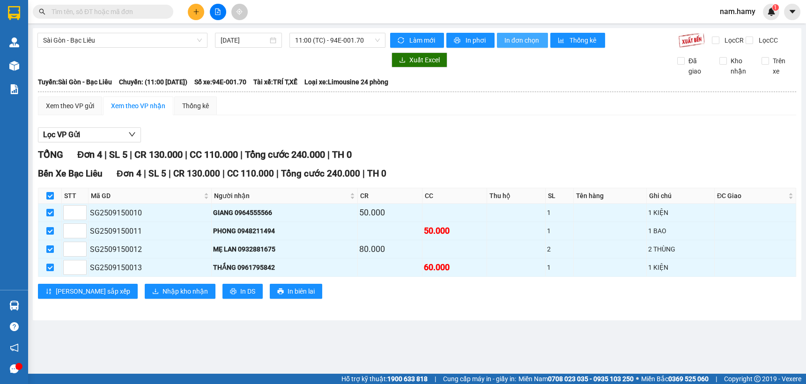
click at [514, 39] on span "In đơn chọn" at bounding box center [522, 40] width 36 height 10
click at [242, 132] on div "Lọc VP Gửi" at bounding box center [417, 134] width 758 height 15
click at [191, 9] on button at bounding box center [196, 12] width 16 height 16
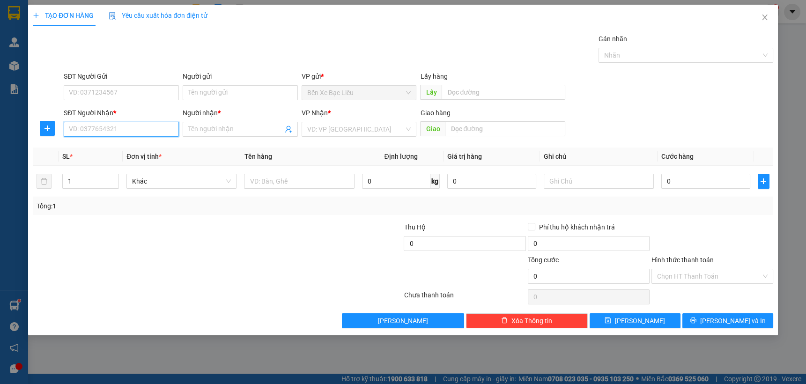
click at [152, 132] on input "SĐT Người Nhận *" at bounding box center [121, 129] width 115 height 15
click at [146, 146] on div "0943203564 - TRANG" at bounding box center [121, 148] width 104 height 10
type input "0943203564"
type input "TRANG"
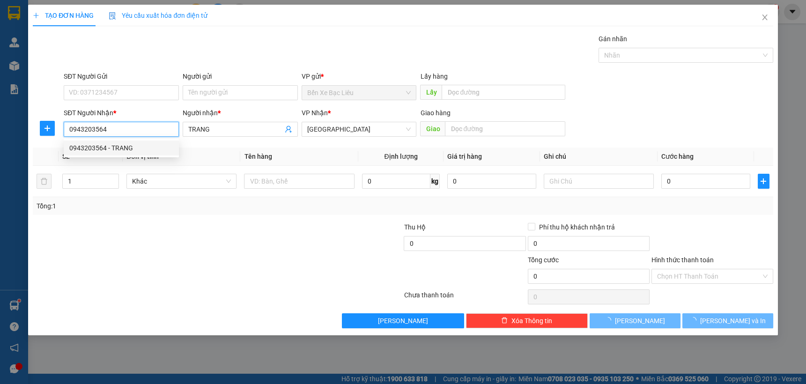
type input "50.000"
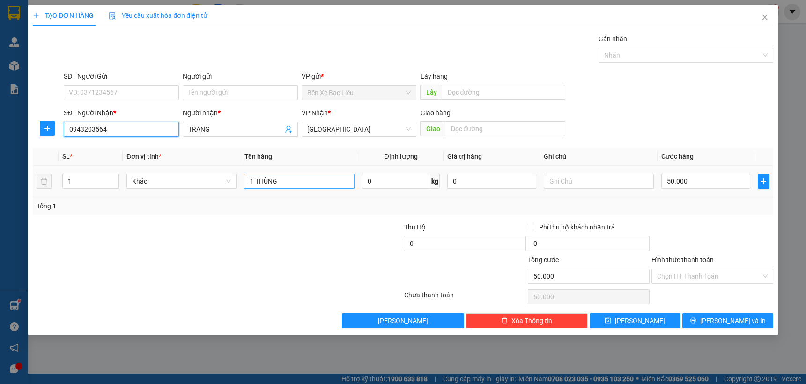
type input "0943203564"
click at [295, 178] on input "1 THÙNG" at bounding box center [299, 181] width 110 height 15
click at [728, 215] on div "Transit Pickup Surcharge Ids Transit Deliver Surcharge Ids Transit Deliver Surc…" at bounding box center [403, 181] width 741 height 295
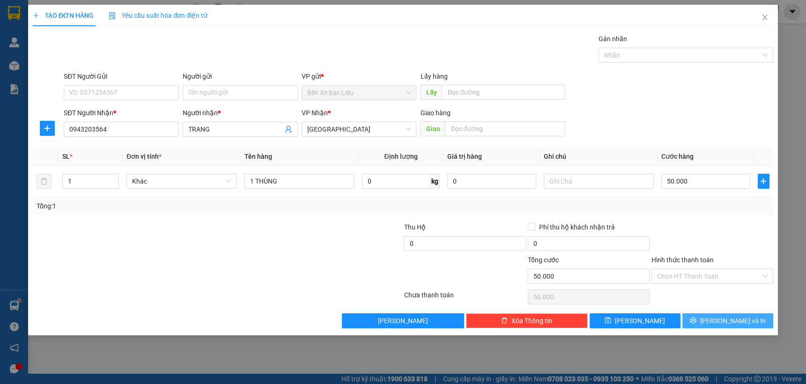
click at [726, 324] on span "[PERSON_NAME] và In" at bounding box center [733, 321] width 66 height 10
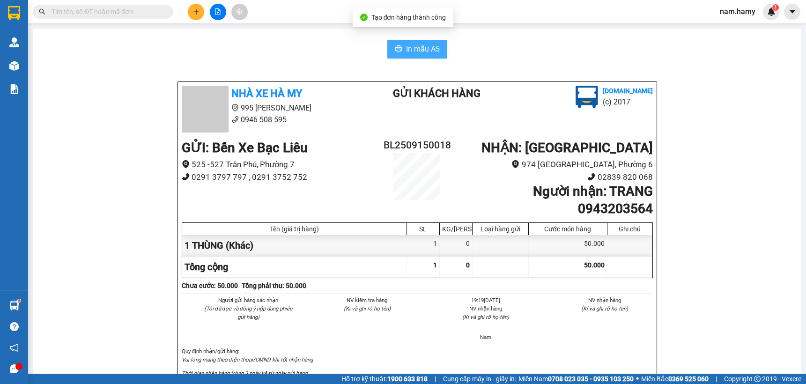
click at [419, 56] on button "In mẫu A5" at bounding box center [417, 49] width 60 height 19
drag, startPoint x: 789, startPoint y: 136, endPoint x: 142, endPoint y: 10, distance: 659.5
click at [142, 10] on input "text" at bounding box center [107, 12] width 111 height 10
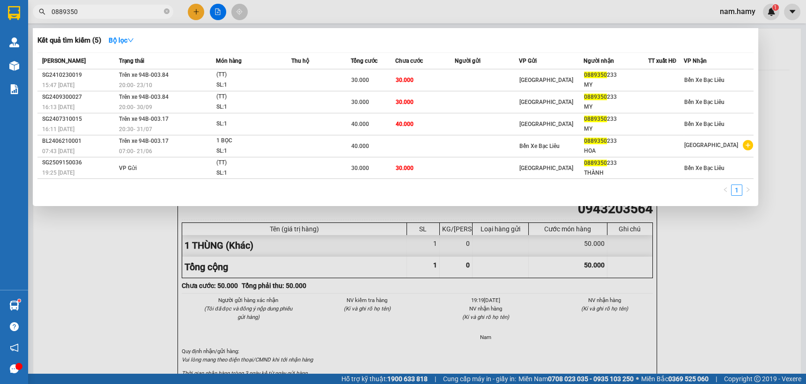
type input "0889350"
click at [787, 52] on div at bounding box center [403, 192] width 806 height 384
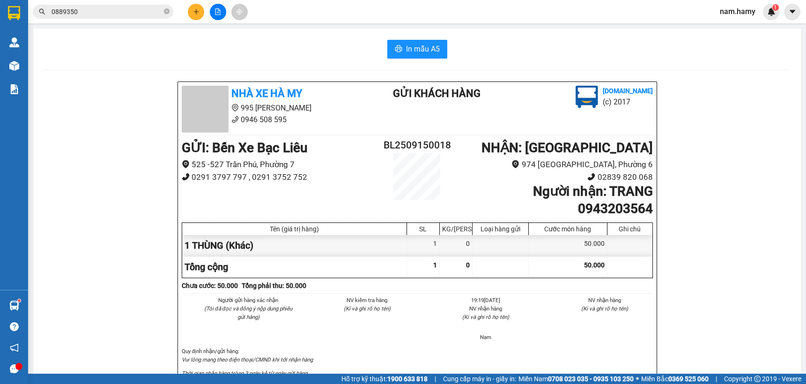
click at [216, 14] on icon "file-add" at bounding box center [218, 11] width 7 height 7
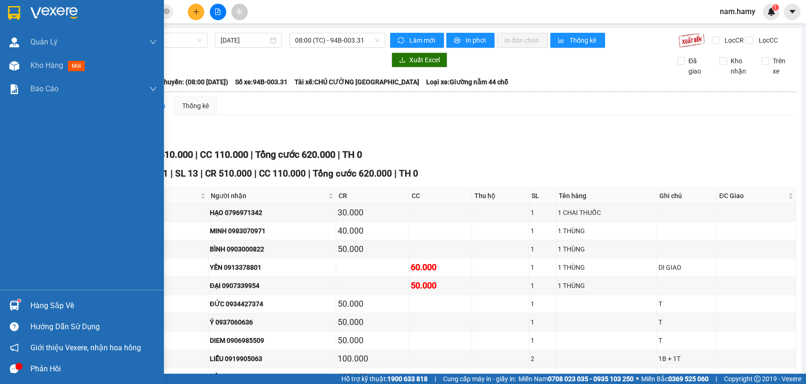
click at [21, 66] on div at bounding box center [14, 66] width 16 height 16
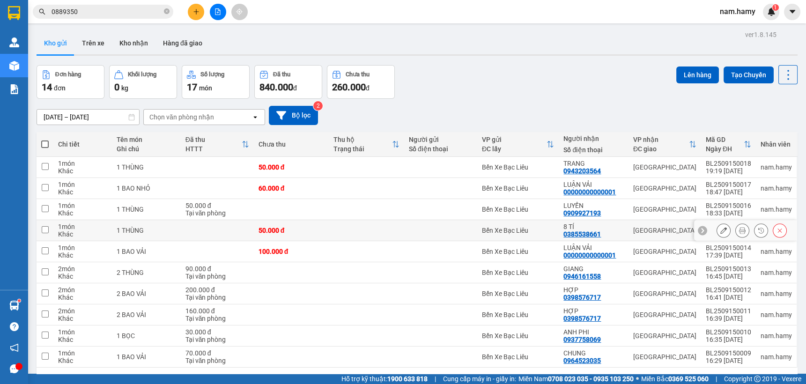
scroll to position [43, 0]
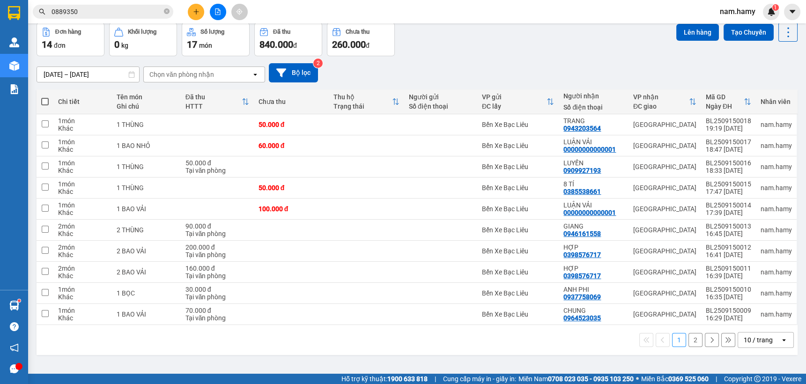
click at [691, 342] on button "2" at bounding box center [696, 340] width 14 height 14
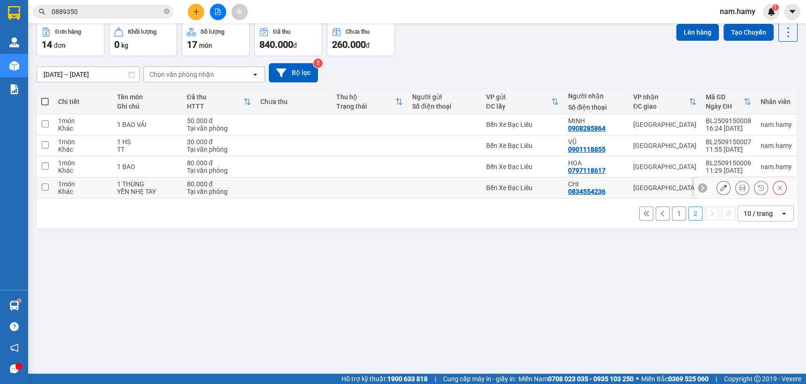
click at [154, 188] on div "YẾN NHẸ TAY" at bounding box center [147, 191] width 60 height 7
checkbox input "true"
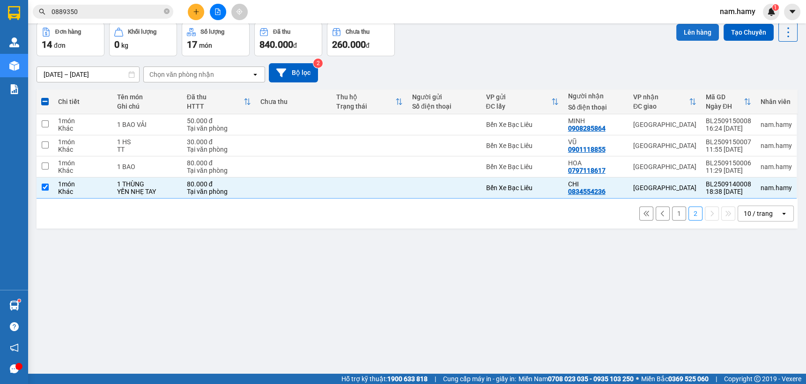
click at [684, 30] on button "Lên hàng" at bounding box center [697, 32] width 43 height 17
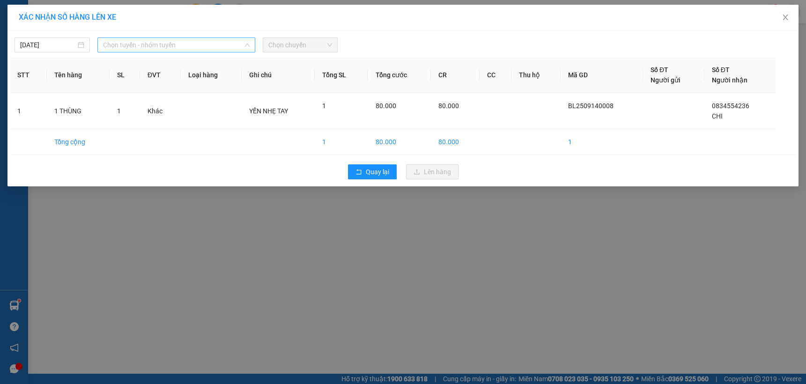
click at [169, 43] on span "Chọn tuyến - nhóm tuyến" at bounding box center [176, 45] width 147 height 14
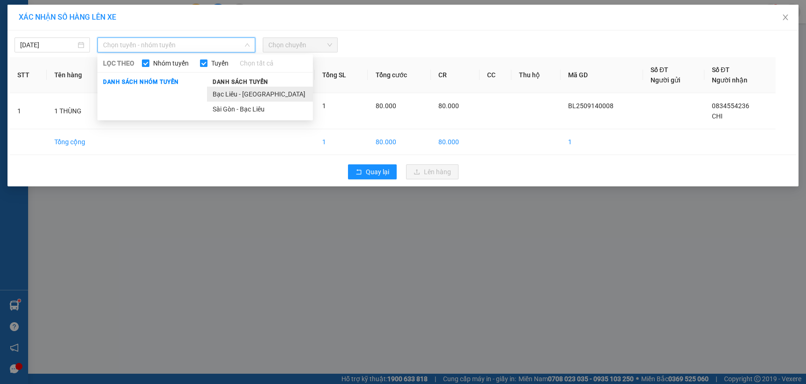
click at [248, 93] on li "Bạc Liêu - [GEOGRAPHIC_DATA]" at bounding box center [260, 94] width 106 height 15
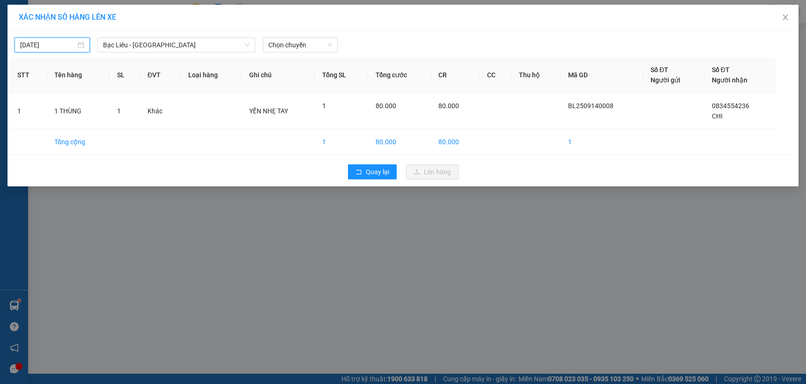
click at [53, 47] on input "[DATE]" at bounding box center [48, 45] width 56 height 10
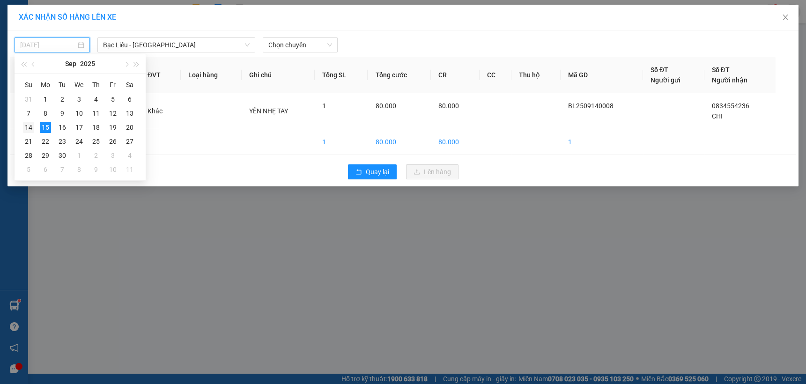
click at [28, 129] on div "14" at bounding box center [28, 127] width 11 height 11
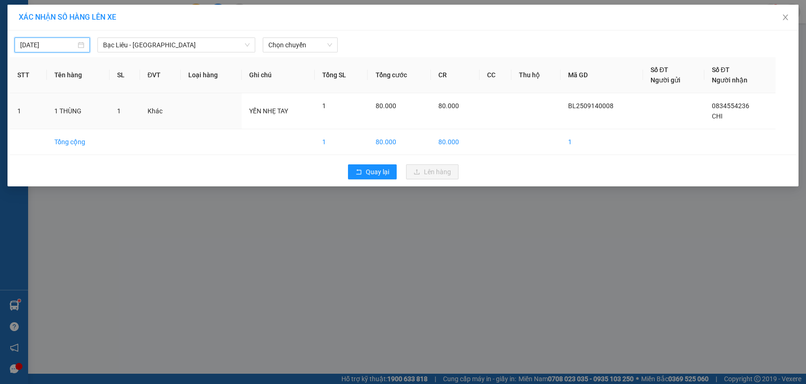
type input "[DATE]"
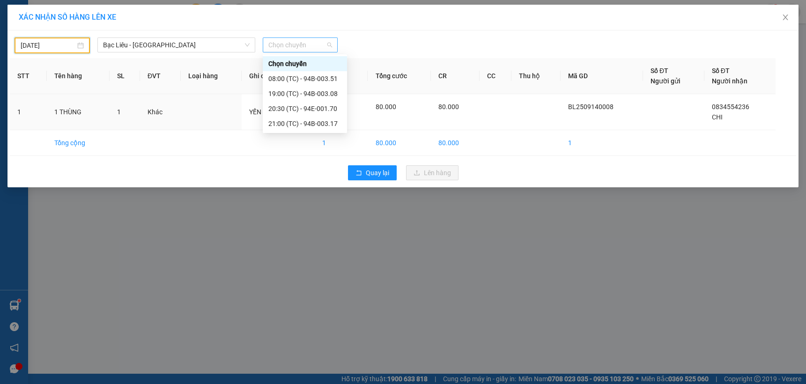
click at [298, 42] on span "Chọn chuyến" at bounding box center [300, 45] width 64 height 14
click at [303, 90] on div "19:00 (TC) - 94B-003.08" at bounding box center [304, 94] width 73 height 10
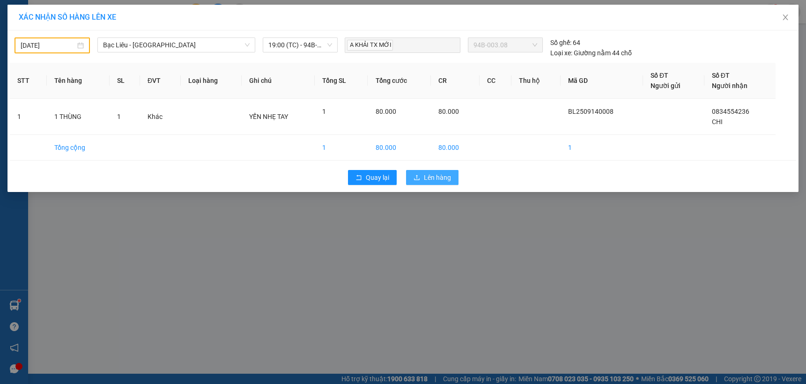
click at [440, 175] on span "Lên hàng" at bounding box center [437, 177] width 27 height 10
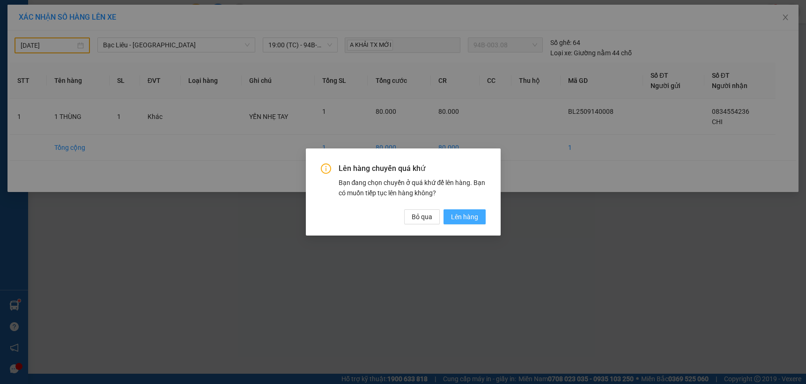
click at [459, 212] on span "Lên hàng" at bounding box center [464, 217] width 27 height 10
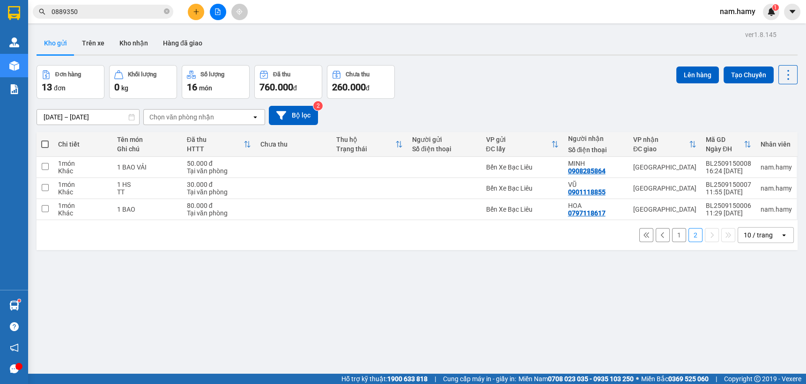
click at [675, 236] on button "1" at bounding box center [679, 235] width 14 height 14
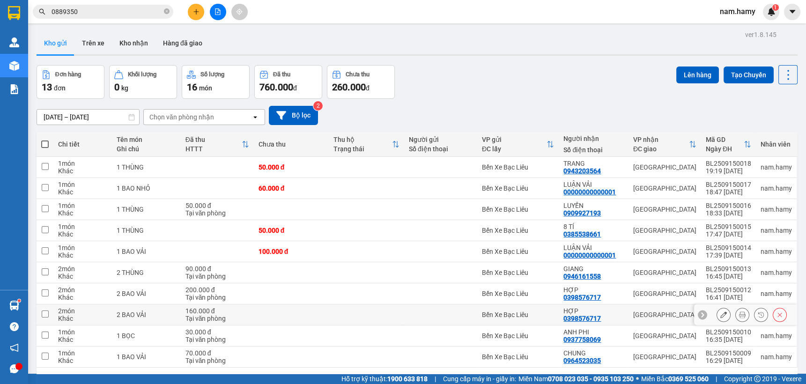
scroll to position [43, 0]
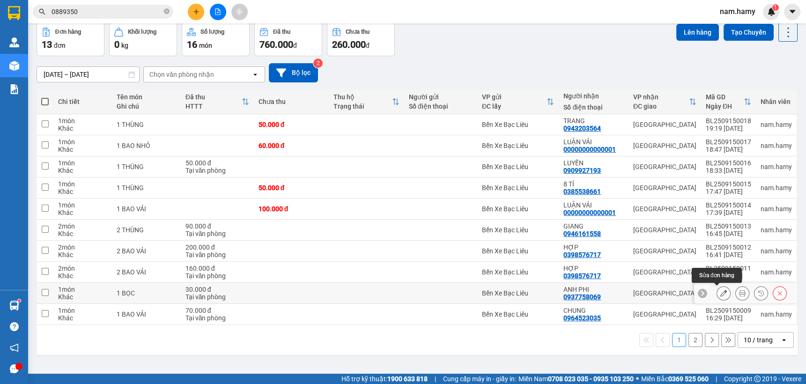
click at [720, 292] on icon at bounding box center [723, 293] width 7 height 7
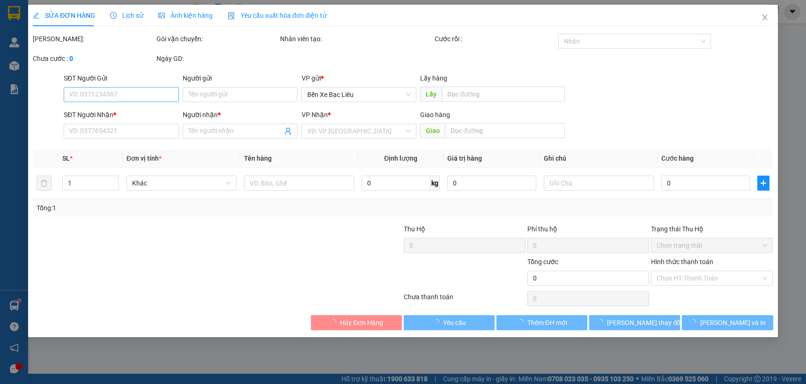
type input "0937758069"
type input "ANH PHI"
type input "30.000"
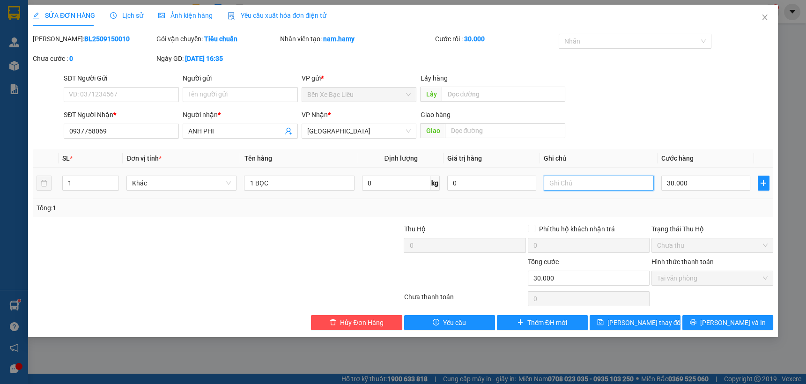
click at [585, 185] on input "text" at bounding box center [599, 183] width 110 height 15
type input "TT"
click at [653, 325] on span "[PERSON_NAME] thay đổi" at bounding box center [644, 323] width 75 height 10
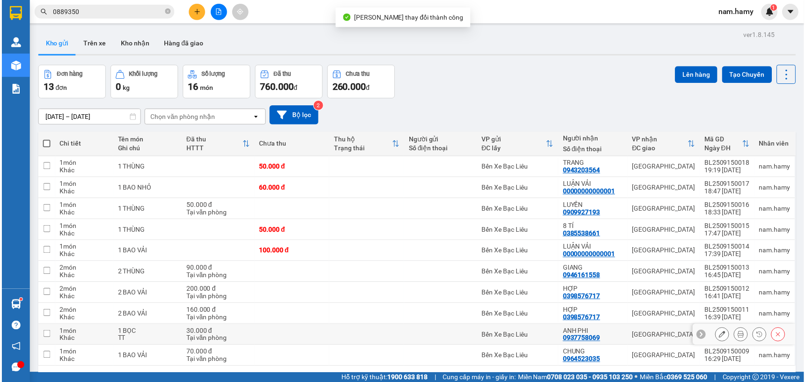
scroll to position [43, 0]
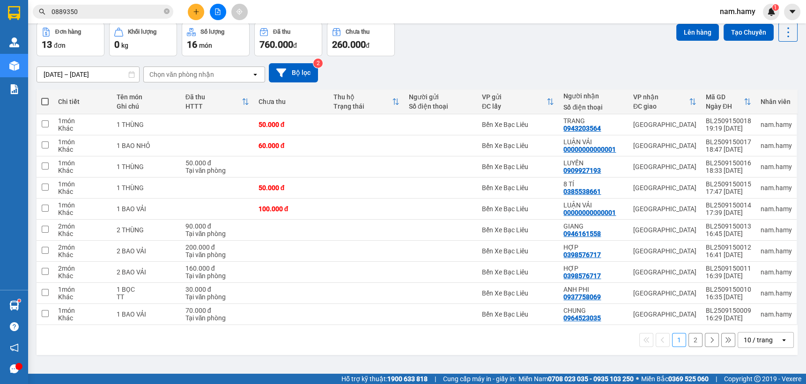
click at [45, 101] on span at bounding box center [44, 101] width 7 height 7
click at [45, 97] on input "checkbox" at bounding box center [45, 97] width 0 height 0
checkbox input "true"
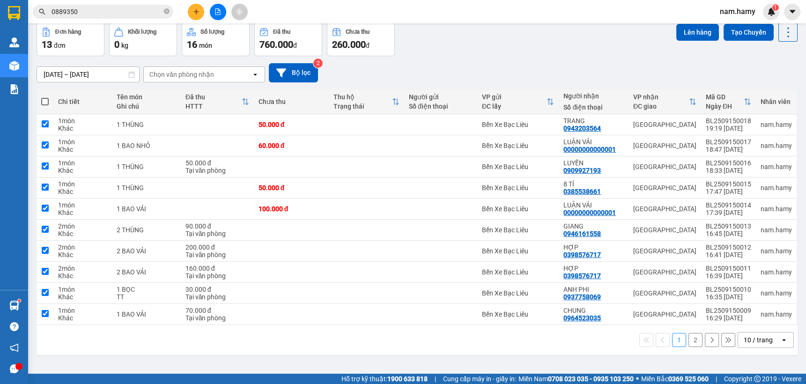
checkbox input "true"
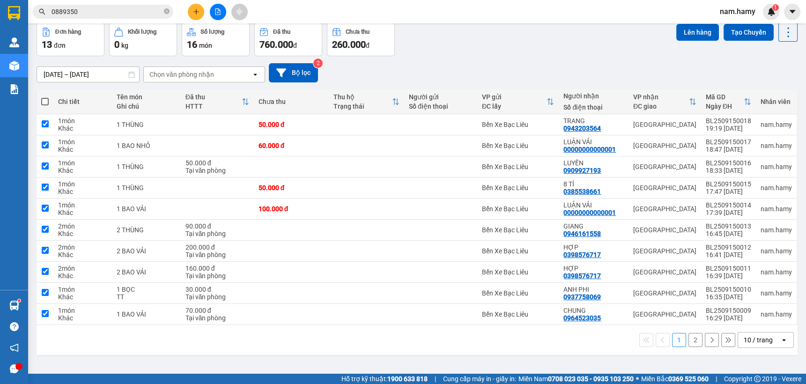
checkbox input "true"
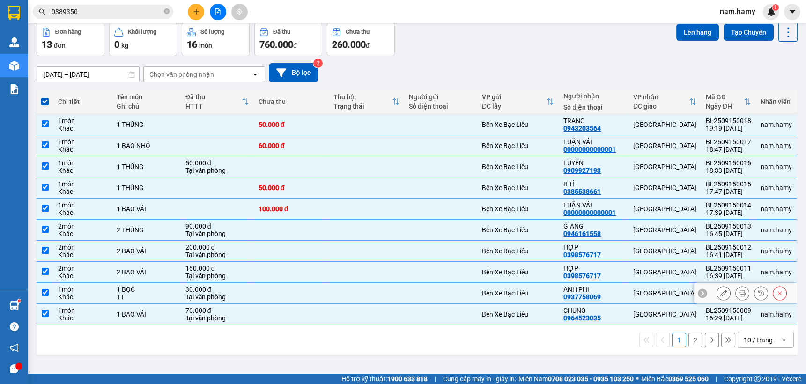
click at [112, 289] on td "1 BỌC TT" at bounding box center [146, 293] width 69 height 21
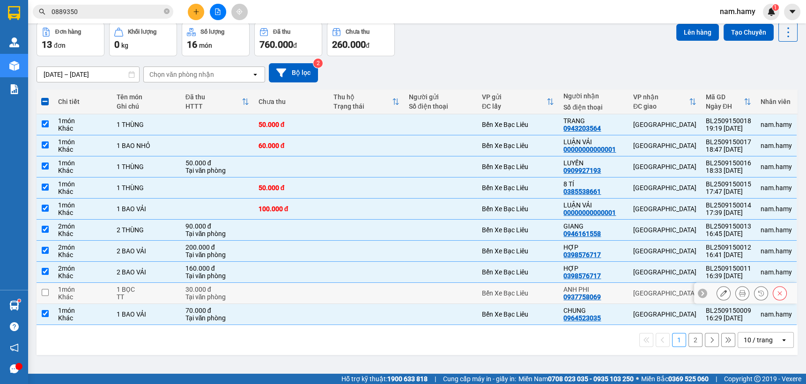
click at [199, 283] on td "30.000 đ Tại văn phòng" at bounding box center [217, 293] width 73 height 21
checkbox input "true"
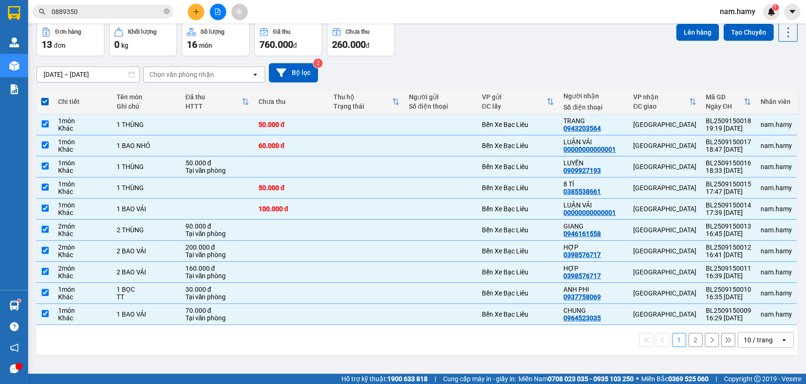
click at [42, 100] on span at bounding box center [44, 101] width 7 height 7
click at [45, 97] on input "checkbox" at bounding box center [45, 97] width 0 height 0
checkbox input "false"
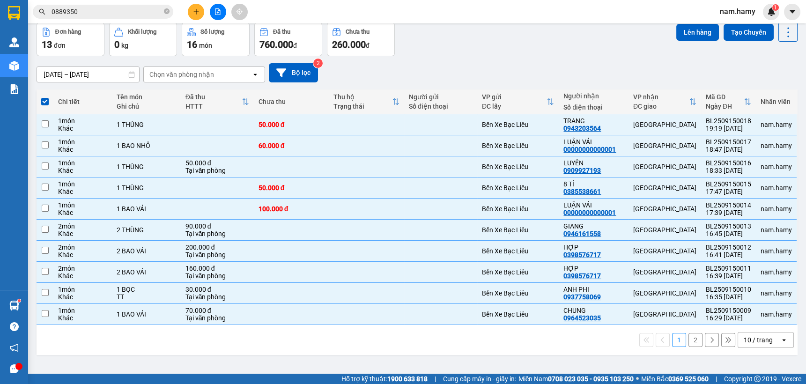
checkbox input "false"
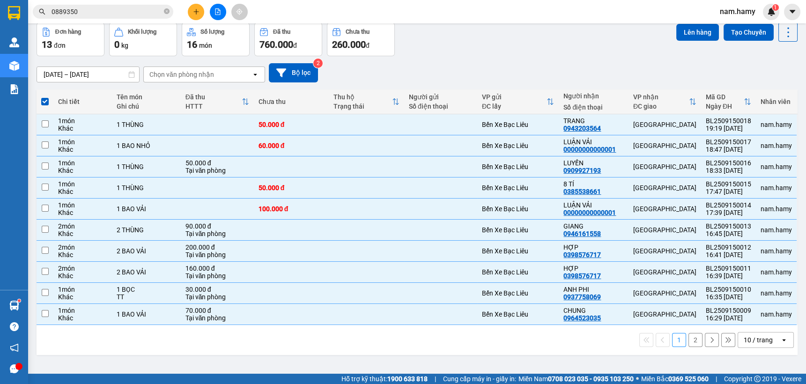
checkbox input "false"
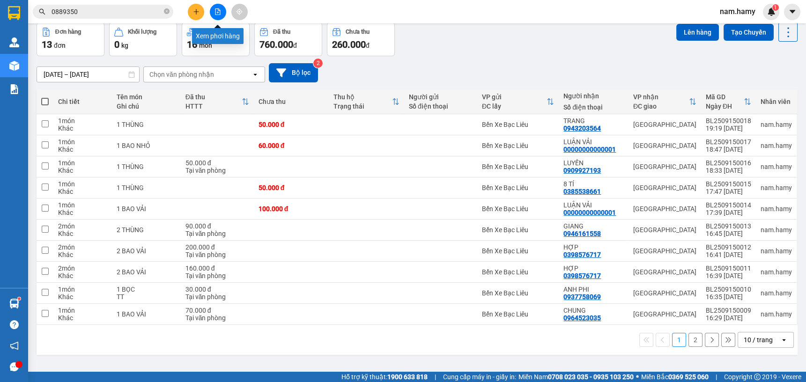
click at [215, 9] on icon "file-add" at bounding box center [218, 11] width 7 height 7
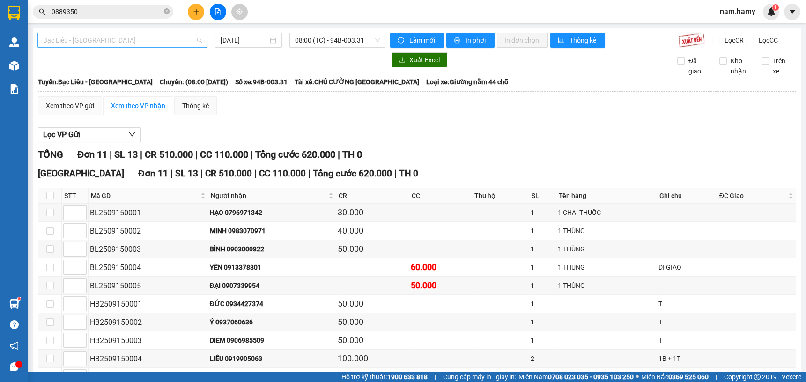
click at [136, 37] on span "Bạc Liêu - [GEOGRAPHIC_DATA]" at bounding box center [122, 40] width 159 height 14
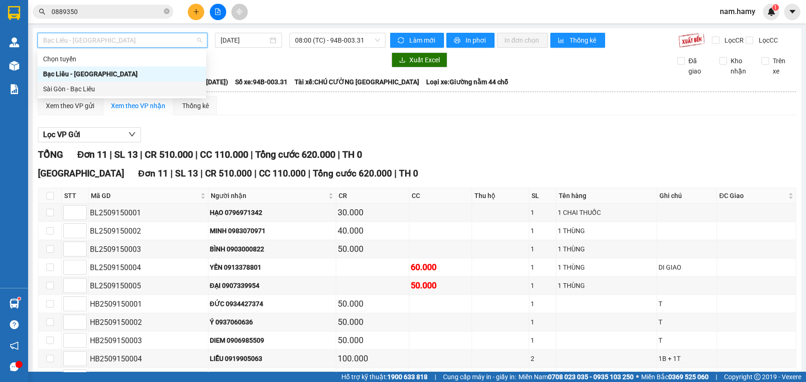
click at [163, 92] on div "Sài Gòn - Bạc Liêu" at bounding box center [121, 89] width 157 height 10
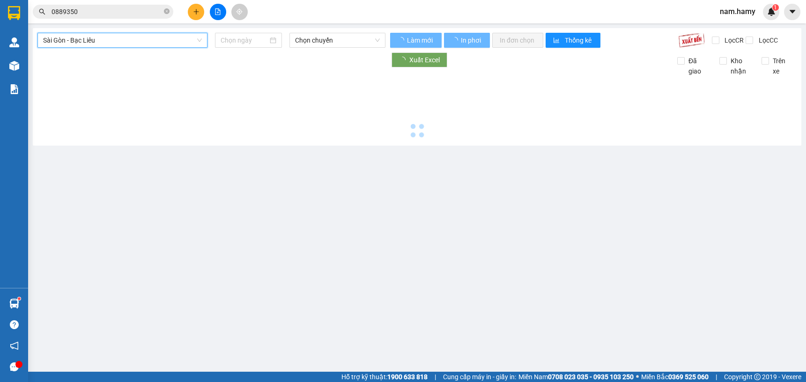
type input "[DATE]"
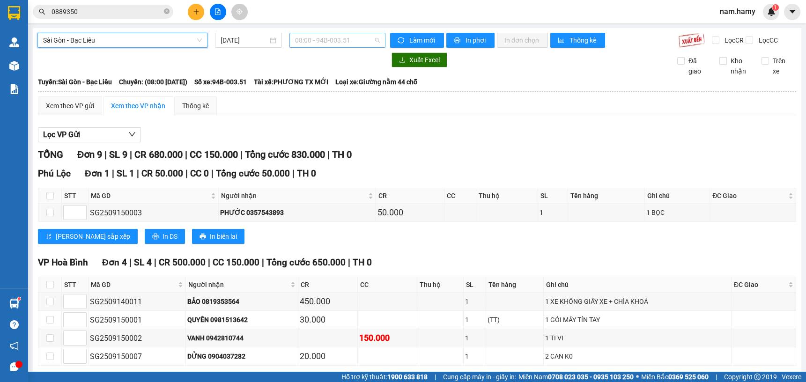
click at [319, 45] on span "08:00 - 94B-003.51" at bounding box center [337, 40] width 85 height 14
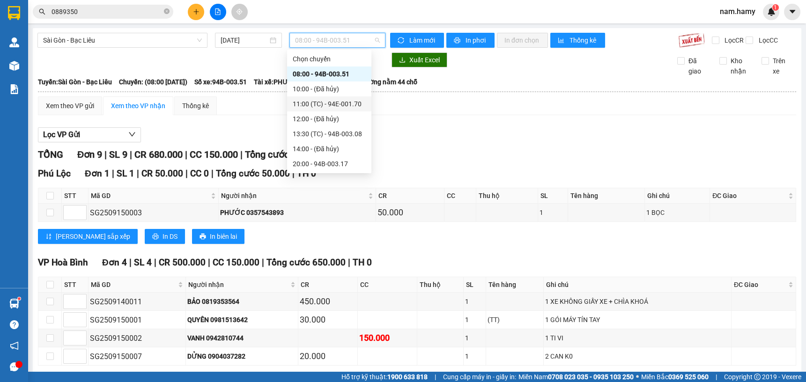
click at [340, 104] on div "11:00 (TC) - 94E-001.70" at bounding box center [329, 104] width 73 height 10
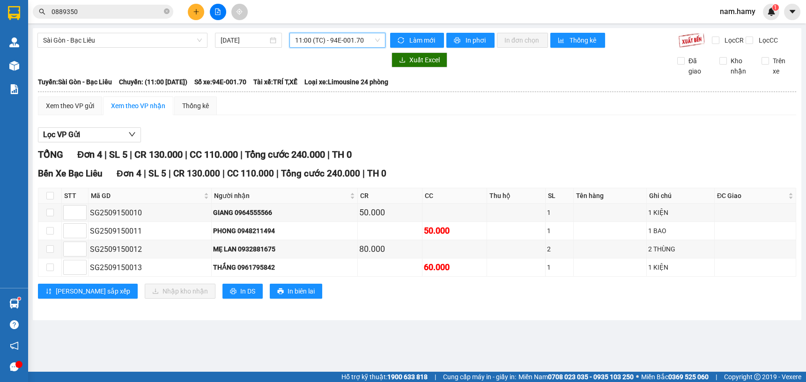
click at [332, 40] on span "11:00 (TC) - 94E-001.70" at bounding box center [337, 40] width 85 height 14
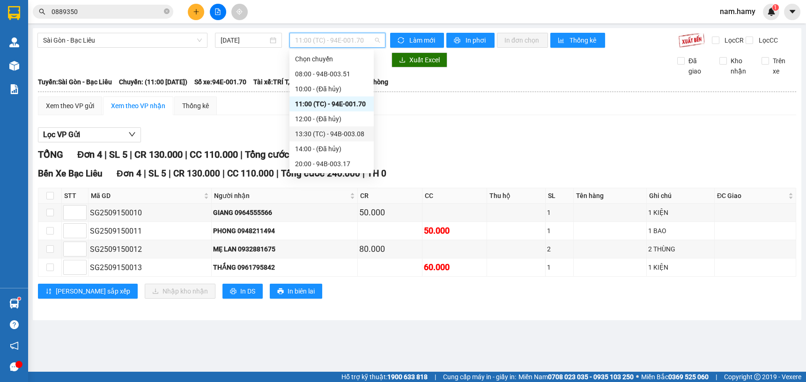
click at [343, 129] on div "13:30 (TC) - 94B-003.08" at bounding box center [331, 134] width 73 height 10
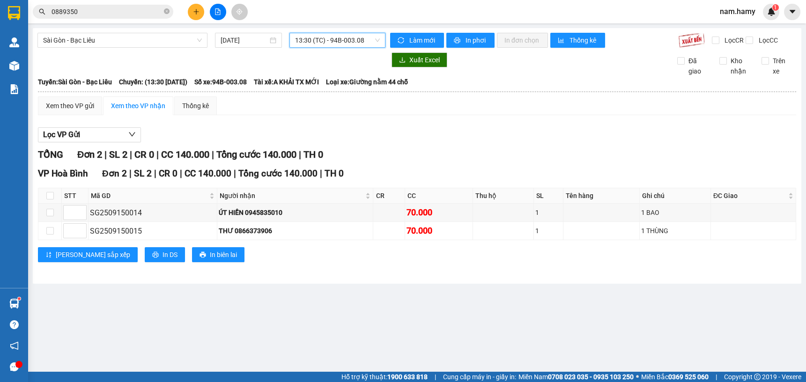
click at [363, 43] on span "13:30 (TC) - 94B-003.08" at bounding box center [337, 40] width 85 height 14
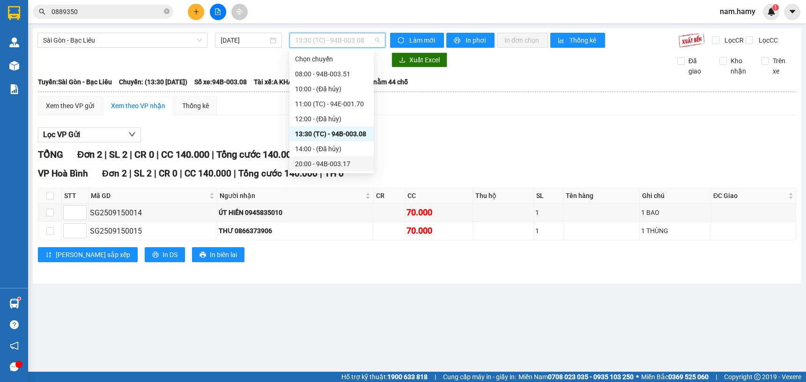
click at [346, 163] on div "20:00 - 94B-003.17" at bounding box center [331, 164] width 73 height 10
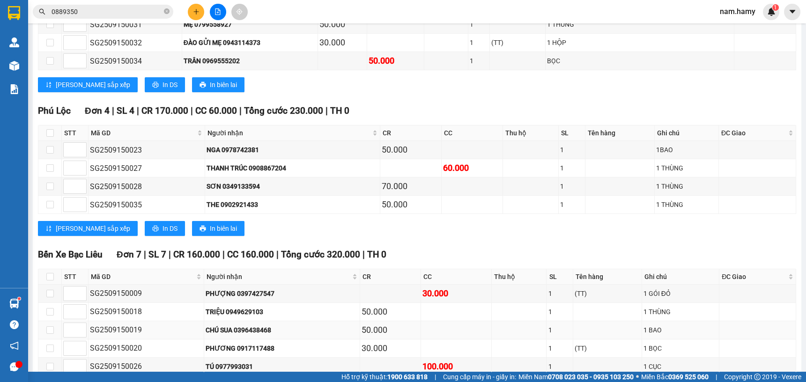
scroll to position [391, 0]
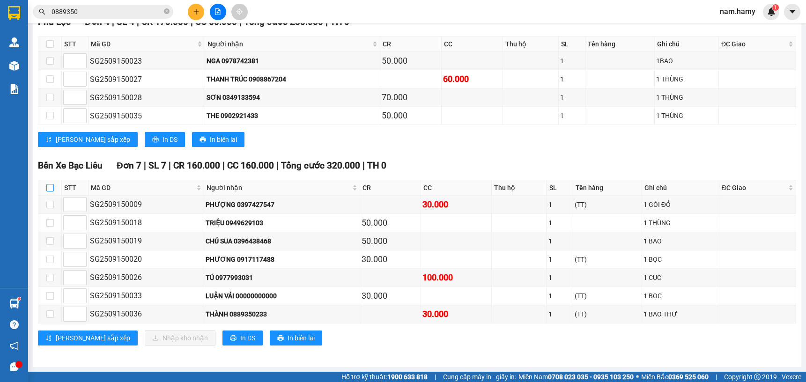
click at [49, 190] on input "checkbox" at bounding box center [49, 187] width 7 height 7
checkbox input "true"
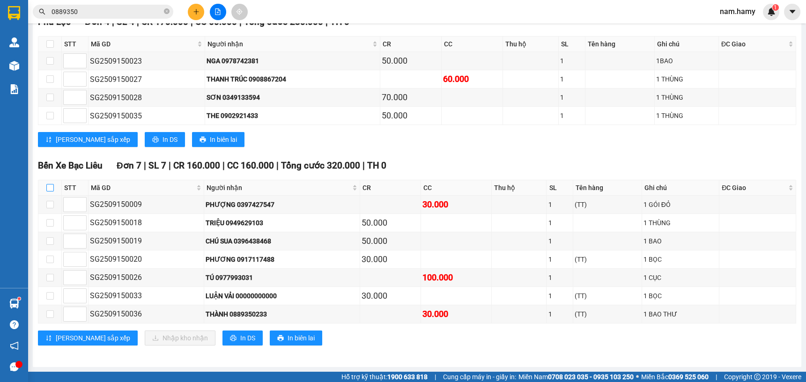
checkbox input "true"
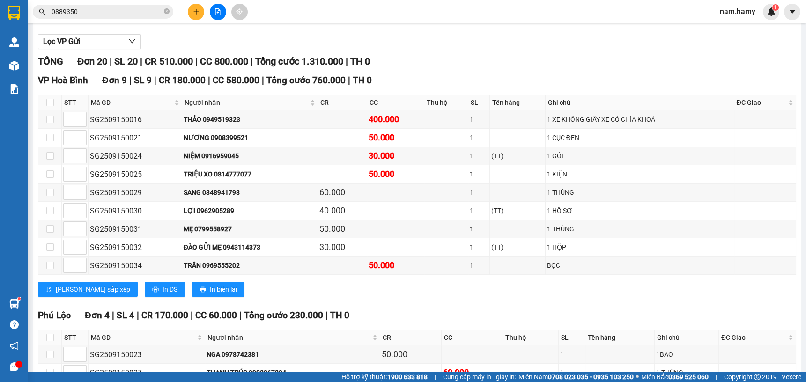
scroll to position [0, 0]
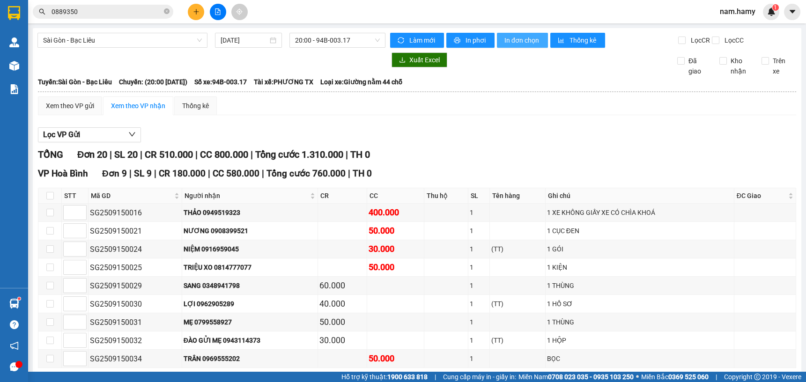
click at [519, 39] on span "In đơn chọn" at bounding box center [522, 40] width 36 height 10
click at [200, 14] on button at bounding box center [196, 12] width 16 height 16
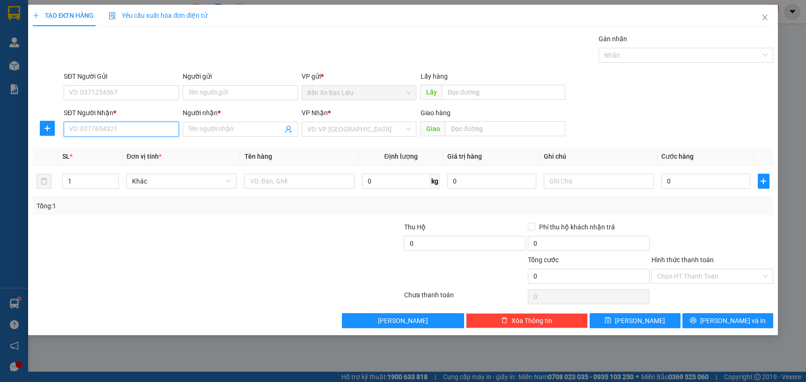
click at [156, 134] on input "SĐT Người Nhận *" at bounding box center [121, 129] width 115 height 15
click at [120, 148] on div "0979019709 - ANH PHÚC" at bounding box center [121, 148] width 104 height 10
type input "0979019709"
type input "ANH PHÚC"
type input "60.000"
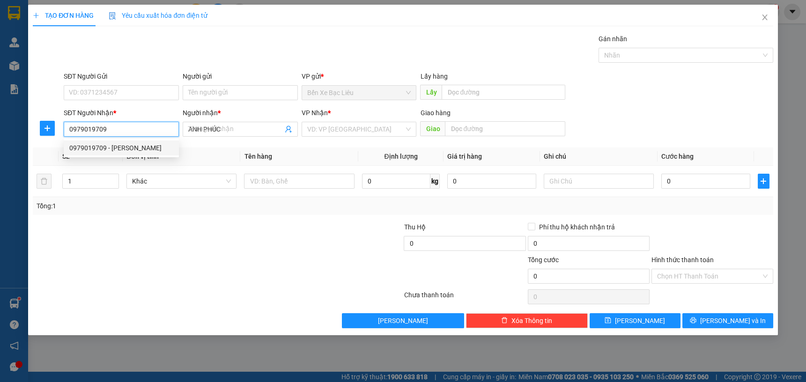
type input "60.000"
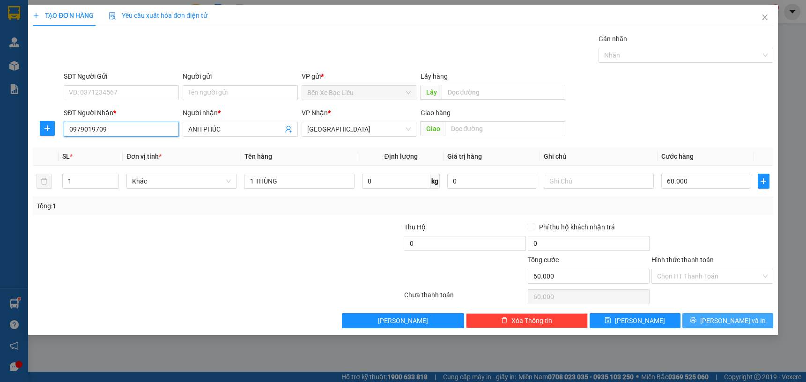
type input "0979019709"
click at [726, 321] on span "[PERSON_NAME] và In" at bounding box center [733, 321] width 66 height 10
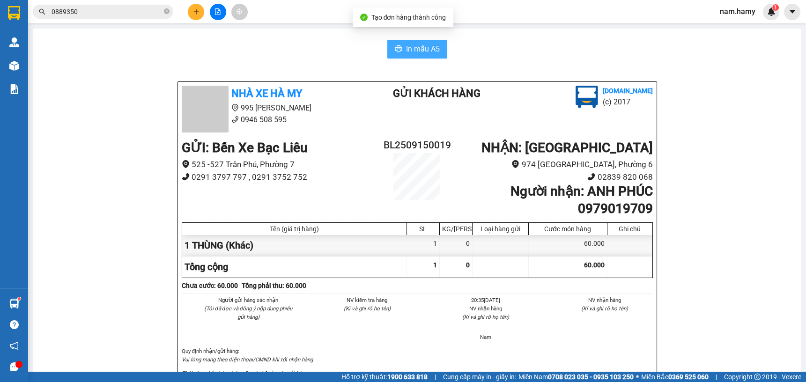
click at [416, 49] on span "In mẫu A5" at bounding box center [423, 49] width 34 height 12
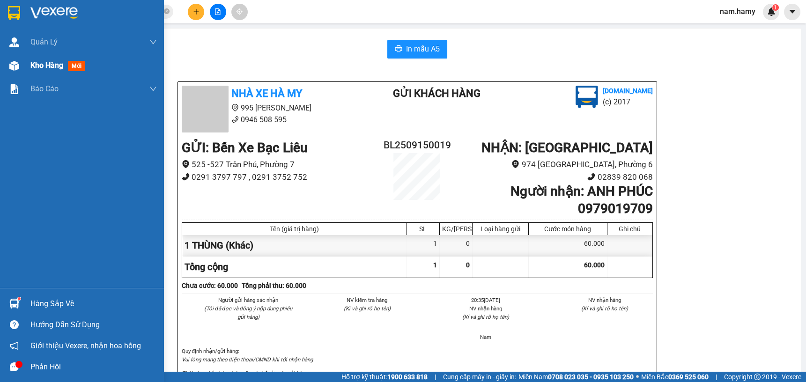
click at [44, 64] on span "Kho hàng" at bounding box center [46, 65] width 33 height 9
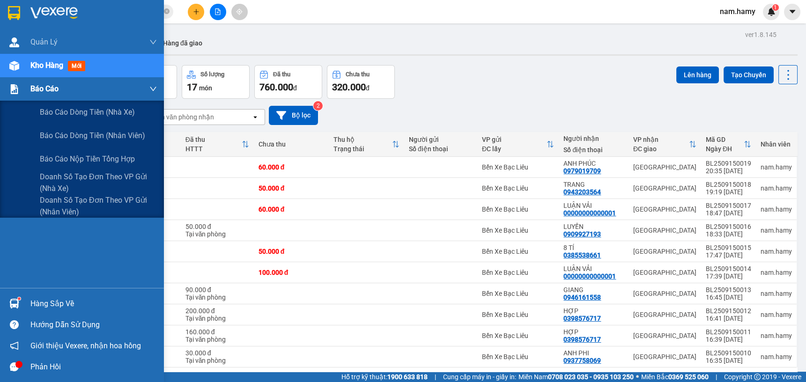
click at [58, 97] on div "Báo cáo" at bounding box center [93, 88] width 126 height 23
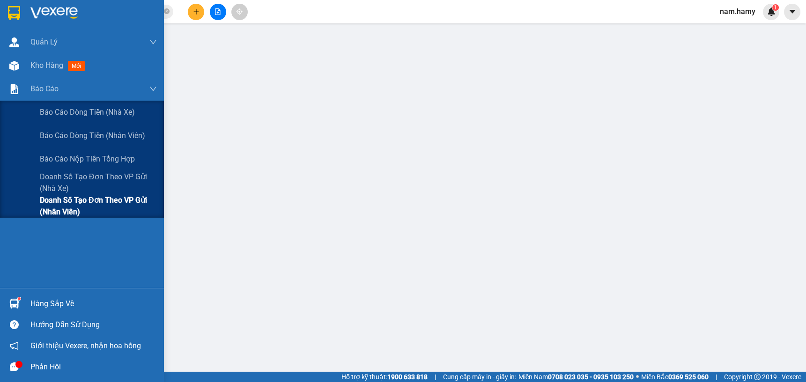
click at [62, 213] on span "Doanh số tạo đơn theo VP gửi (nhân viên)" at bounding box center [98, 205] width 117 height 23
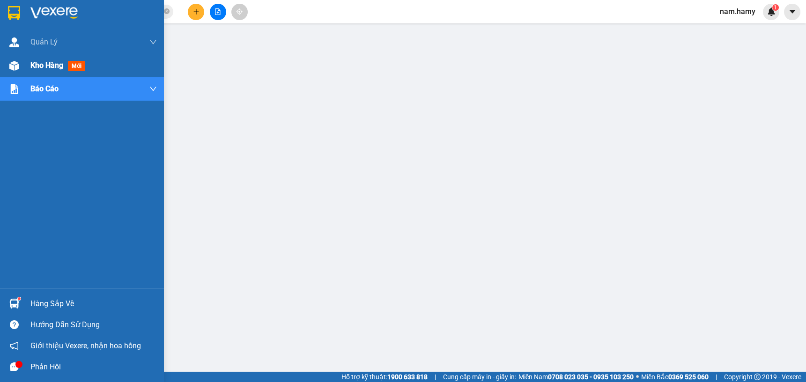
click at [20, 67] on div at bounding box center [14, 66] width 16 height 16
